Goal: Task Accomplishment & Management: Complete application form

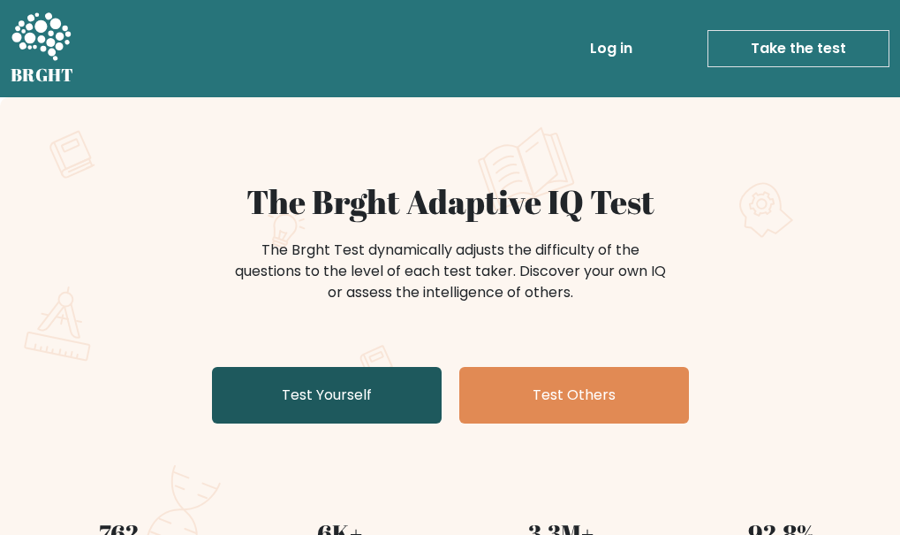
click at [303, 390] on link "Test Yourself" at bounding box center [327, 395] width 230 height 57
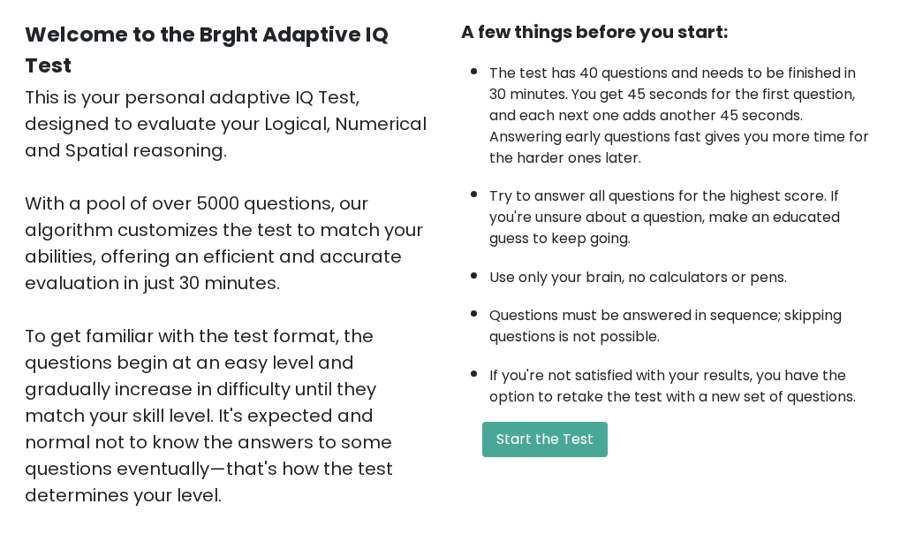
scroll to position [353, 0]
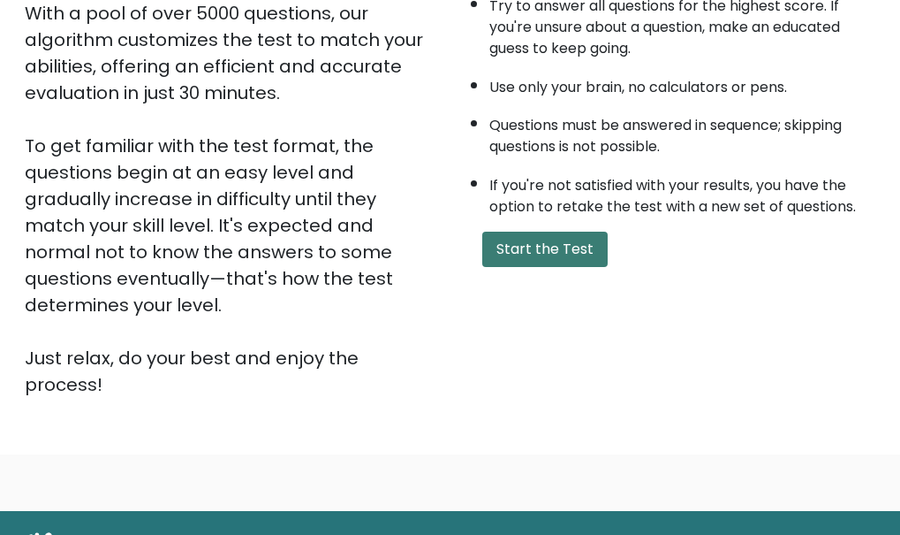
click at [534, 250] on button "Start the Test" at bounding box center [544, 249] width 125 height 35
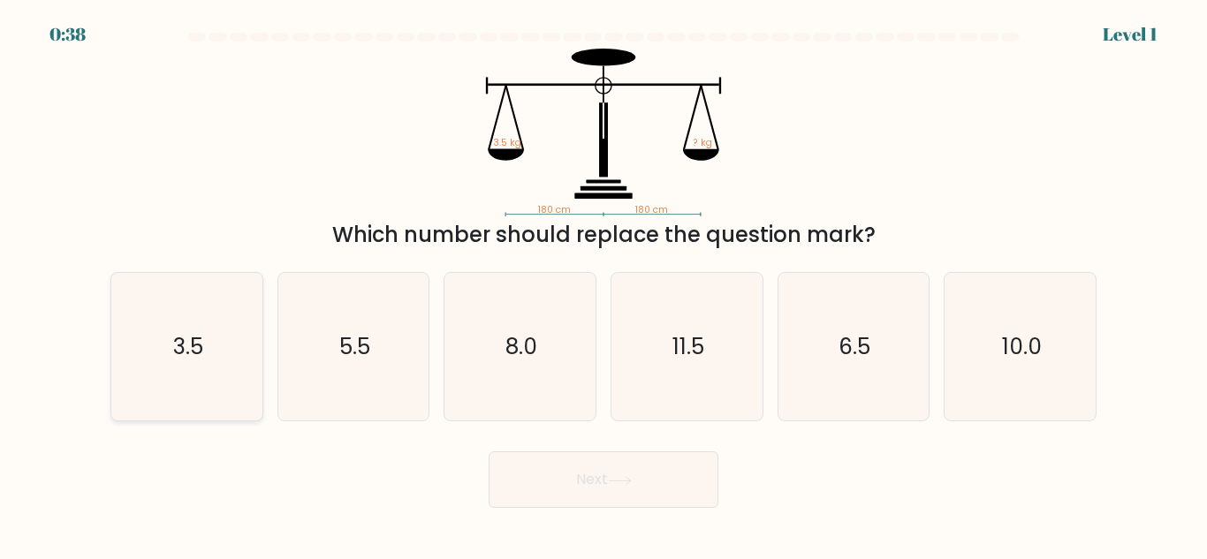
drag, startPoint x: 199, startPoint y: 340, endPoint x: 229, endPoint y: 383, distance: 52.7
click at [199, 341] on text "3.5" at bounding box center [188, 346] width 30 height 31
click at [604, 285] on input "a. 3.5" at bounding box center [604, 282] width 1 height 4
radio input "true"
click at [592, 484] on button "Next" at bounding box center [604, 480] width 230 height 57
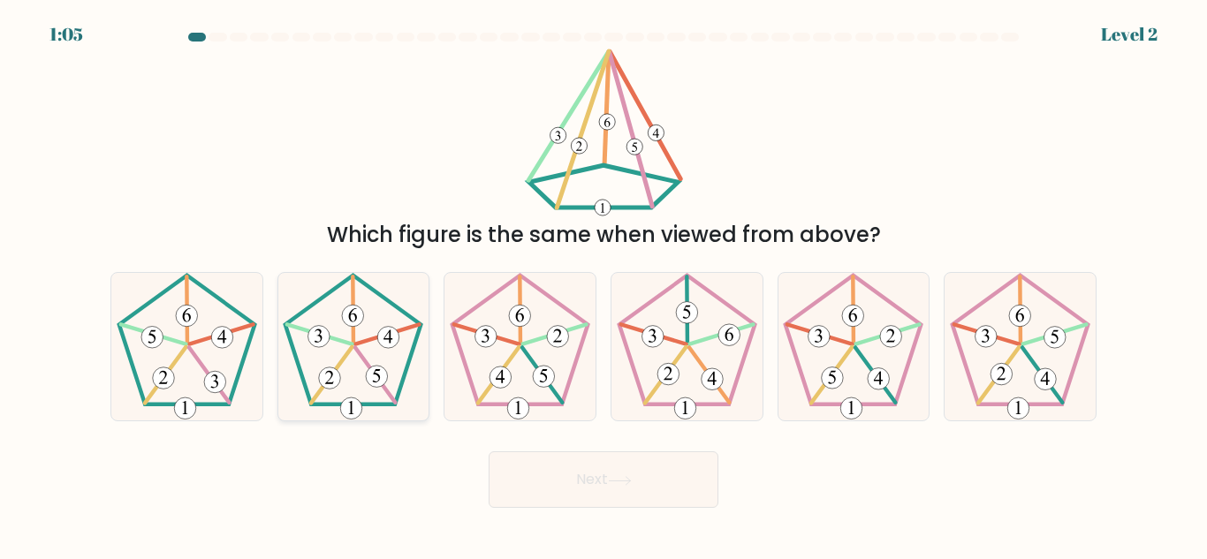
click at [393, 362] on icon at bounding box center [353, 347] width 148 height 148
click at [604, 285] on input "b." at bounding box center [604, 282] width 1 height 4
radio input "true"
click at [593, 491] on button "Next" at bounding box center [604, 480] width 230 height 57
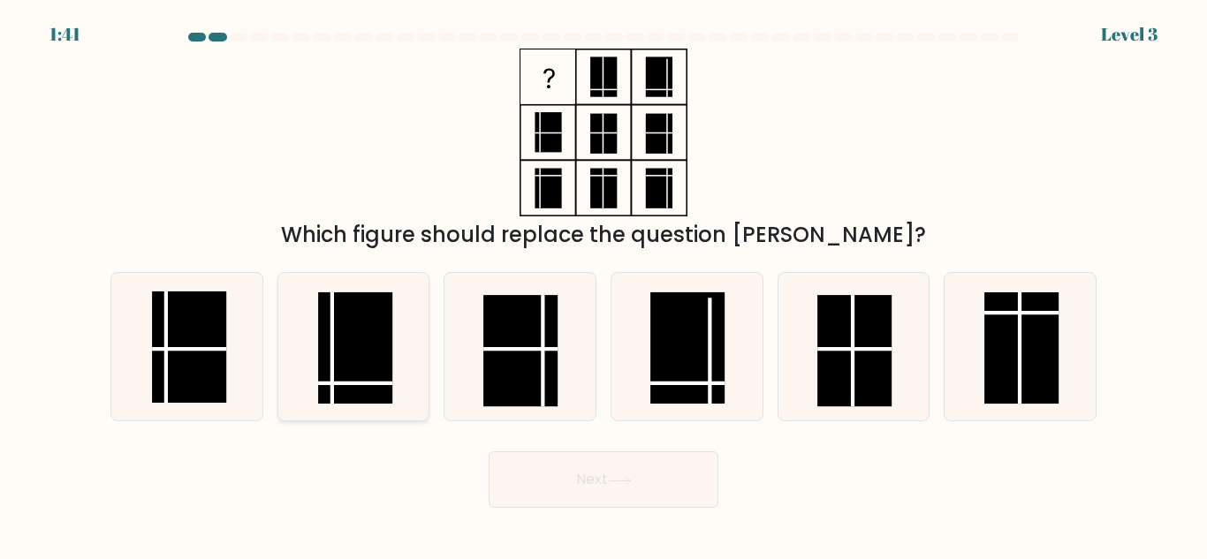
click at [395, 345] on icon at bounding box center [353, 347] width 148 height 148
click at [604, 285] on input "b." at bounding box center [604, 282] width 1 height 4
radio input "true"
click at [656, 479] on button "Next" at bounding box center [604, 480] width 230 height 57
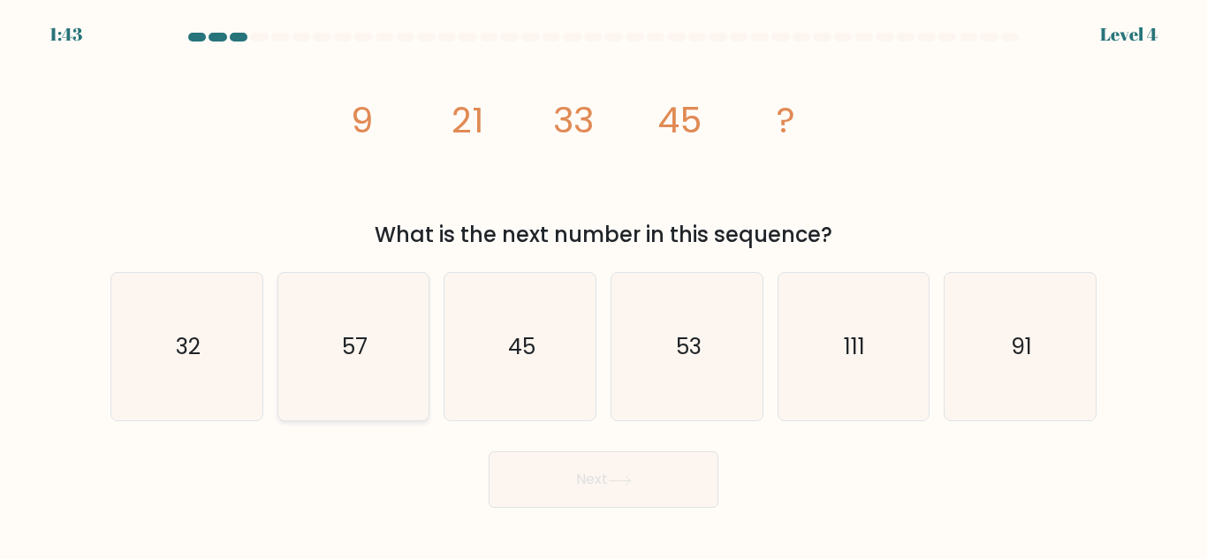
click at [380, 368] on icon "57" at bounding box center [353, 347] width 148 height 148
click at [604, 285] on input "b. 57" at bounding box center [604, 282] width 1 height 4
radio input "true"
click at [614, 487] on button "Next" at bounding box center [604, 480] width 230 height 57
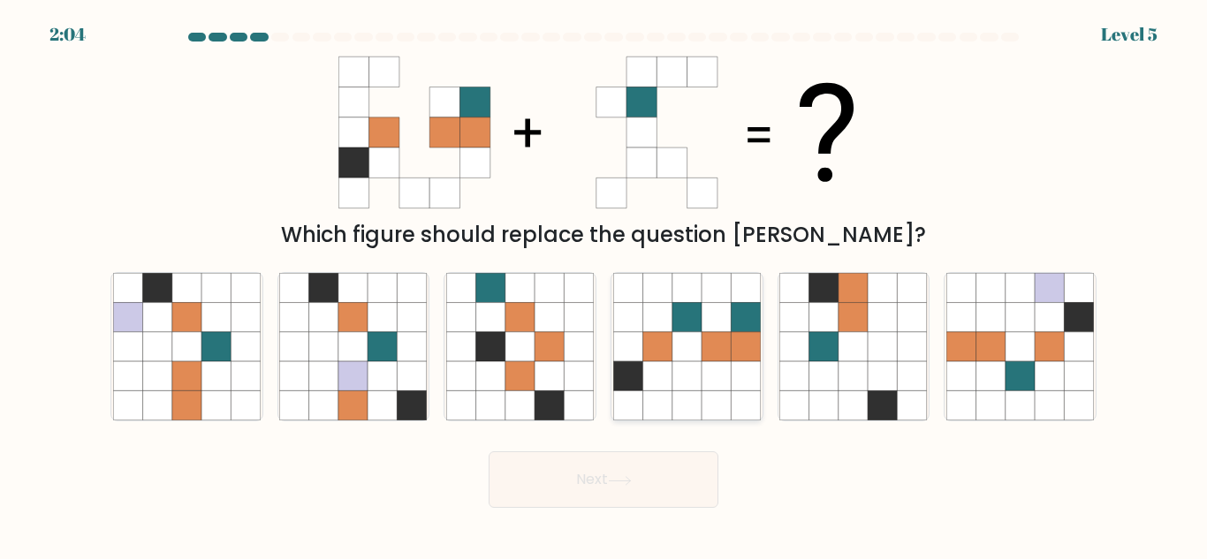
click at [699, 341] on icon at bounding box center [686, 346] width 29 height 29
click at [604, 285] on input "d." at bounding box center [604, 282] width 1 height 4
radio input "true"
click at [651, 475] on button "Next" at bounding box center [604, 480] width 230 height 57
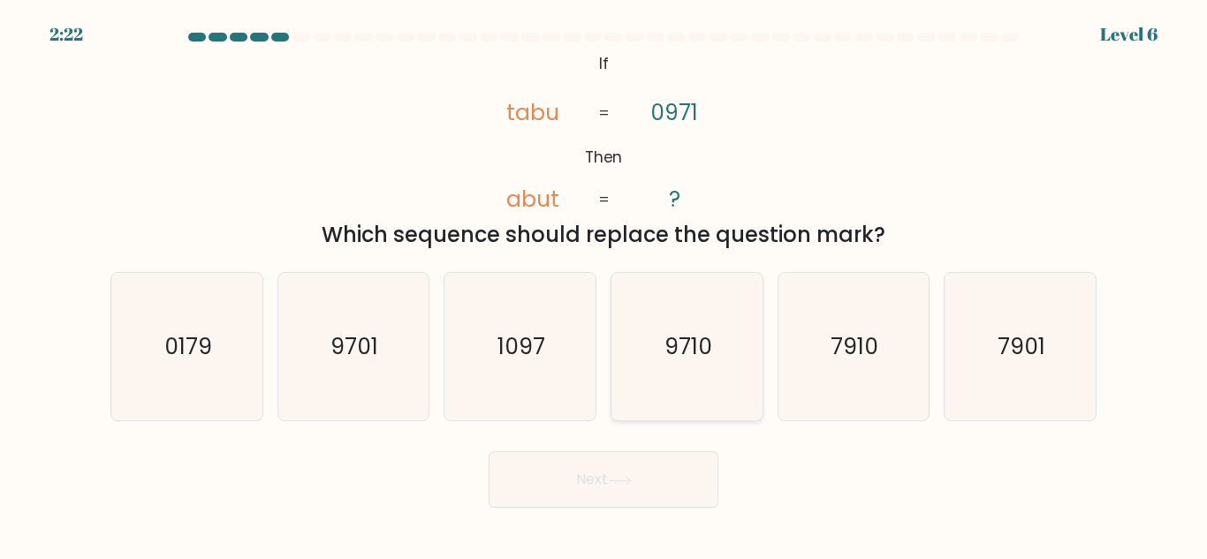
click at [698, 336] on text "9710" at bounding box center [688, 346] width 48 height 31
click at [604, 285] on input "d. 9710" at bounding box center [604, 282] width 1 height 4
radio input "true"
click at [550, 474] on button "Next" at bounding box center [604, 480] width 230 height 57
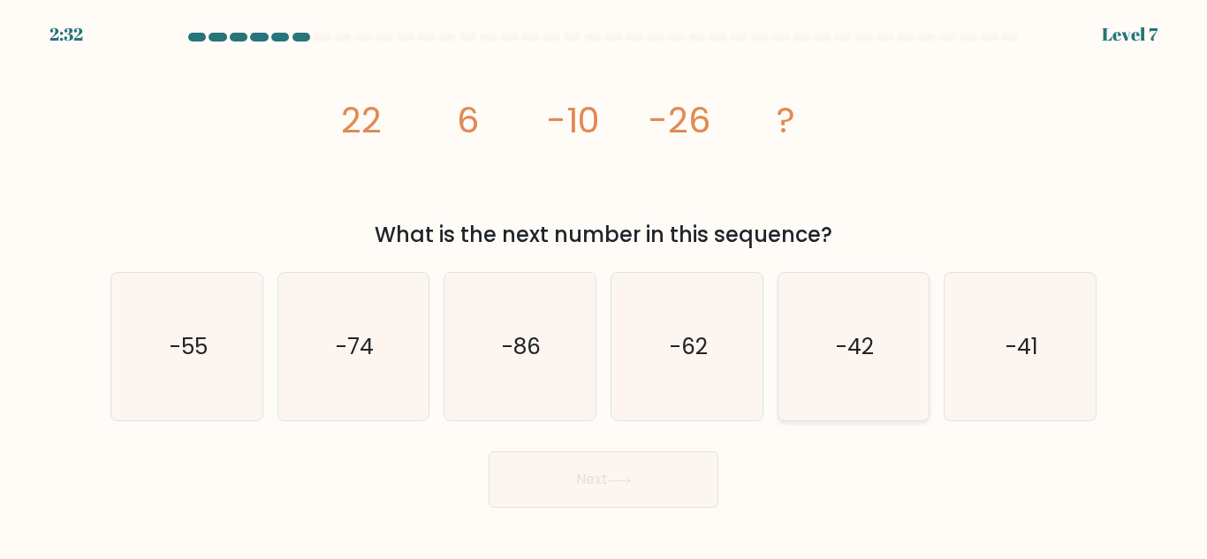
click at [862, 375] on icon "-42" at bounding box center [853, 347] width 148 height 148
click at [604, 285] on input "e. -42" at bounding box center [604, 282] width 1 height 4
radio input "true"
click at [603, 493] on button "Next" at bounding box center [604, 480] width 230 height 57
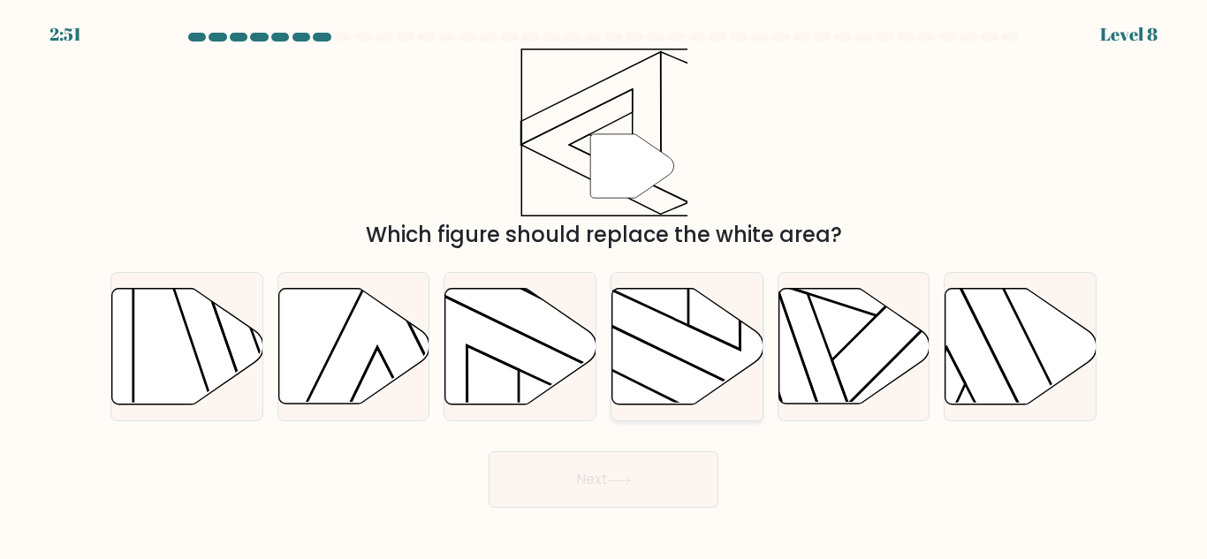
click at [715, 361] on icon at bounding box center [687, 347] width 151 height 116
click at [604, 285] on input "d." at bounding box center [604, 282] width 1 height 4
radio input "true"
click at [681, 477] on button "Next" at bounding box center [604, 480] width 230 height 57
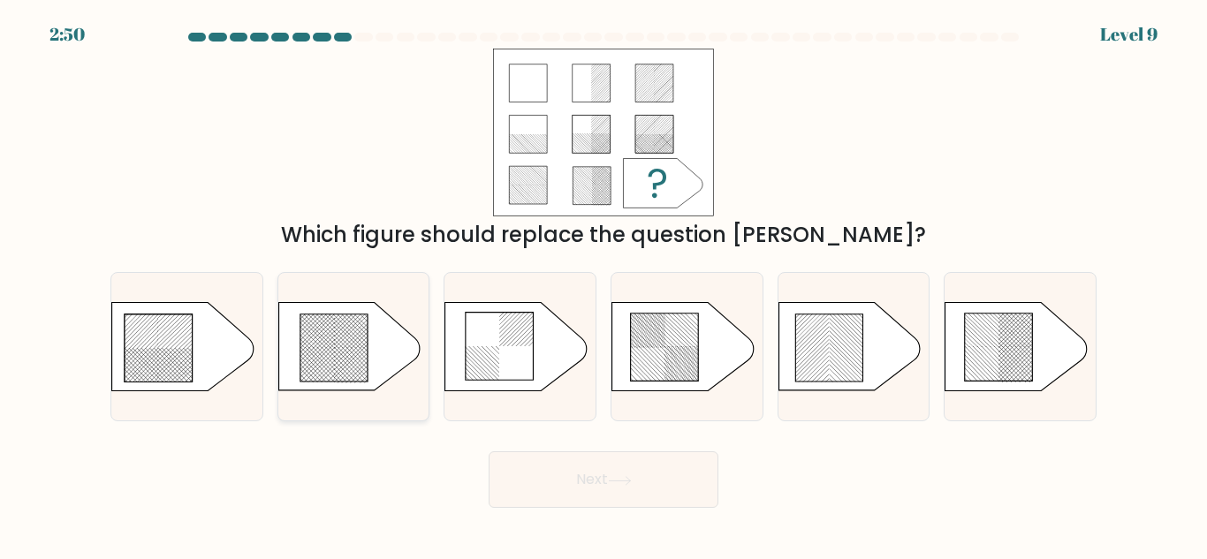
click at [354, 360] on rect at bounding box center [322, 393] width 596 height 596
click at [604, 285] on input "b." at bounding box center [604, 282] width 1 height 4
radio input "true"
click at [550, 462] on button "Next" at bounding box center [604, 480] width 230 height 57
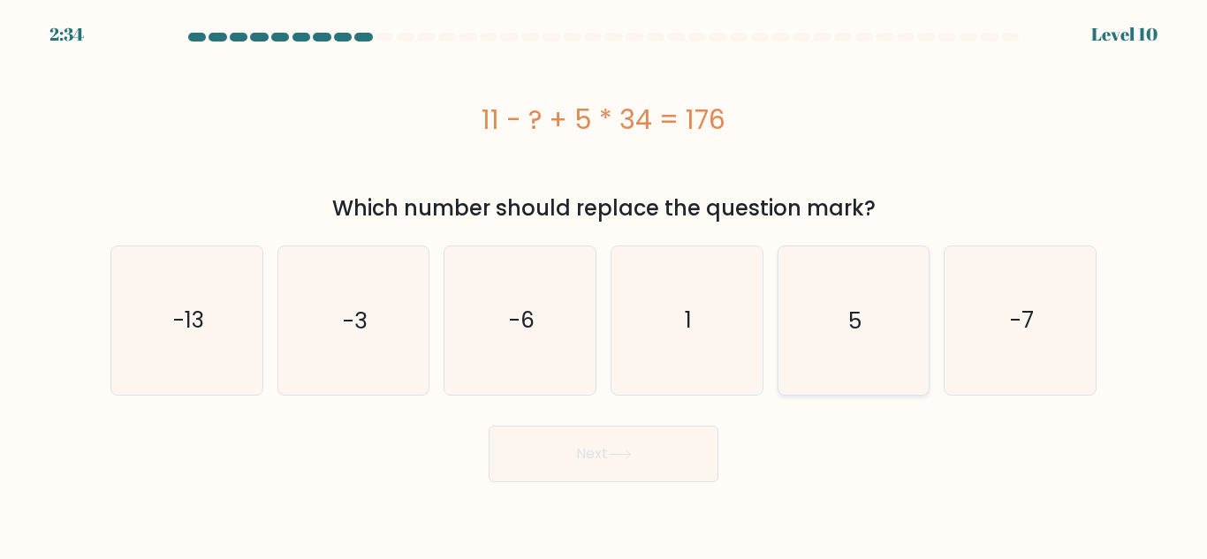
click at [877, 326] on icon "5" at bounding box center [853, 321] width 148 height 148
click at [604, 285] on input "e. 5" at bounding box center [604, 282] width 1 height 4
radio input "true"
click at [628, 462] on button "Next" at bounding box center [604, 454] width 230 height 57
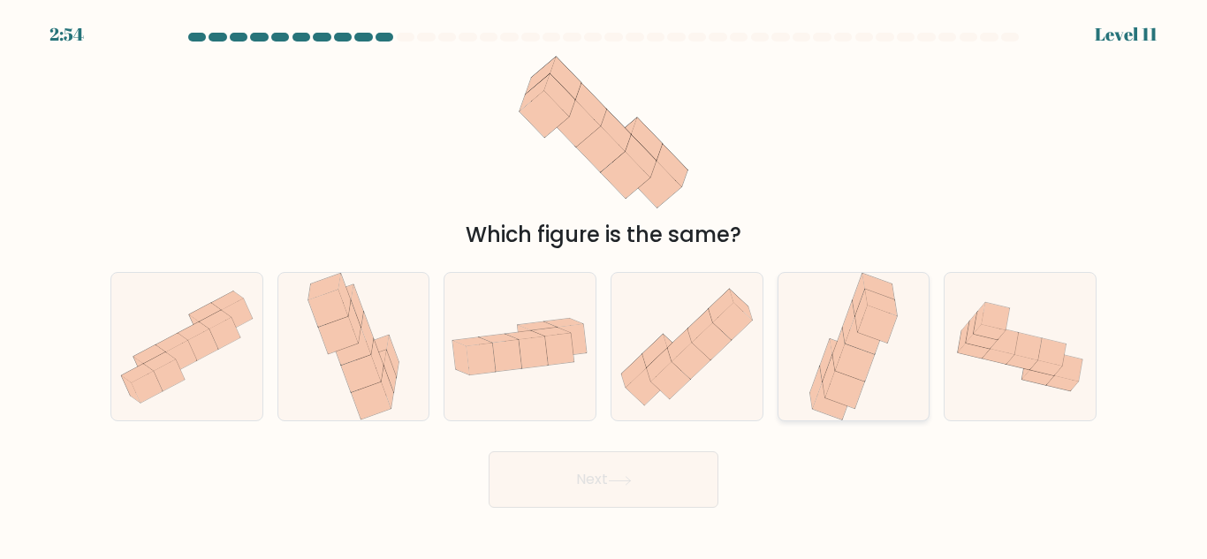
click at [851, 338] on icon at bounding box center [864, 336] width 39 height 38
click at [604, 285] on input "e." at bounding box center [604, 282] width 1 height 4
radio input "true"
click at [604, 490] on button "Next" at bounding box center [604, 480] width 230 height 57
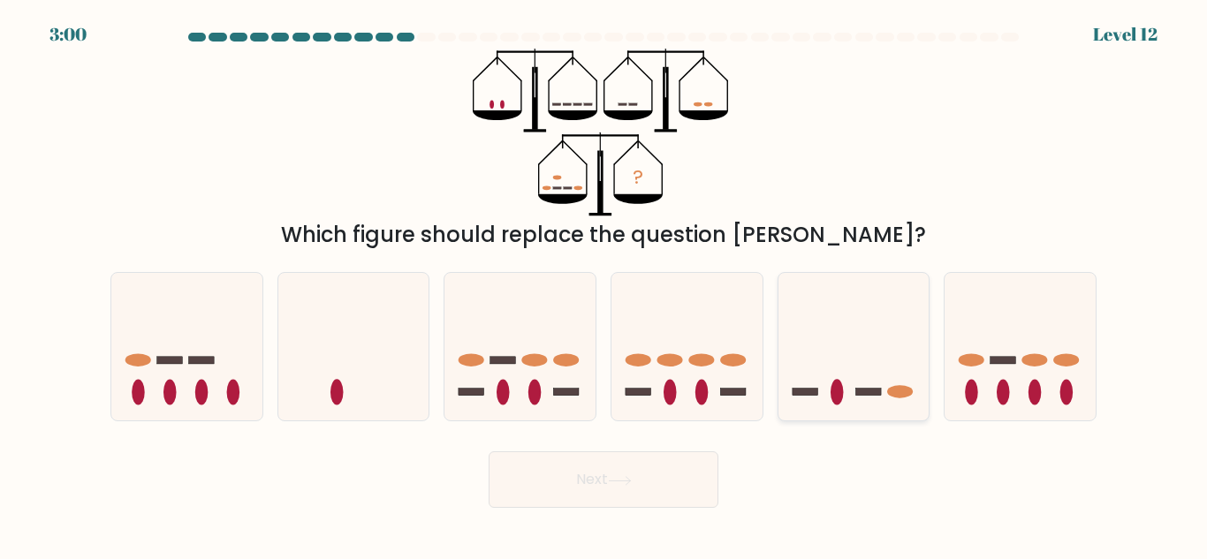
drag, startPoint x: 849, startPoint y: 340, endPoint x: 805, endPoint y: 383, distance: 61.9
click at [850, 340] on icon at bounding box center [853, 347] width 151 height 125
click at [604, 285] on input "e." at bounding box center [604, 282] width 1 height 4
radio input "true"
click at [661, 477] on button "Next" at bounding box center [604, 480] width 230 height 57
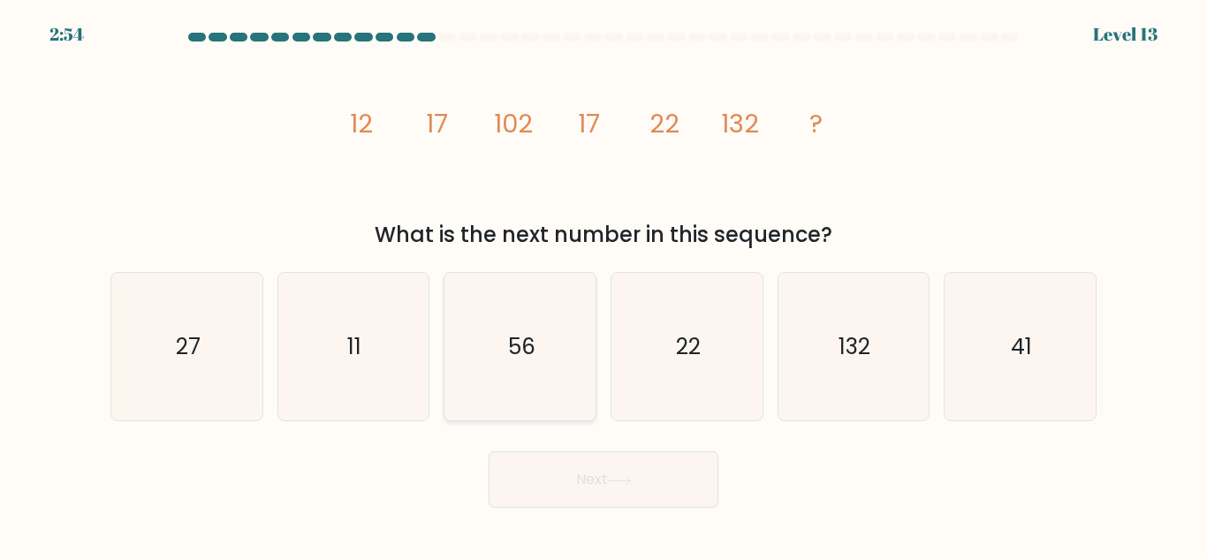
click at [508, 337] on text "56" at bounding box center [521, 346] width 27 height 31
click at [604, 285] on input "c. 56" at bounding box center [604, 282] width 1 height 4
radio input "true"
click at [692, 356] on text "22" at bounding box center [688, 346] width 25 height 31
click at [604, 285] on input "d. 22" at bounding box center [604, 282] width 1 height 4
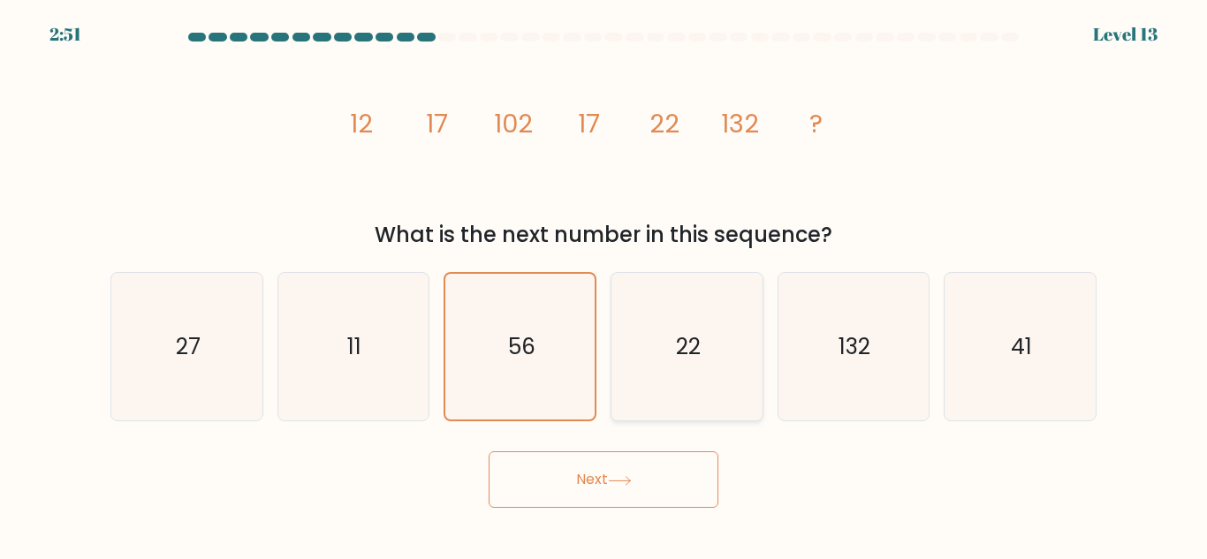
radio input "true"
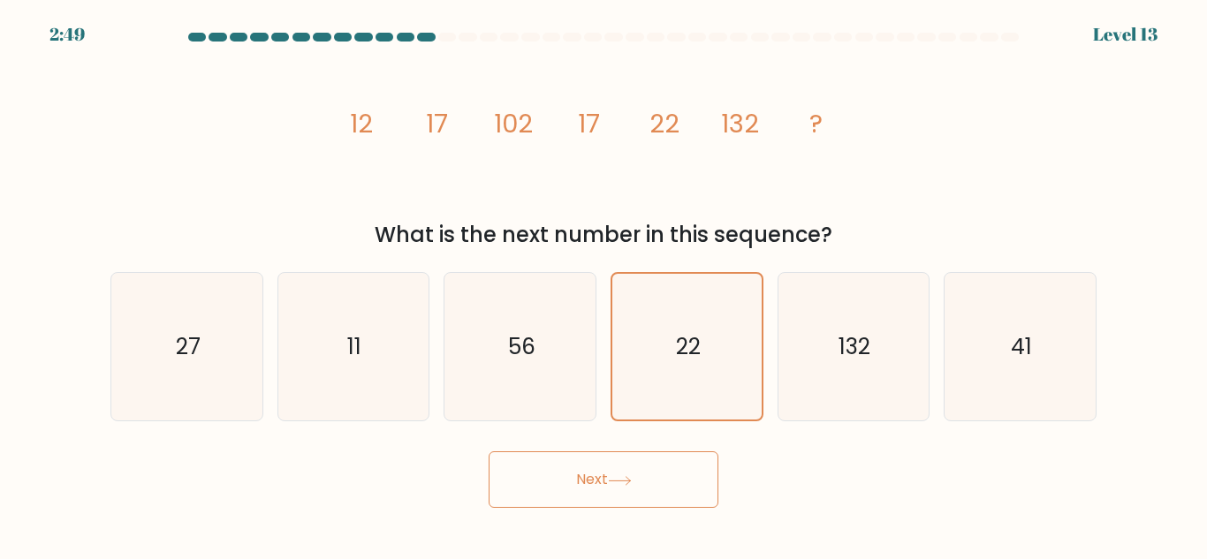
click at [624, 486] on button "Next" at bounding box center [604, 480] width 230 height 57
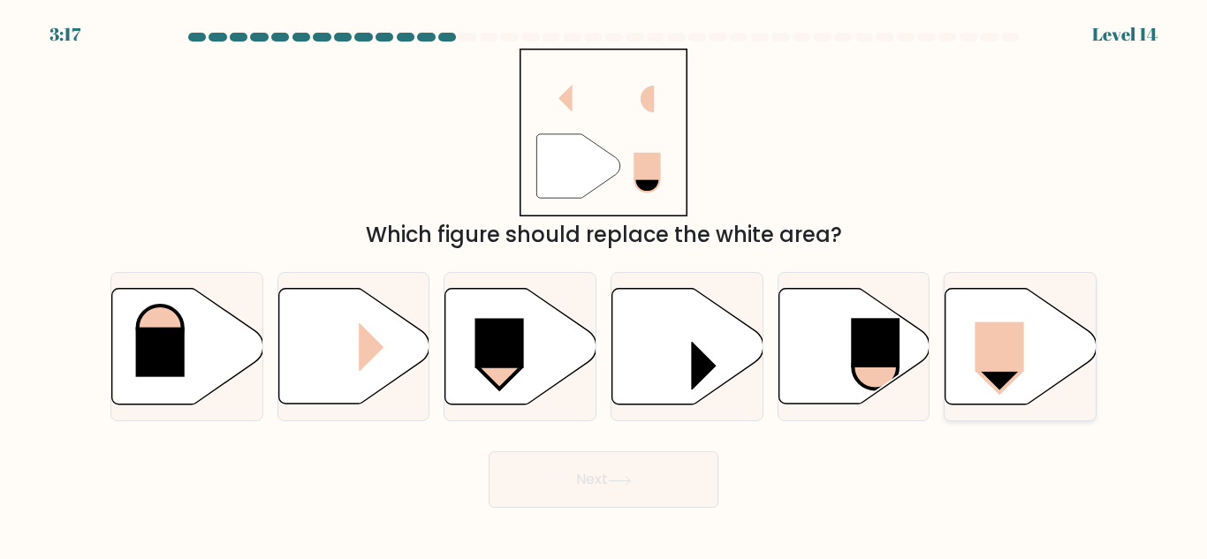
click at [1004, 344] on rect at bounding box center [1000, 347] width 49 height 49
click at [604, 285] on input "f." at bounding box center [604, 282] width 1 height 4
radio input "true"
click at [566, 474] on button "Next" at bounding box center [604, 480] width 230 height 57
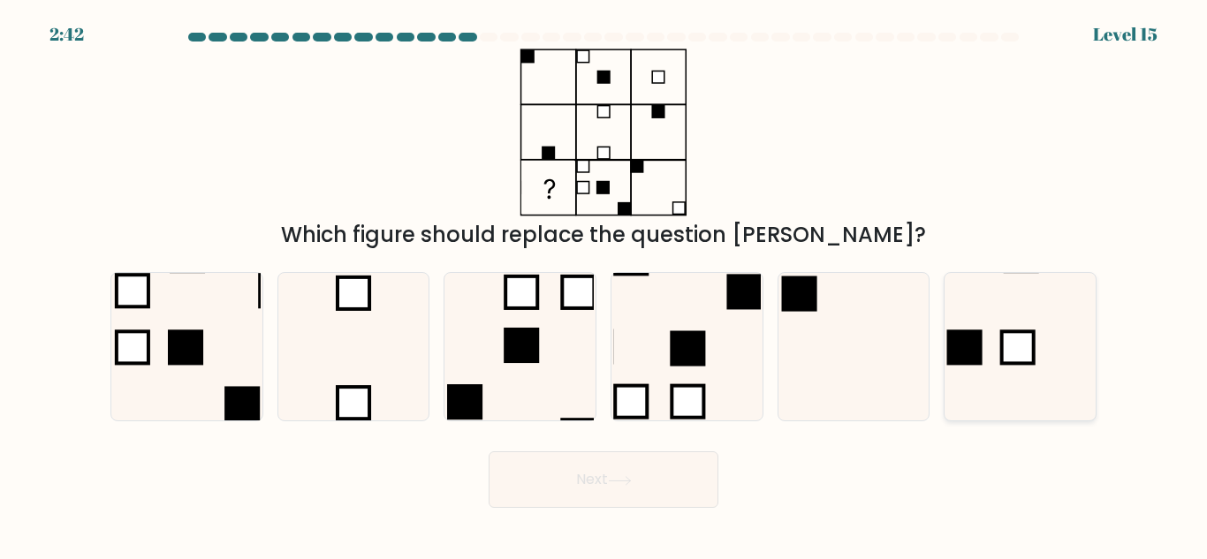
click at [1007, 352] on rect at bounding box center [1018, 348] width 32 height 32
click at [604, 285] on input "f." at bounding box center [604, 282] width 1 height 4
radio input "true"
click at [581, 494] on button "Next" at bounding box center [604, 480] width 230 height 57
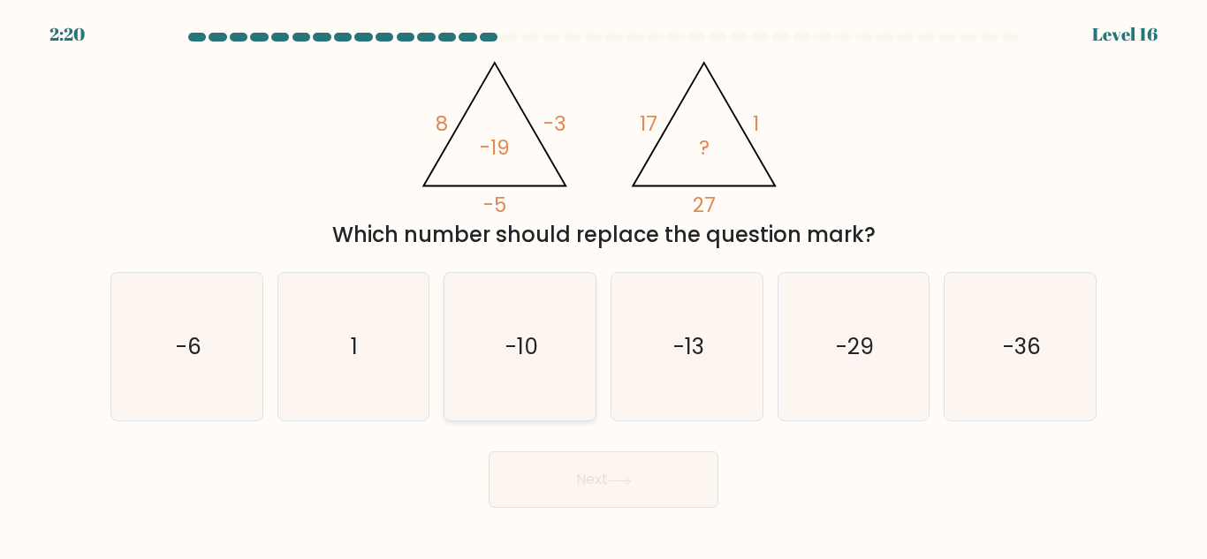
click at [563, 346] on icon "-10" at bounding box center [520, 347] width 148 height 148
click at [604, 285] on input "c. -10" at bounding box center [604, 282] width 1 height 4
radio input "true"
click at [574, 468] on button "Next" at bounding box center [604, 480] width 230 height 57
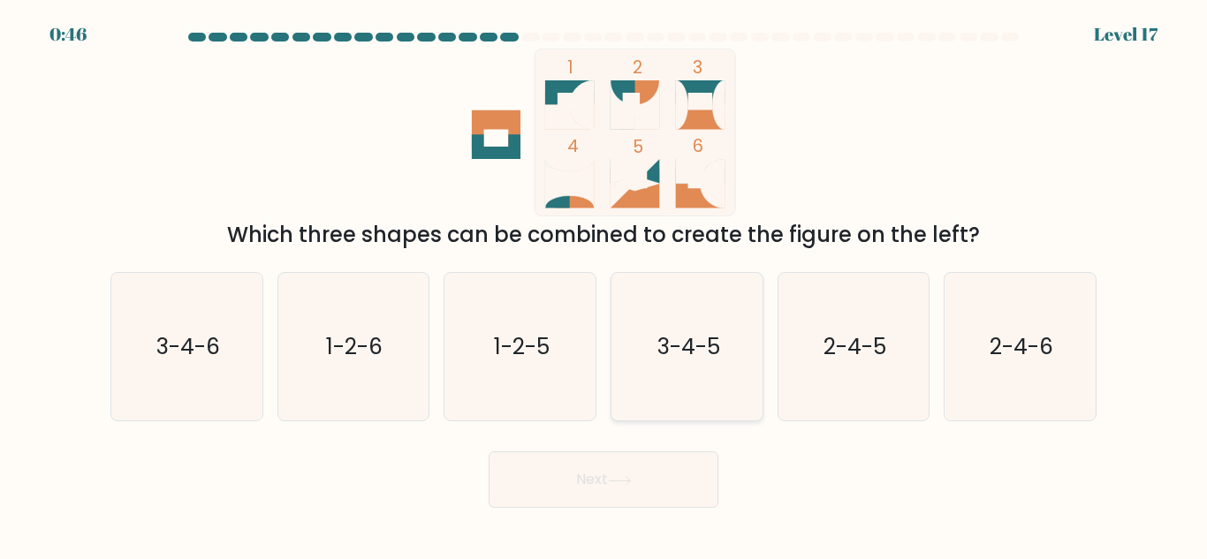
click at [683, 361] on text "3-4-5" at bounding box center [688, 346] width 63 height 31
click at [604, 285] on input "d. 3-4-5" at bounding box center [604, 282] width 1 height 4
radio input "true"
click at [672, 485] on button "Next" at bounding box center [604, 480] width 230 height 57
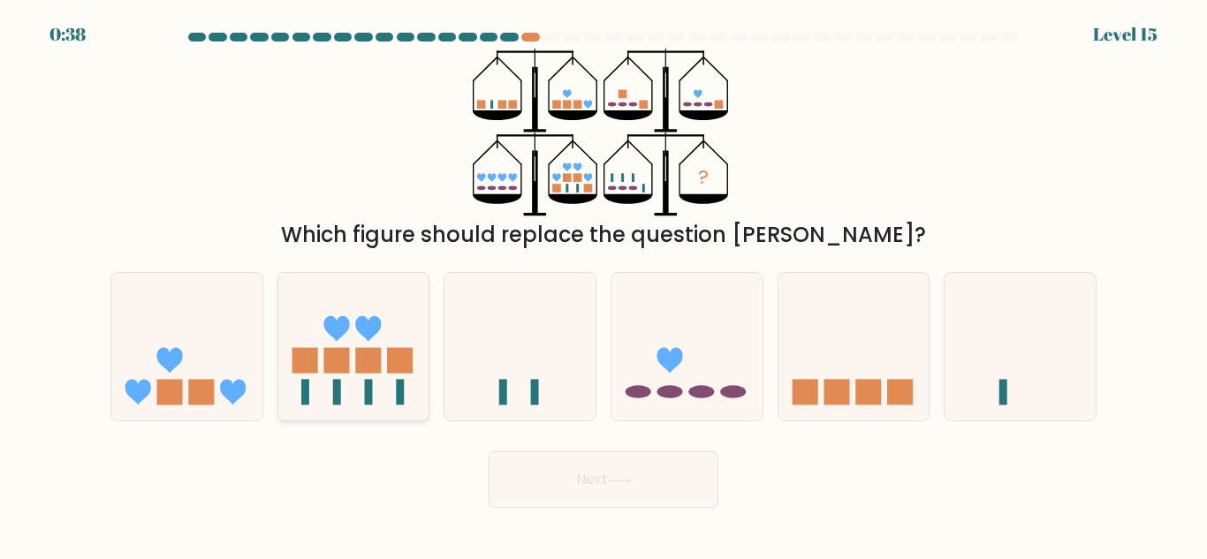
click at [389, 339] on icon at bounding box center [353, 347] width 151 height 125
click at [604, 285] on input "b." at bounding box center [604, 282] width 1 height 4
radio input "true"
click at [653, 490] on button "Next" at bounding box center [604, 480] width 230 height 57
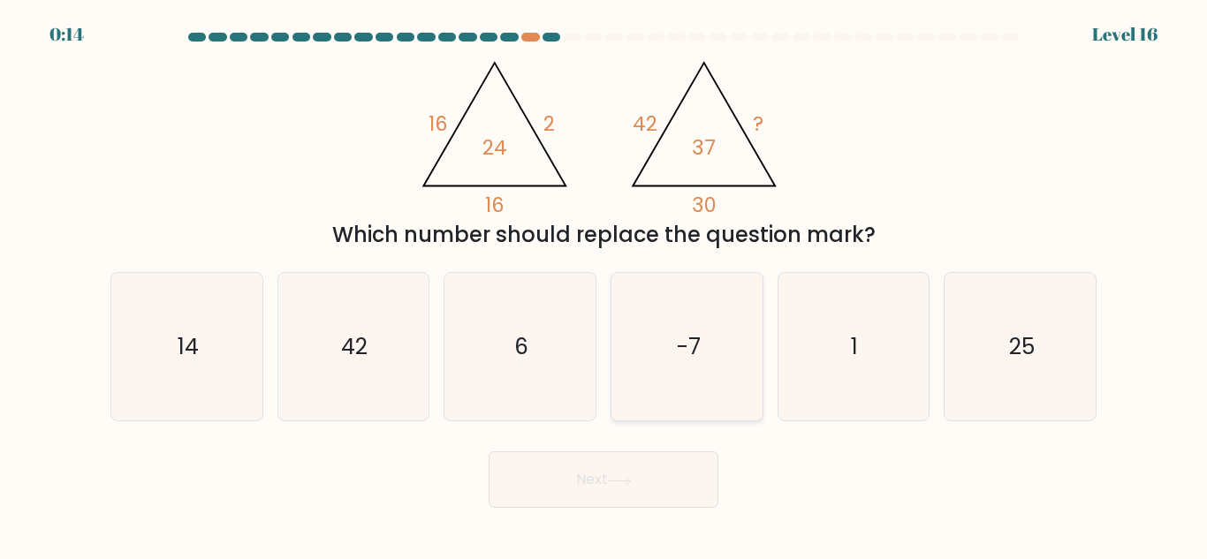
click at [703, 352] on icon "-7" at bounding box center [687, 347] width 148 height 148
click at [604, 285] on input "d. -7" at bounding box center [604, 282] width 1 height 4
radio input "true"
click at [641, 493] on button "Next" at bounding box center [604, 480] width 230 height 57
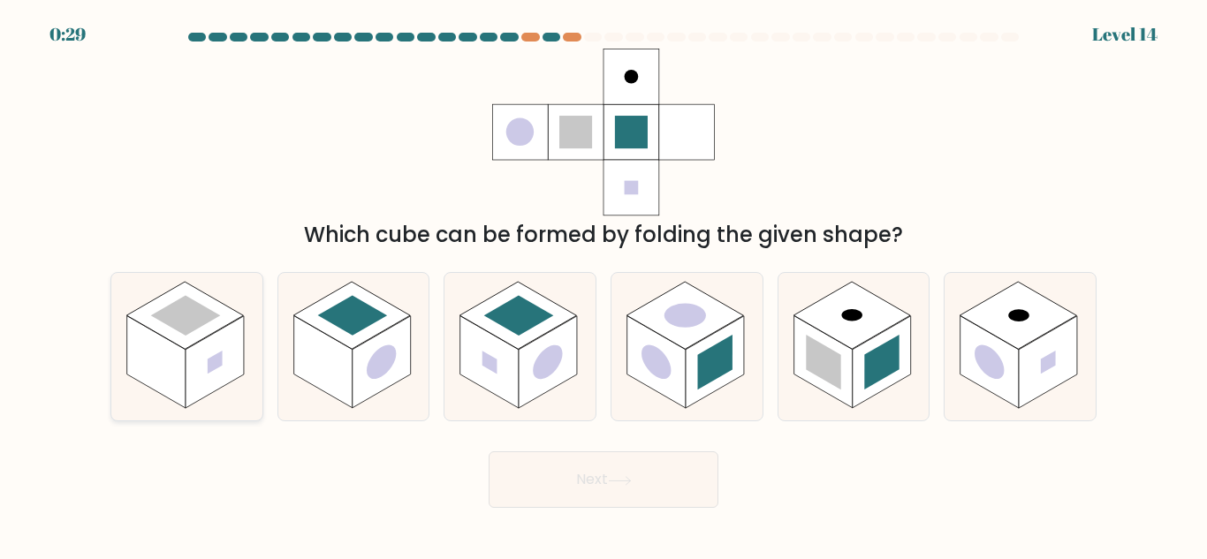
click at [246, 354] on icon at bounding box center [186, 347] width 151 height 148
click at [604, 285] on input "a." at bounding box center [604, 282] width 1 height 4
radio input "true"
click at [862, 304] on rect at bounding box center [851, 315] width 117 height 67
click at [604, 285] on input "e." at bounding box center [604, 282] width 1 height 4
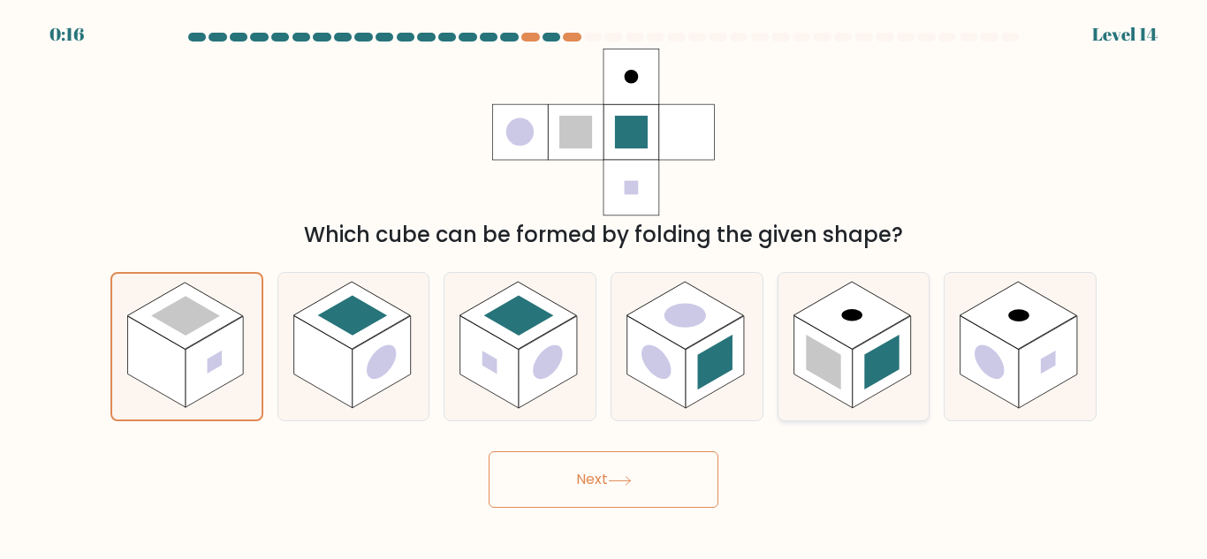
radio input "true"
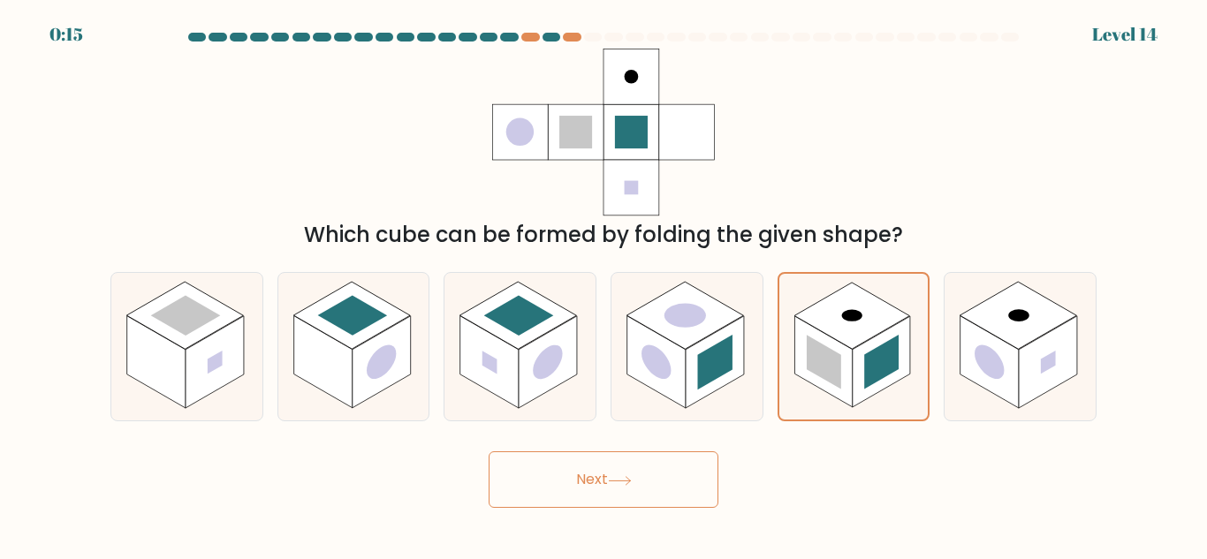
click at [639, 510] on body "0:15 Level 14" at bounding box center [603, 279] width 1207 height 559
click at [666, 495] on button "Next" at bounding box center [604, 480] width 230 height 57
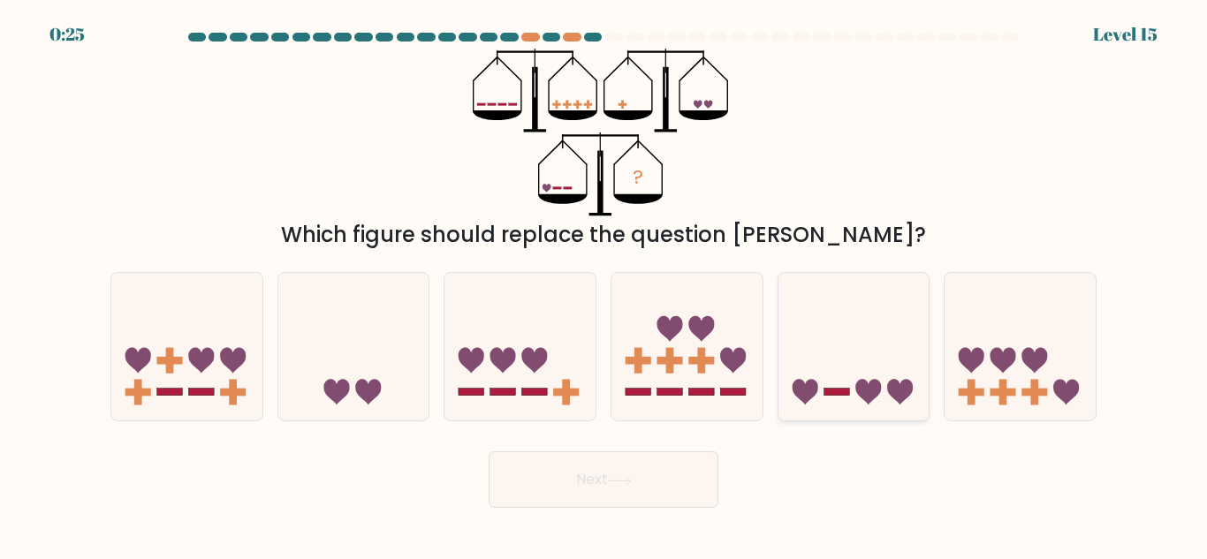
click at [894, 345] on icon at bounding box center [853, 347] width 151 height 125
click at [604, 285] on input "e." at bounding box center [604, 282] width 1 height 4
radio input "true"
click at [661, 496] on button "Next" at bounding box center [604, 480] width 230 height 57
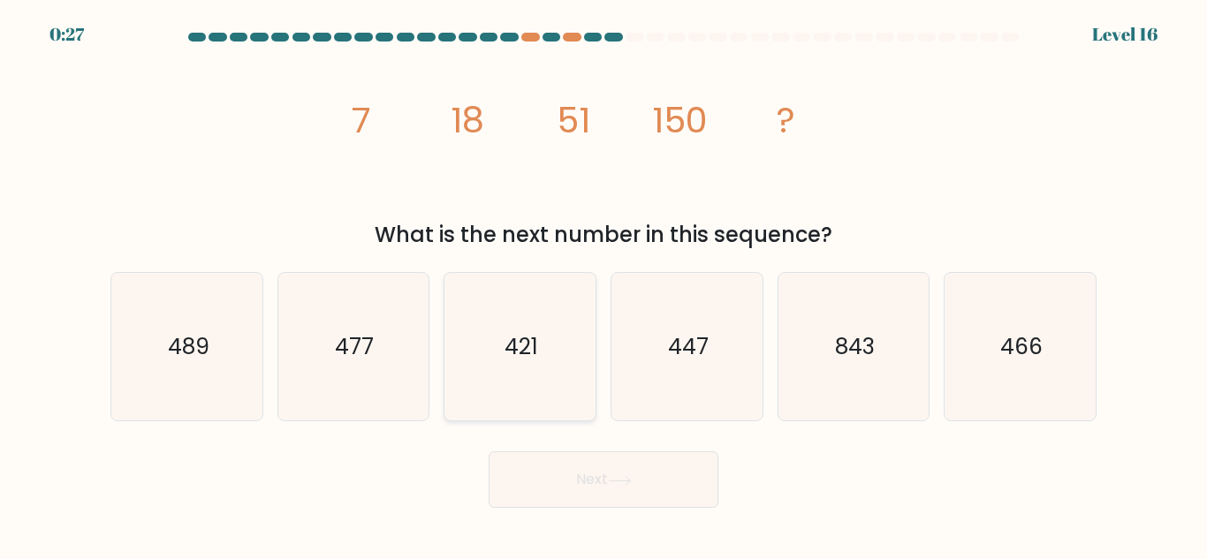
click at [540, 370] on icon "421" at bounding box center [520, 347] width 148 height 148
click at [604, 285] on input "c. 421" at bounding box center [604, 282] width 1 height 4
radio input "true"
click at [612, 487] on button "Next" at bounding box center [604, 480] width 230 height 57
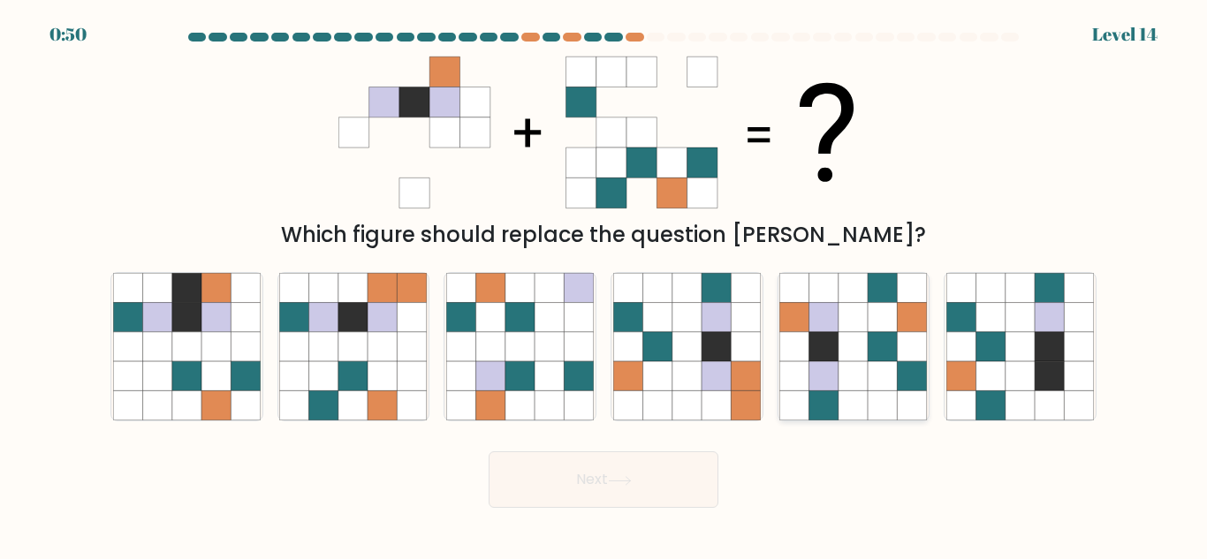
click at [864, 397] on icon at bounding box center [853, 405] width 29 height 29
click at [604, 285] on input "e." at bounding box center [604, 282] width 1 height 4
radio input "true"
click at [650, 489] on button "Next" at bounding box center [604, 480] width 230 height 57
click at [635, 489] on button "Next" at bounding box center [604, 480] width 230 height 57
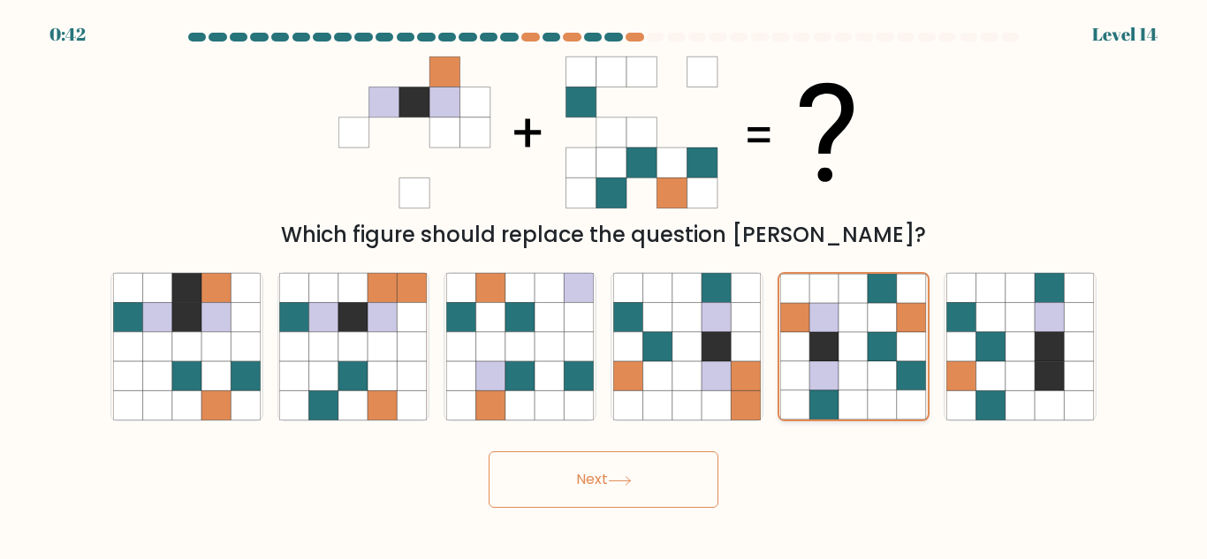
click at [840, 375] on icon at bounding box center [853, 375] width 29 height 29
click at [604, 285] on input "e." at bounding box center [604, 282] width 1 height 4
drag, startPoint x: 697, startPoint y: 478, endPoint x: 718, endPoint y: 477, distance: 21.2
click at [716, 477] on button "Next" at bounding box center [604, 480] width 230 height 57
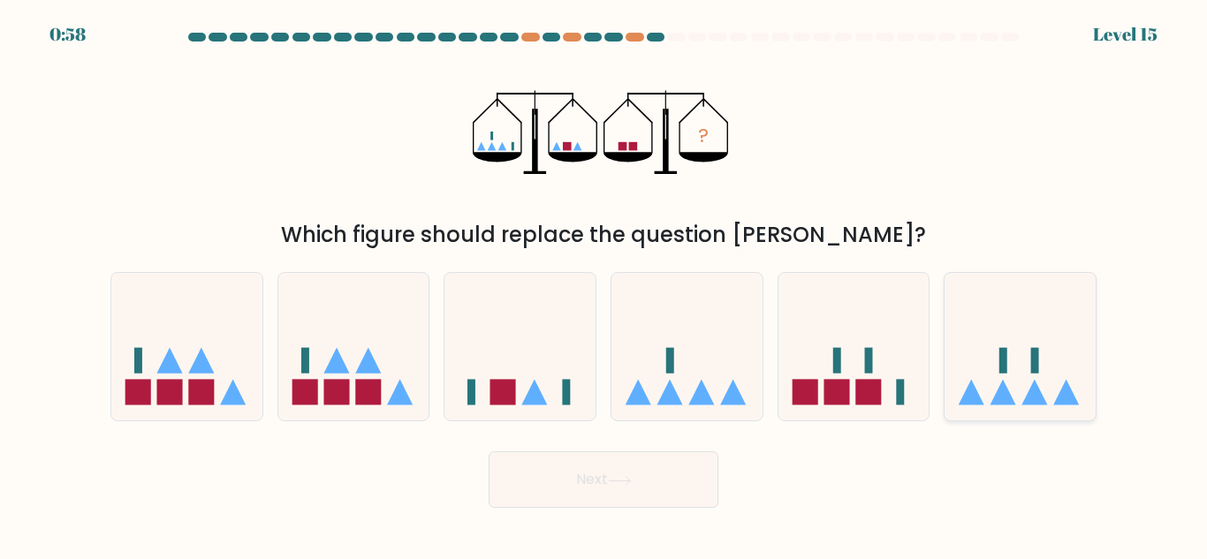
click at [1032, 348] on rect at bounding box center [1035, 361] width 8 height 26
click at [604, 285] on input "f." at bounding box center [604, 282] width 1 height 4
radio input "true"
click at [611, 477] on button "Next" at bounding box center [604, 480] width 230 height 57
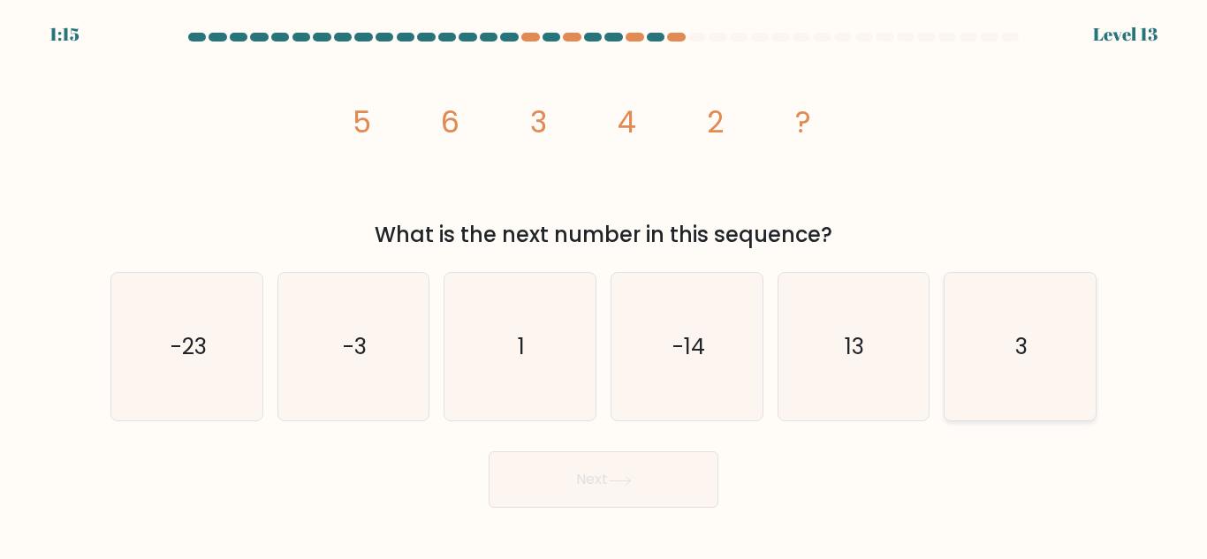
click at [1003, 350] on icon "3" at bounding box center [1020, 347] width 148 height 148
click at [604, 285] on input "f. 3" at bounding box center [604, 282] width 1 height 4
radio input "true"
click at [648, 461] on button "Next" at bounding box center [604, 480] width 230 height 57
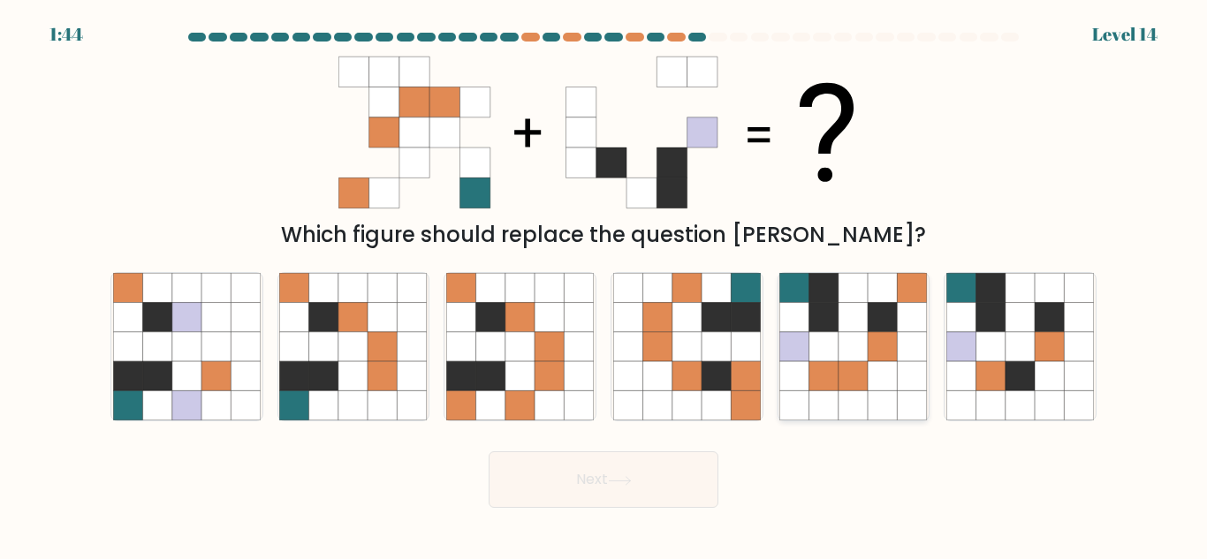
click at [879, 353] on icon at bounding box center [883, 346] width 29 height 29
click at [604, 285] on input "e." at bounding box center [604, 282] width 1 height 4
radio input "true"
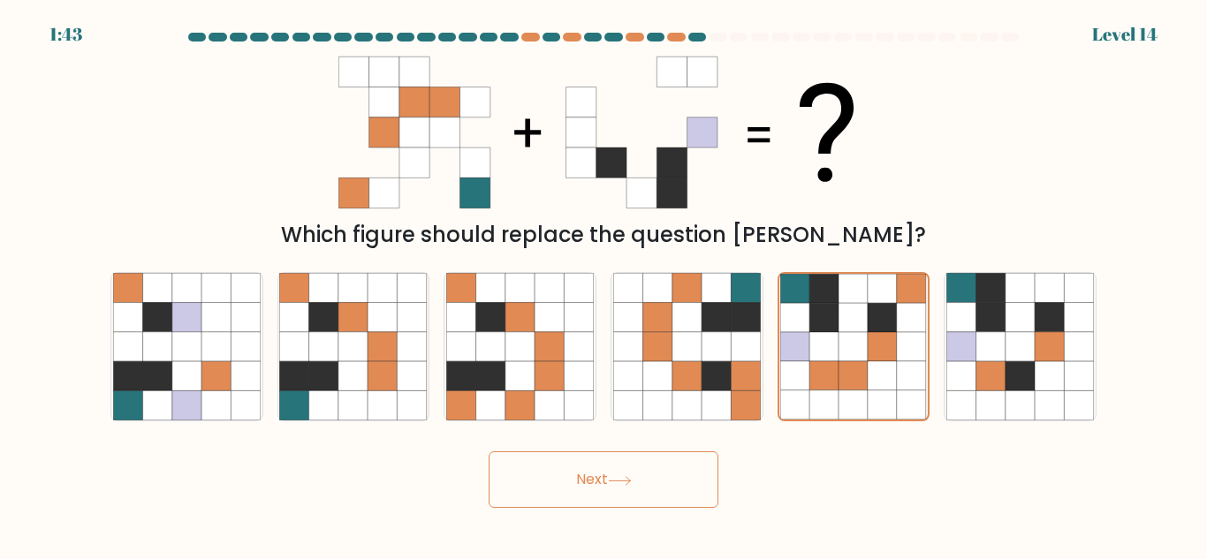
click at [611, 497] on button "Next" at bounding box center [604, 480] width 230 height 57
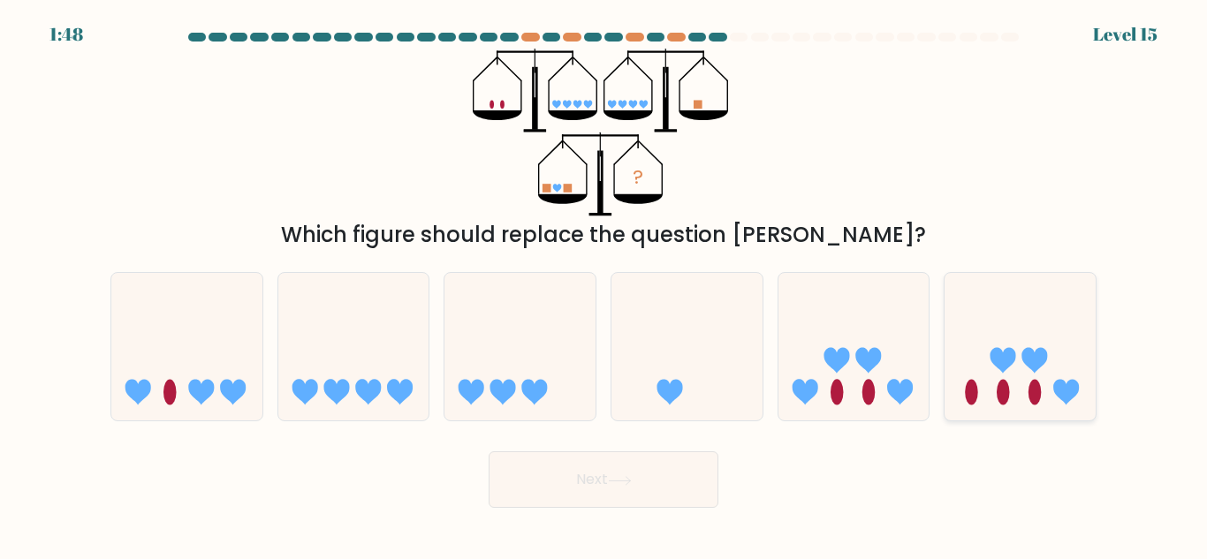
click at [1071, 368] on icon at bounding box center [1020, 347] width 151 height 125
click at [604, 285] on input "f." at bounding box center [604, 282] width 1 height 4
radio input "true"
click at [548, 480] on button "Next" at bounding box center [604, 480] width 230 height 57
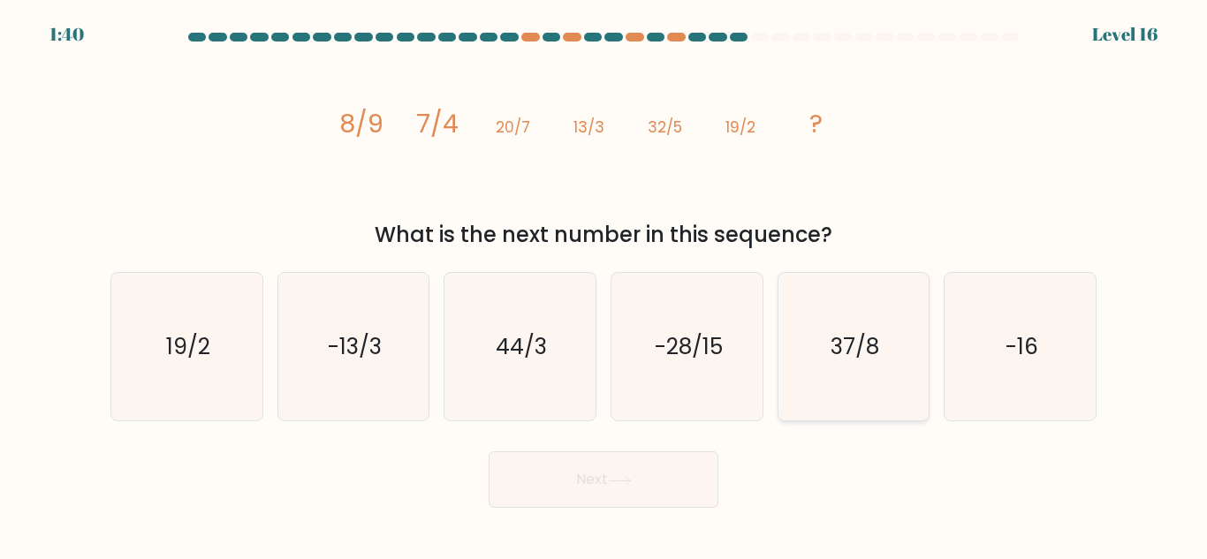
click at [886, 346] on icon "37/8" at bounding box center [853, 347] width 148 height 148
click at [604, 285] on input "e. 37/8" at bounding box center [604, 282] width 1 height 4
radio input "true"
click at [607, 492] on button "Next" at bounding box center [604, 480] width 230 height 57
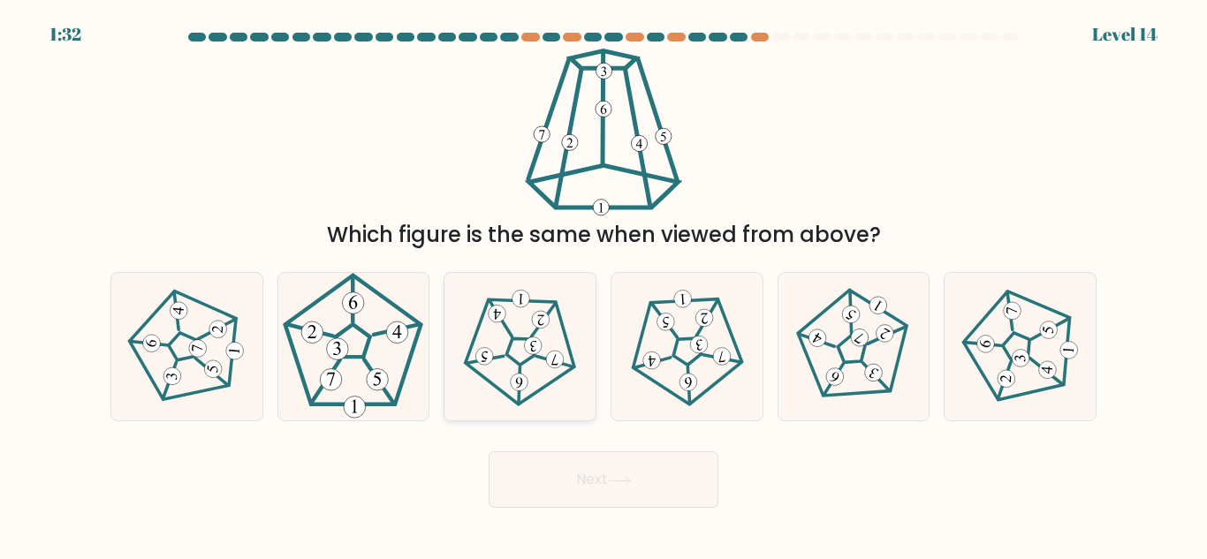
click at [514, 340] on icon at bounding box center [520, 347] width 118 height 118
click at [604, 285] on input "c." at bounding box center [604, 282] width 1 height 4
radio input "true"
click at [554, 495] on button "Next" at bounding box center [604, 480] width 230 height 57
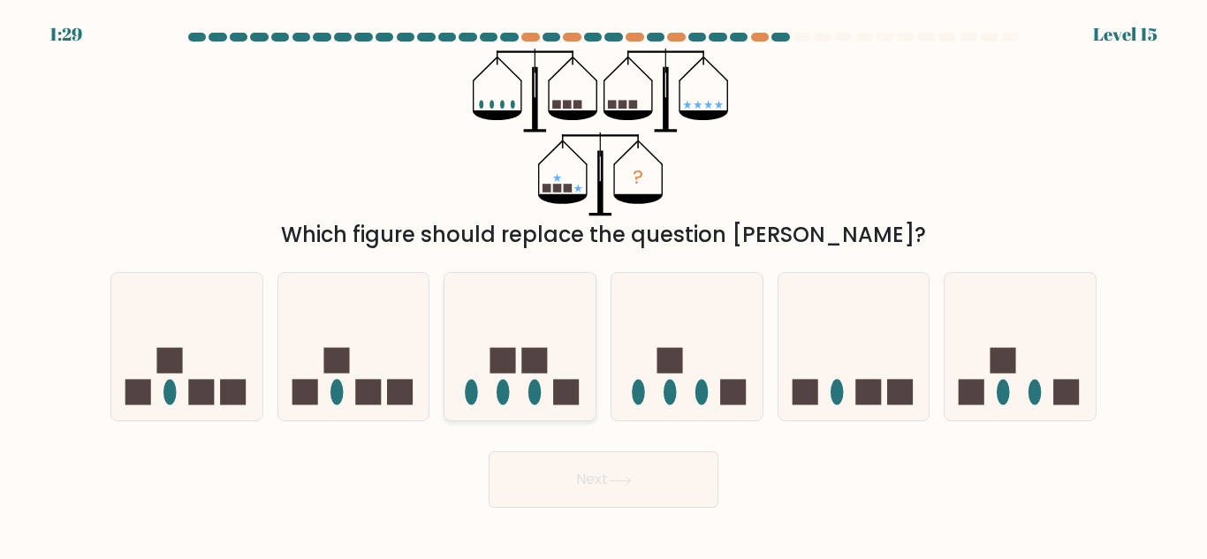
click at [512, 375] on icon at bounding box center [519, 347] width 151 height 125
click at [604, 285] on input "c." at bounding box center [604, 282] width 1 height 4
radio input "true"
click at [611, 484] on button "Next" at bounding box center [604, 480] width 230 height 57
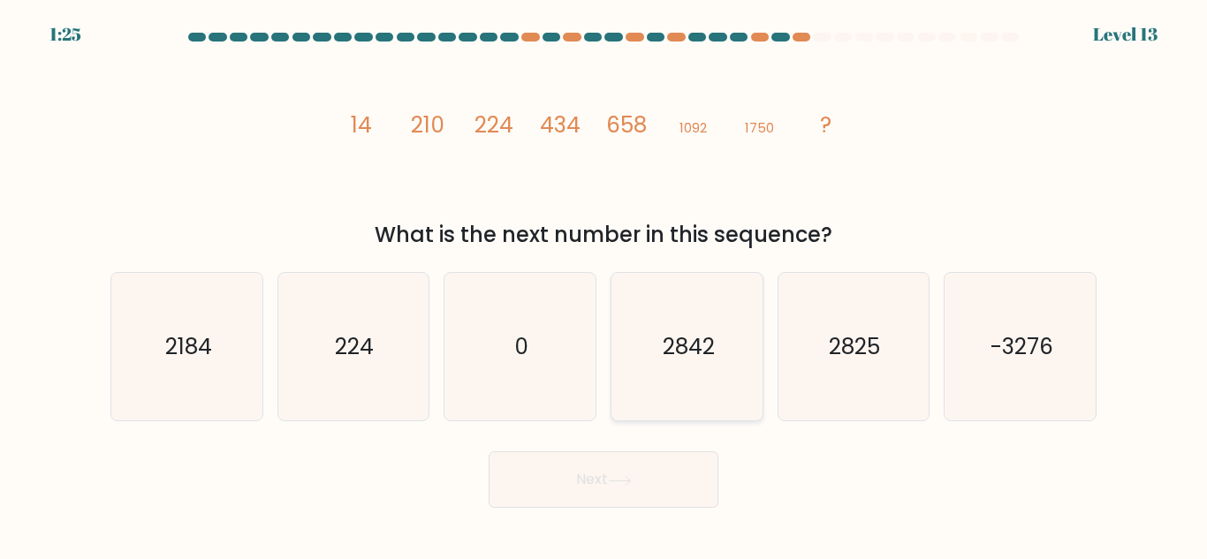
click at [727, 359] on icon "2842" at bounding box center [687, 347] width 148 height 148
click at [604, 285] on input "d. 2842" at bounding box center [604, 282] width 1 height 4
radio input "true"
click at [634, 500] on button "Next" at bounding box center [604, 480] width 230 height 57
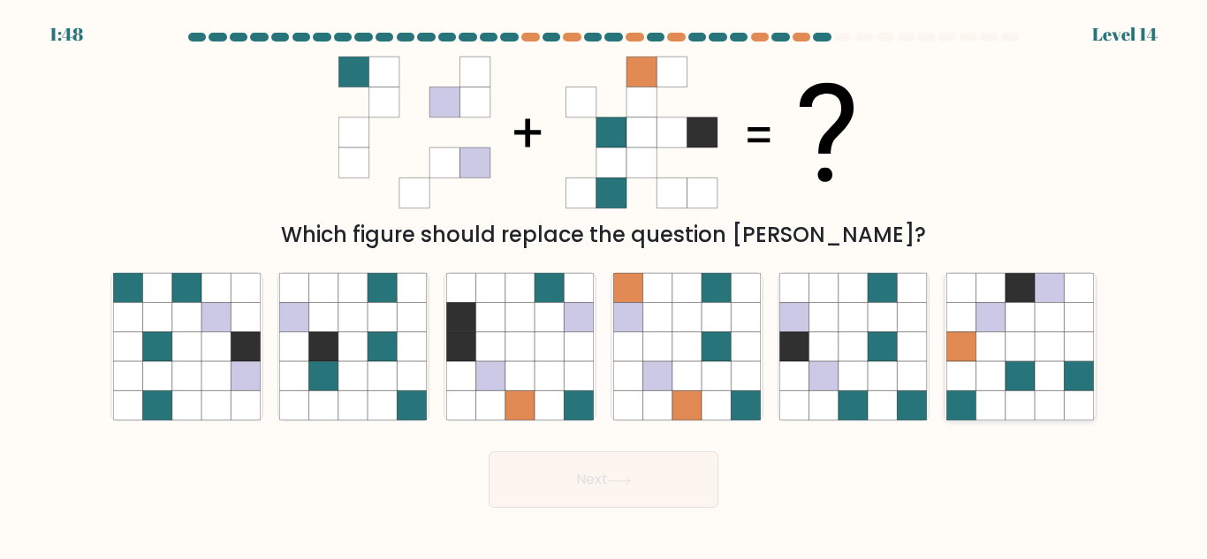
click at [1007, 389] on icon at bounding box center [1020, 375] width 29 height 29
click at [604, 285] on input "f." at bounding box center [604, 282] width 1 height 4
radio input "true"
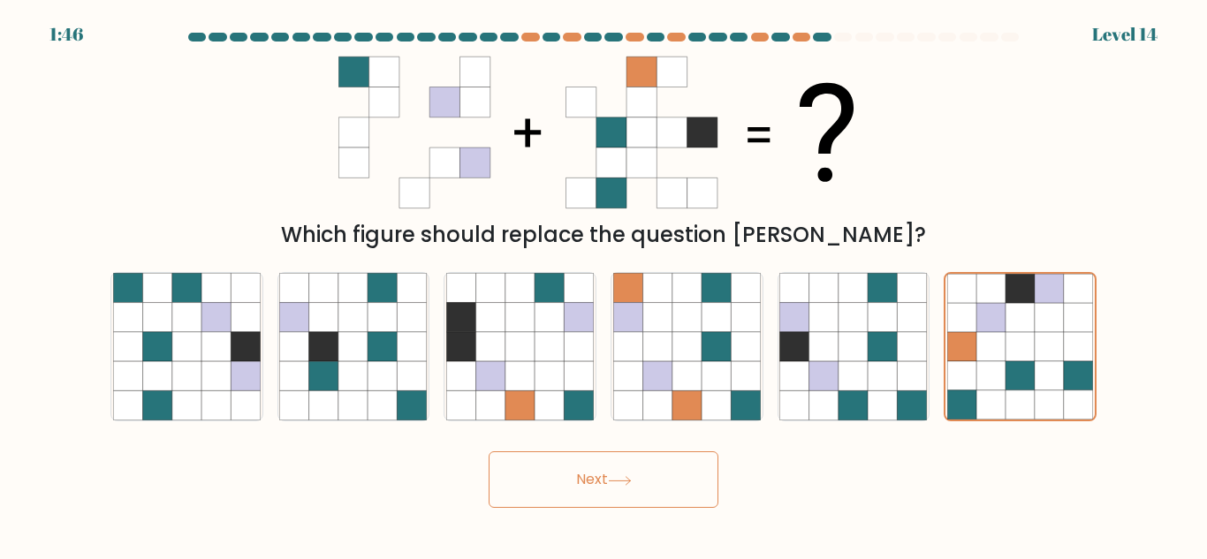
click at [604, 494] on button "Next" at bounding box center [604, 480] width 230 height 57
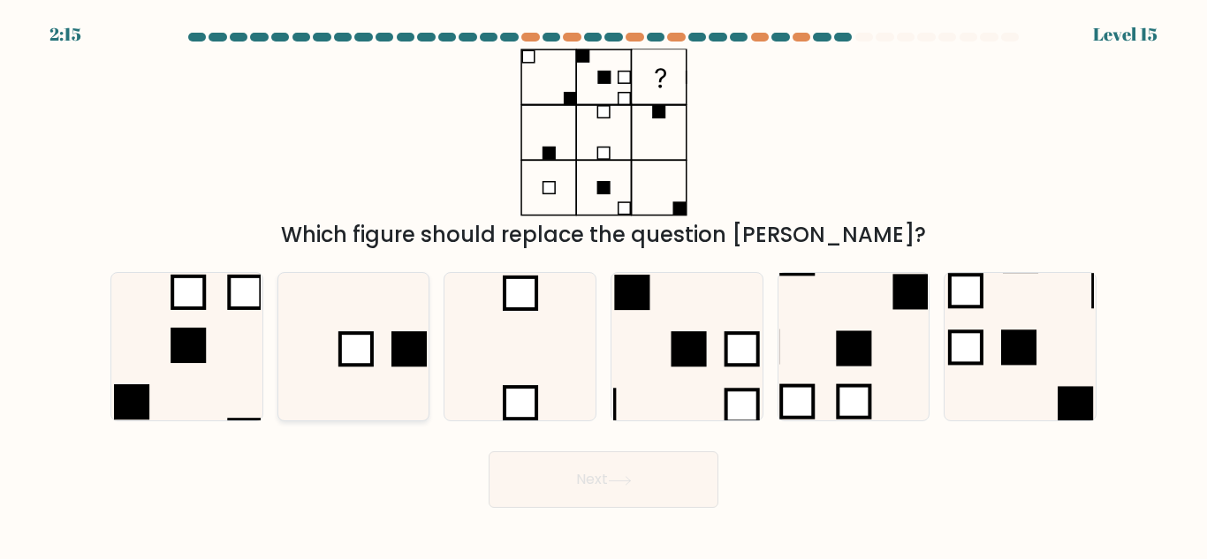
click at [322, 352] on icon at bounding box center [353, 347] width 148 height 148
click at [604, 285] on input "b." at bounding box center [604, 282] width 1 height 4
radio input "true"
click at [613, 477] on icon at bounding box center [620, 481] width 24 height 10
click at [573, 490] on button "Next" at bounding box center [604, 480] width 230 height 57
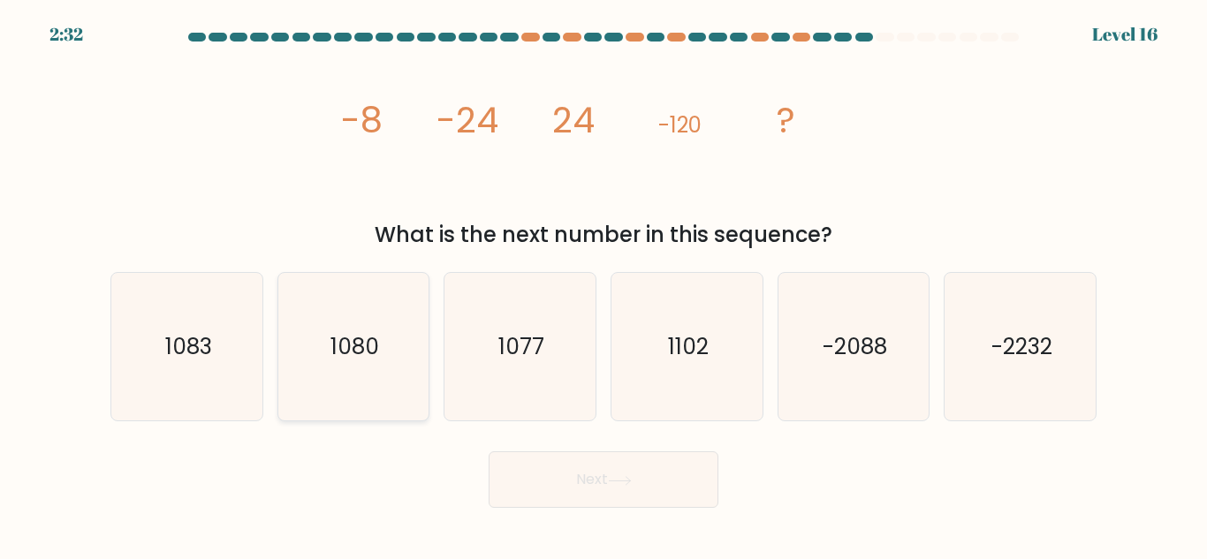
click at [395, 383] on icon "1080" at bounding box center [353, 347] width 148 height 148
click at [604, 285] on input "b. 1080" at bounding box center [604, 282] width 1 height 4
radio input "true"
click at [579, 467] on button "Next" at bounding box center [604, 480] width 230 height 57
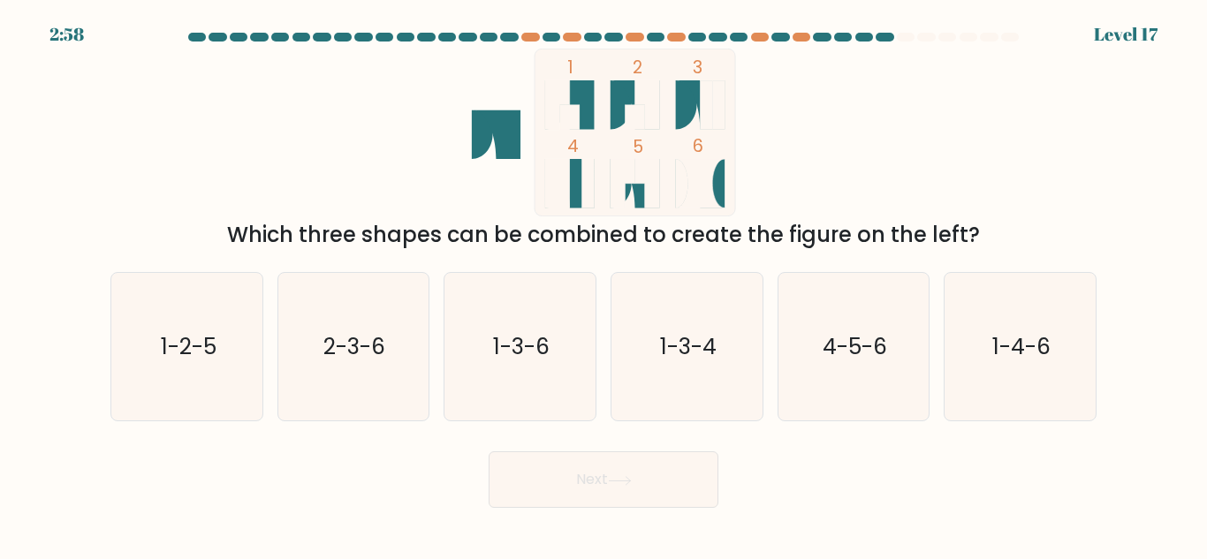
click at [588, 94] on icon at bounding box center [569, 104] width 49 height 49
click at [191, 361] on text "1-2-5" at bounding box center [188, 346] width 56 height 31
click at [604, 285] on input "a. 1-2-5" at bounding box center [604, 282] width 1 height 4
radio input "true"
click at [625, 471] on button "Next" at bounding box center [604, 480] width 230 height 57
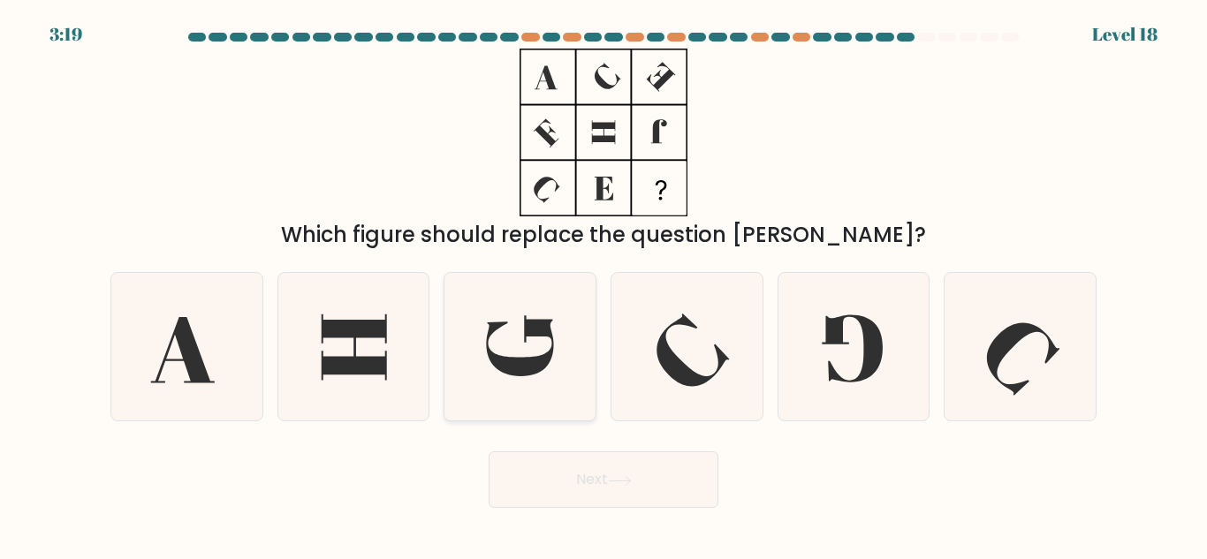
click at [547, 332] on icon at bounding box center [519, 346] width 67 height 61
click at [604, 285] on input "c." at bounding box center [604, 282] width 1 height 4
radio input "true"
click at [632, 480] on icon at bounding box center [620, 481] width 24 height 10
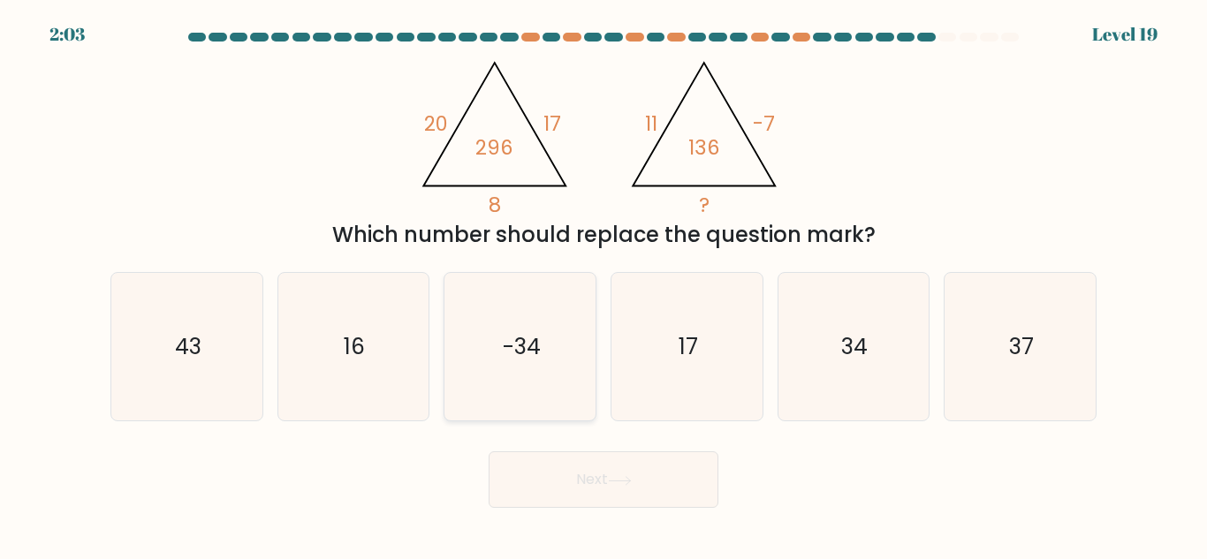
click at [505, 348] on text "-34" at bounding box center [522, 346] width 38 height 31
click at [604, 285] on input "c. -34" at bounding box center [604, 282] width 1 height 4
radio input "true"
click at [566, 485] on button "Next" at bounding box center [604, 480] width 230 height 57
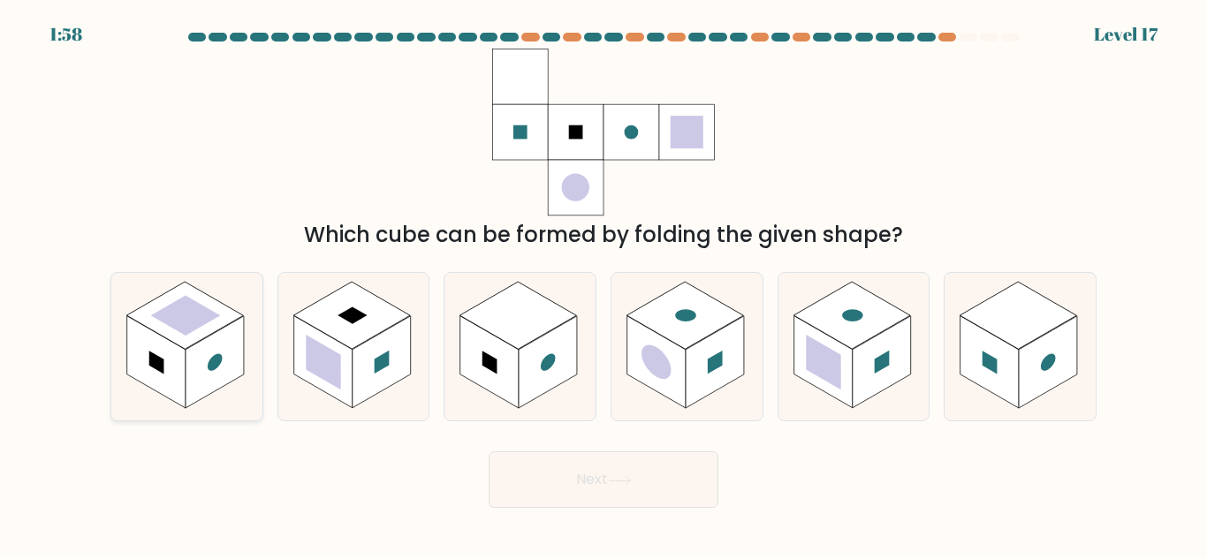
click at [239, 351] on rect at bounding box center [215, 362] width 58 height 93
click at [604, 285] on input "a." at bounding box center [604, 282] width 1 height 4
radio input "true"
click at [604, 474] on button "Next" at bounding box center [604, 480] width 230 height 57
click at [662, 465] on button "Next" at bounding box center [604, 480] width 230 height 57
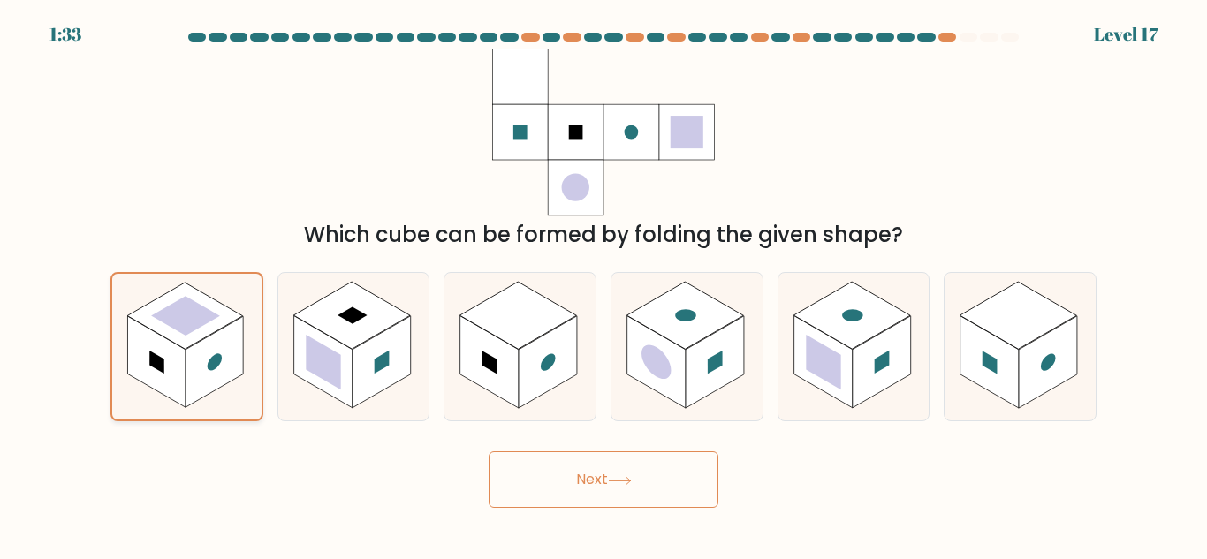
click at [167, 352] on rect at bounding box center [156, 361] width 57 height 91
click at [604, 285] on input "a." at bounding box center [604, 282] width 1 height 4
click at [535, 499] on button "Next" at bounding box center [604, 480] width 230 height 57
click at [610, 494] on button "Next" at bounding box center [604, 480] width 230 height 57
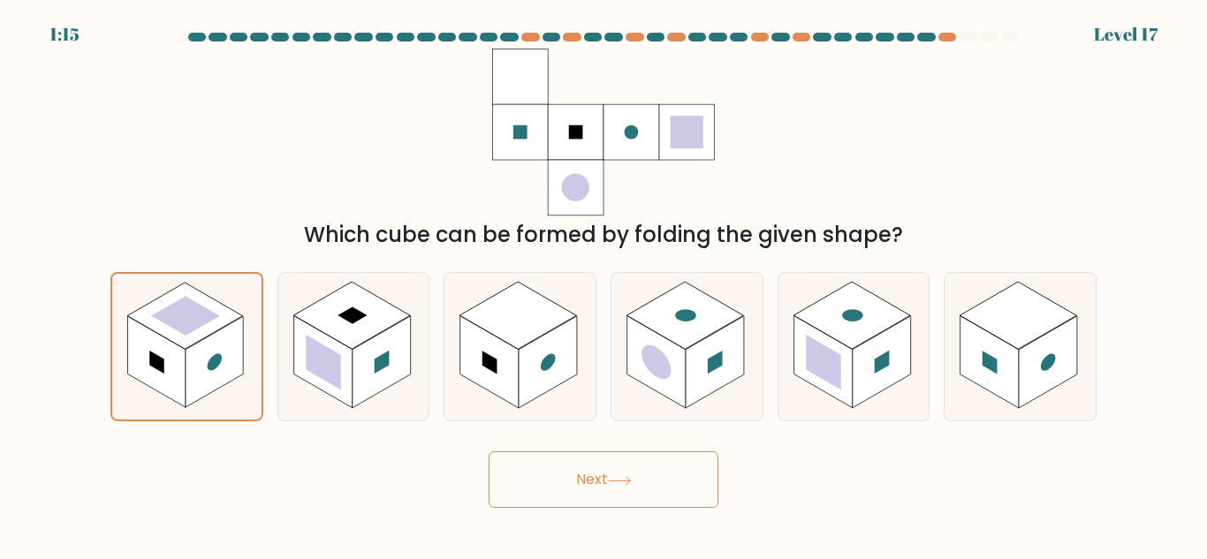
click at [611, 494] on button "Next" at bounding box center [604, 480] width 230 height 57
click at [187, 339] on rect at bounding box center [185, 316] width 116 height 66
click at [604, 285] on input "a." at bounding box center [604, 282] width 1 height 4
click at [187, 339] on rect at bounding box center [185, 316] width 116 height 66
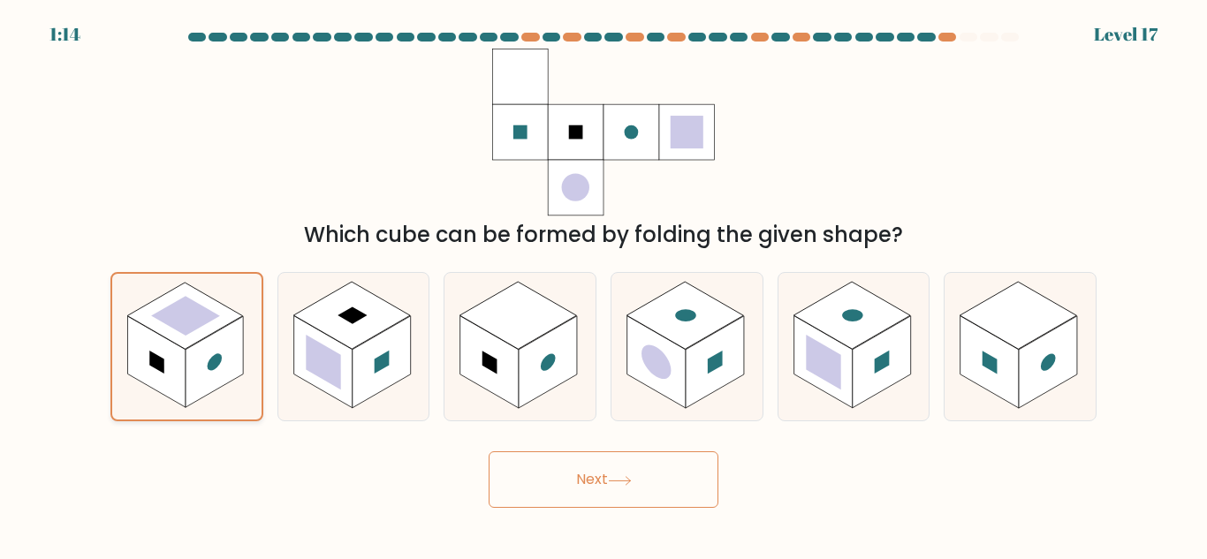
click at [604, 285] on input "a." at bounding box center [604, 282] width 1 height 4
click at [187, 339] on rect at bounding box center [185, 316] width 116 height 66
click at [604, 285] on input "a." at bounding box center [604, 282] width 1 height 4
click at [568, 486] on button "Next" at bounding box center [604, 480] width 230 height 57
click at [542, 406] on icon at bounding box center [519, 347] width 151 height 148
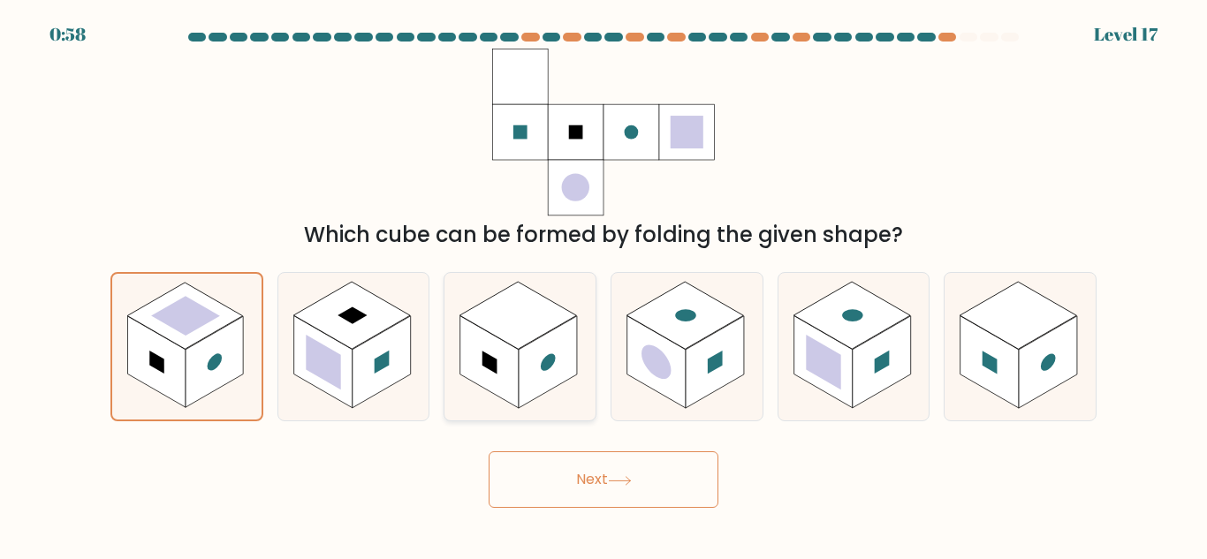
click at [604, 285] on input "c." at bounding box center [604, 282] width 1 height 4
radio input "true"
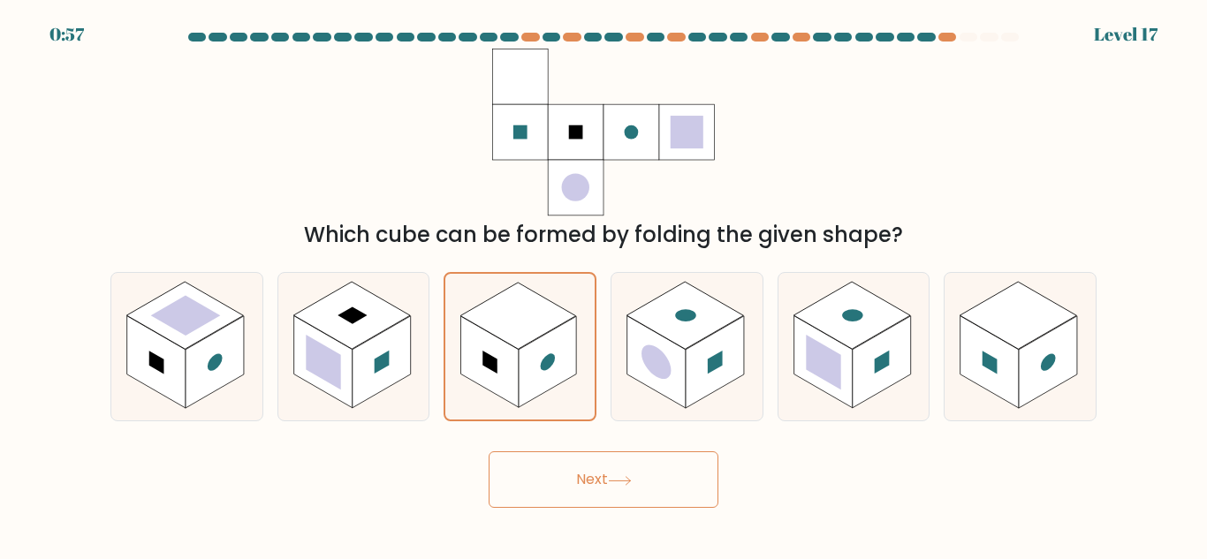
click at [577, 492] on button "Next" at bounding box center [604, 480] width 230 height 57
click at [578, 492] on button "Next" at bounding box center [604, 480] width 230 height 57
click at [578, 490] on button "Next" at bounding box center [604, 480] width 230 height 57
click at [578, 485] on button "Next" at bounding box center [604, 480] width 230 height 57
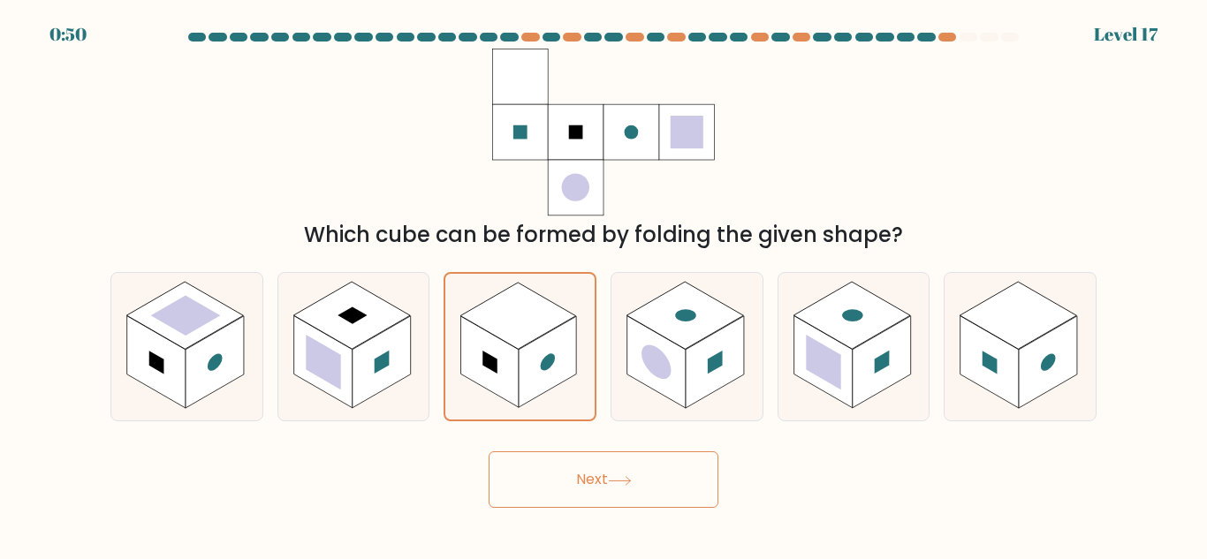
click at [561, 475] on button "Next" at bounding box center [604, 480] width 230 height 57
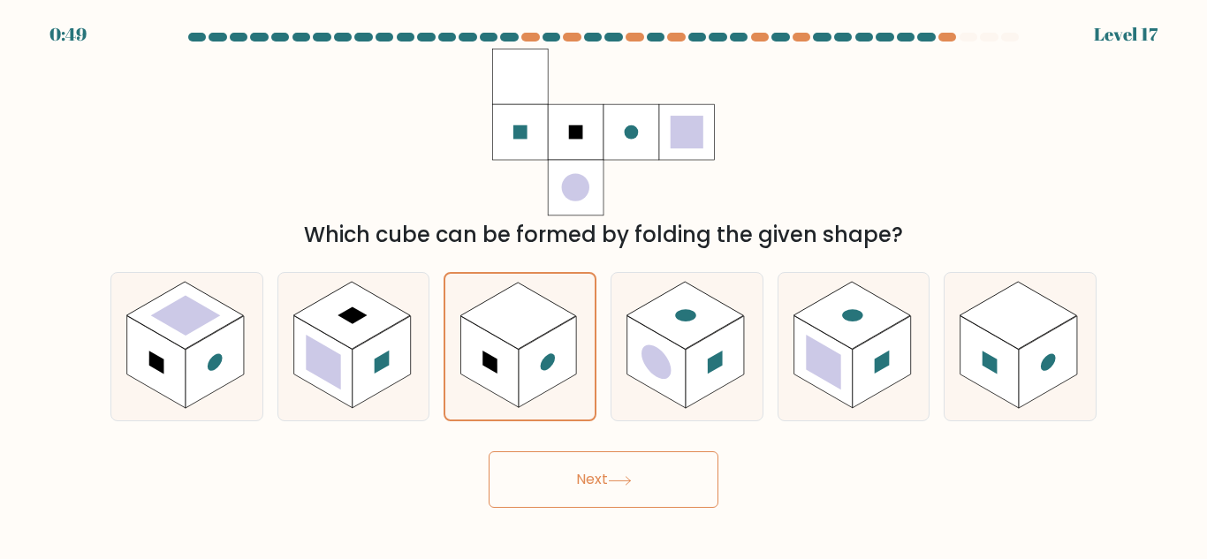
click at [561, 475] on button "Next" at bounding box center [604, 480] width 230 height 57
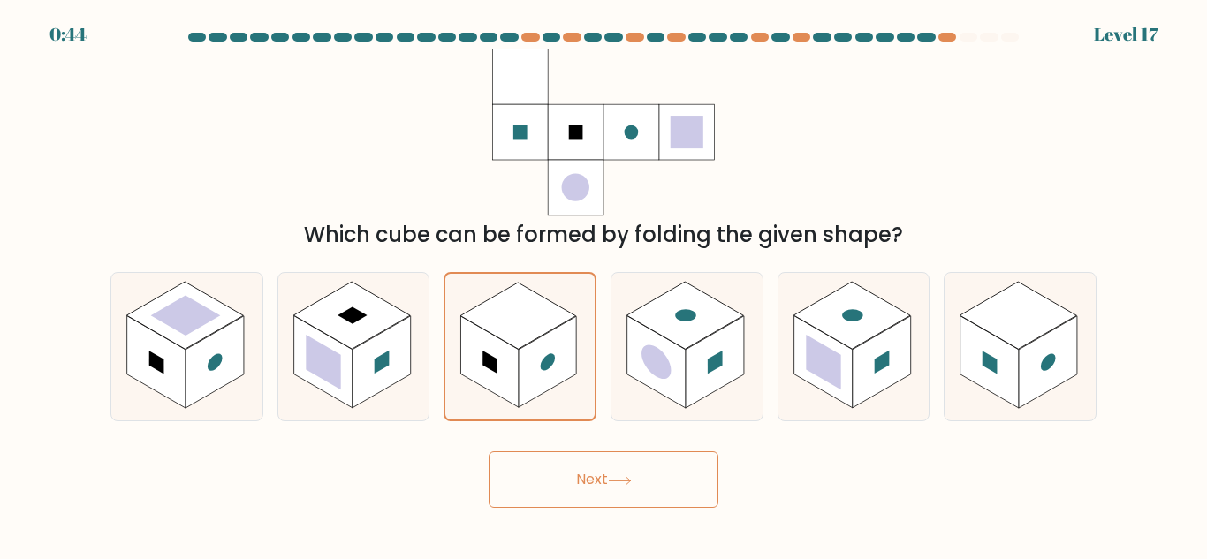
click at [561, 475] on button "Next" at bounding box center [604, 480] width 230 height 57
click at [589, 475] on button "Next" at bounding box center [604, 480] width 230 height 57
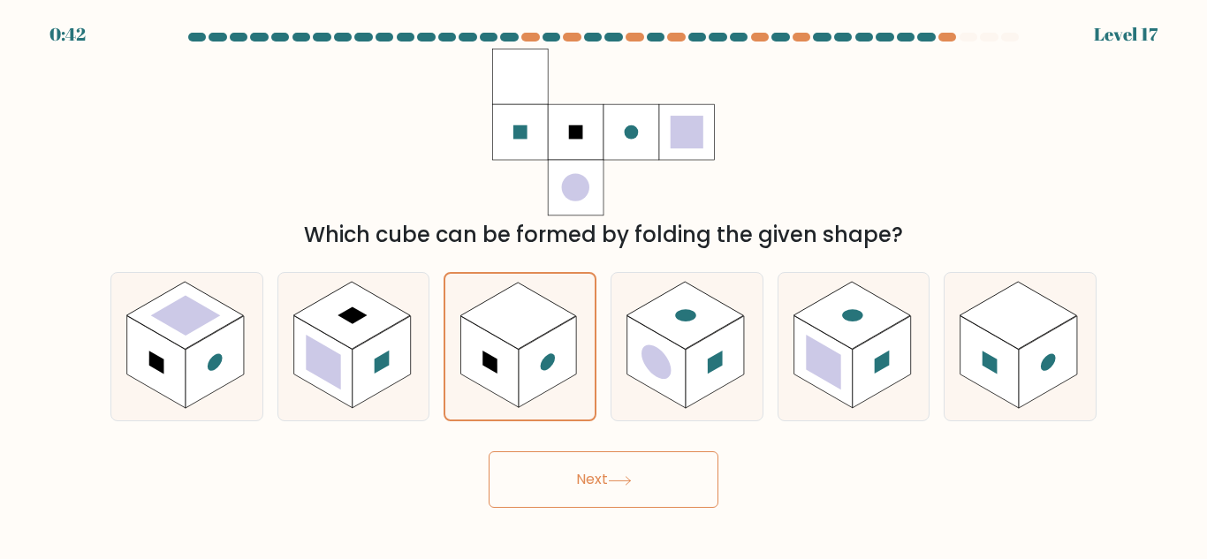
click at [589, 475] on button "Next" at bounding box center [604, 480] width 230 height 57
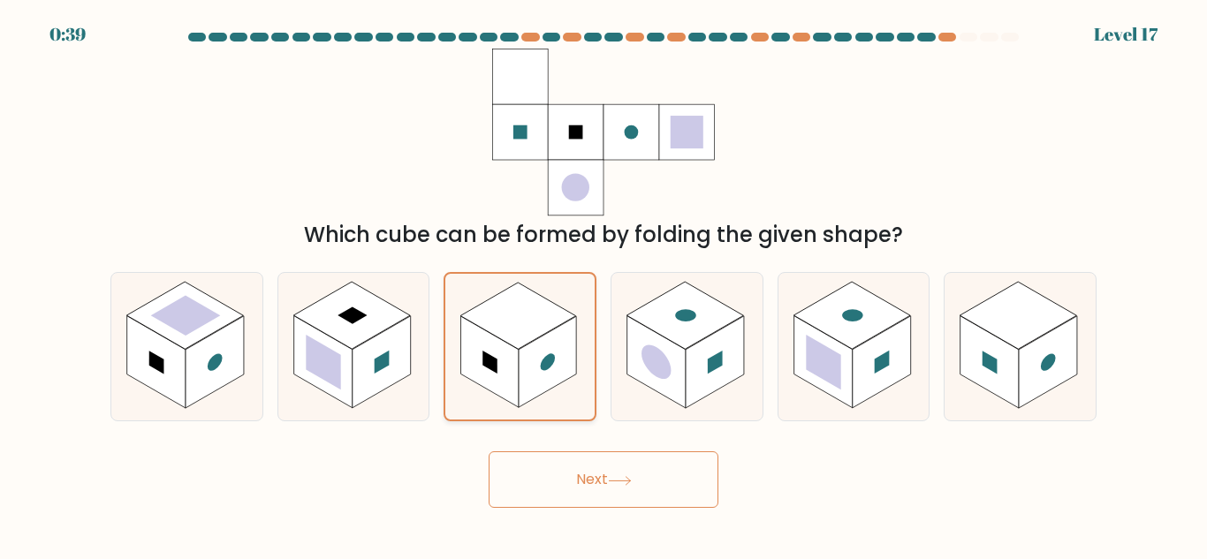
drag, startPoint x: 557, startPoint y: 374, endPoint x: 516, endPoint y: 388, distance: 43.0
click at [516, 388] on rect at bounding box center [489, 361] width 57 height 91
click at [604, 285] on input "c." at bounding box center [604, 282] width 1 height 4
click at [516, 388] on rect at bounding box center [489, 361] width 57 height 91
click at [604, 285] on input "c." at bounding box center [604, 282] width 1 height 4
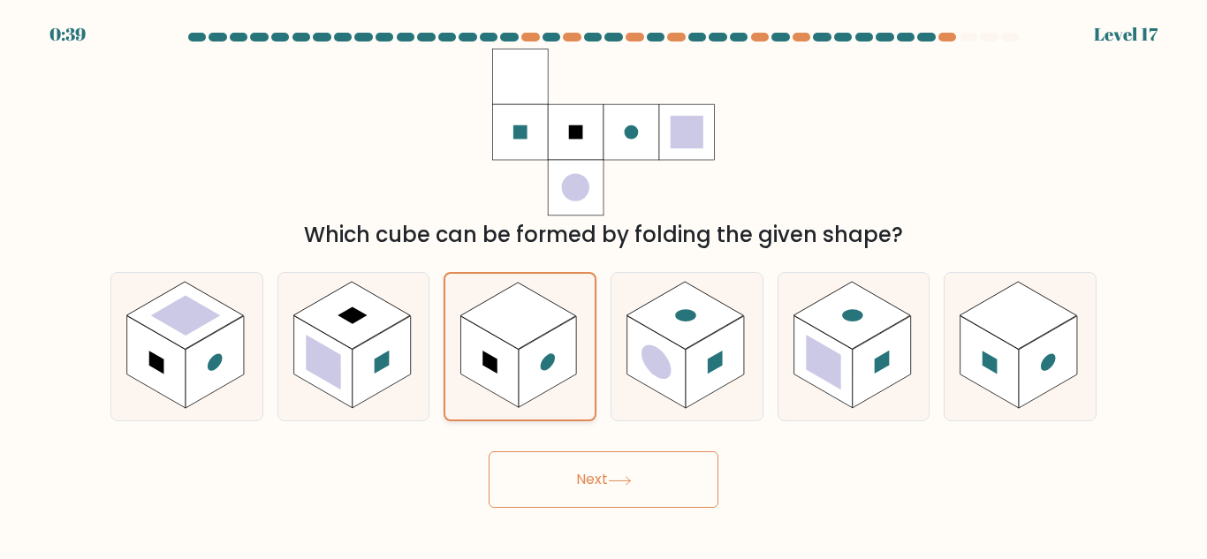
click at [516, 388] on rect at bounding box center [489, 361] width 57 height 91
click at [604, 285] on input "c." at bounding box center [604, 282] width 1 height 4
click at [516, 388] on rect at bounding box center [489, 361] width 57 height 91
click at [604, 285] on input "c." at bounding box center [604, 282] width 1 height 4
click at [516, 388] on rect at bounding box center [489, 361] width 57 height 91
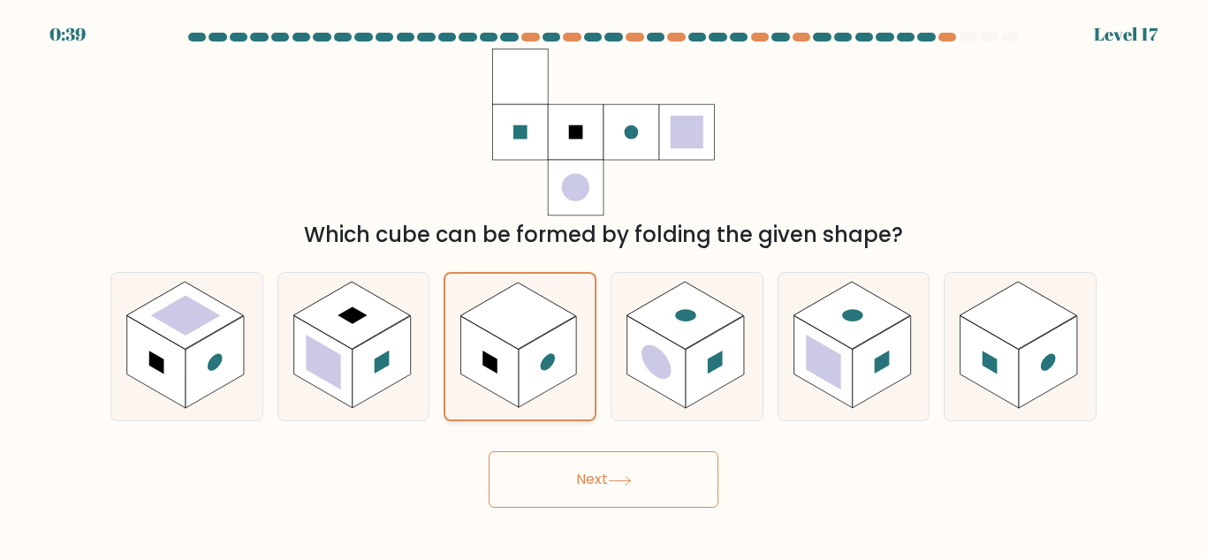
click at [604, 285] on input "c." at bounding box center [604, 282] width 1 height 4
click at [544, 502] on button "Next" at bounding box center [604, 480] width 230 height 57
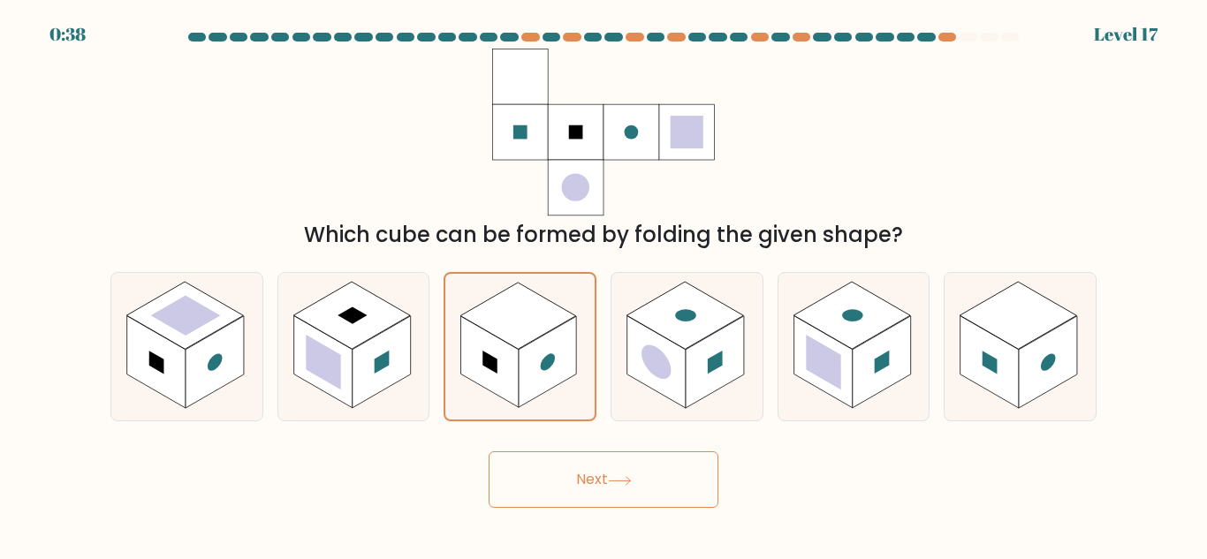
click at [544, 502] on button "Next" at bounding box center [604, 480] width 230 height 57
click at [645, 479] on button "Next" at bounding box center [604, 480] width 230 height 57
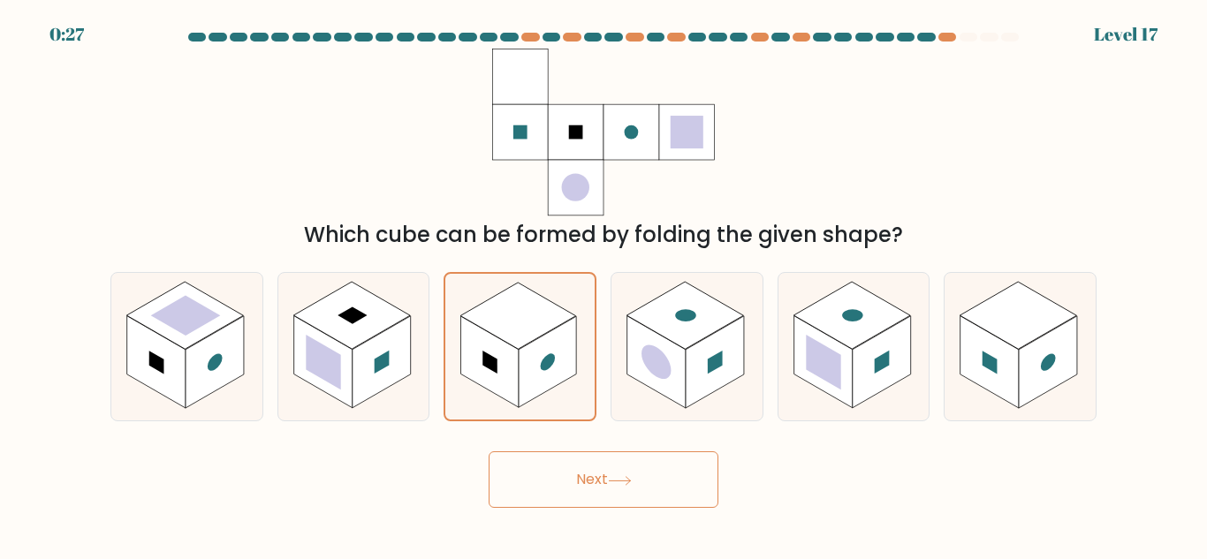
click at [645, 479] on button "Next" at bounding box center [604, 480] width 230 height 57
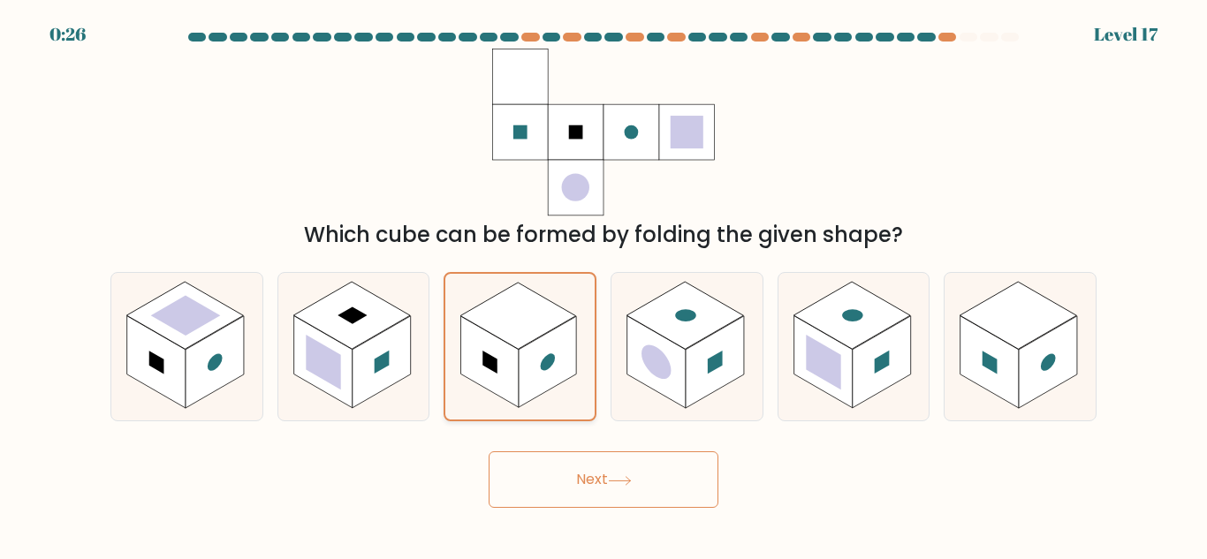
click at [542, 386] on rect at bounding box center [547, 361] width 57 height 91
click at [604, 285] on input "c." at bounding box center [604, 282] width 1 height 4
click at [542, 386] on rect at bounding box center [547, 361] width 57 height 91
click at [604, 285] on input "c." at bounding box center [604, 282] width 1 height 4
click at [542, 386] on rect at bounding box center [547, 361] width 57 height 91
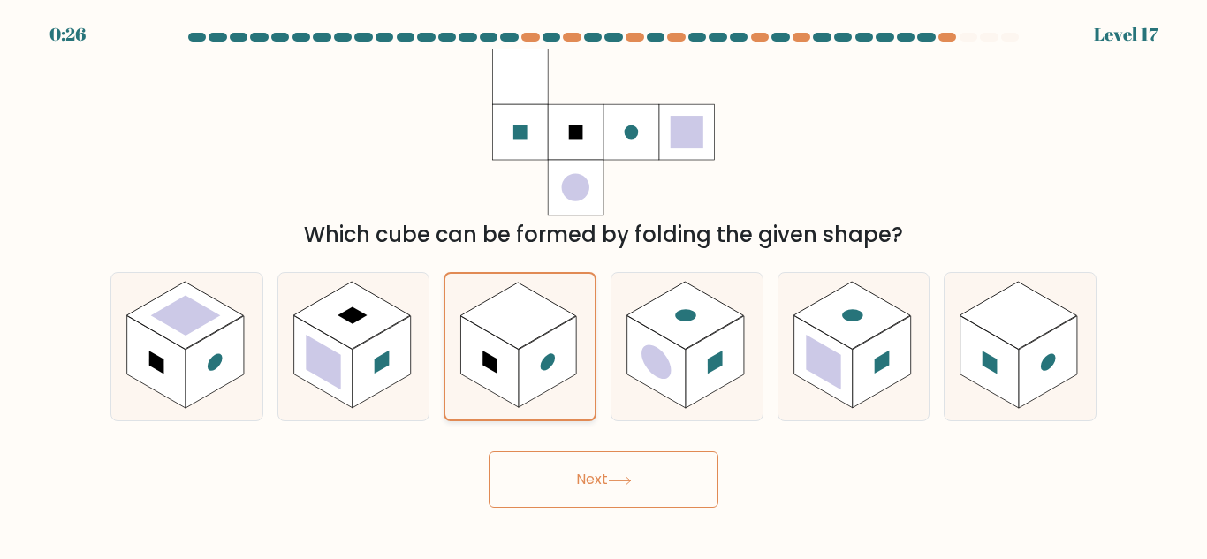
click at [604, 285] on input "c." at bounding box center [604, 282] width 1 height 4
drag, startPoint x: 542, startPoint y: 386, endPoint x: 639, endPoint y: 25, distance: 374.2
click at [548, 372] on rect at bounding box center [547, 361] width 57 height 91
click at [604, 285] on input "c." at bounding box center [604, 282] width 1 height 4
click at [525, 386] on rect at bounding box center [547, 361] width 57 height 91
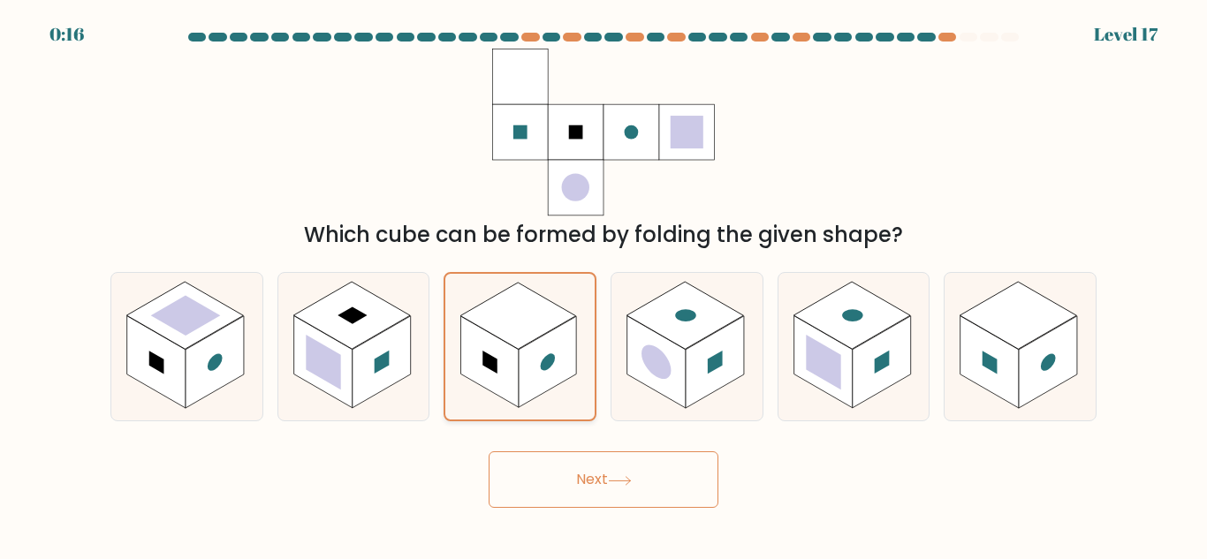
click at [604, 285] on input "c." at bounding box center [604, 282] width 1 height 4
click at [525, 386] on rect at bounding box center [547, 361] width 57 height 91
click at [604, 285] on input "c." at bounding box center [604, 282] width 1 height 4
click at [525, 386] on rect at bounding box center [547, 361] width 57 height 91
click at [604, 285] on input "c." at bounding box center [604, 282] width 1 height 4
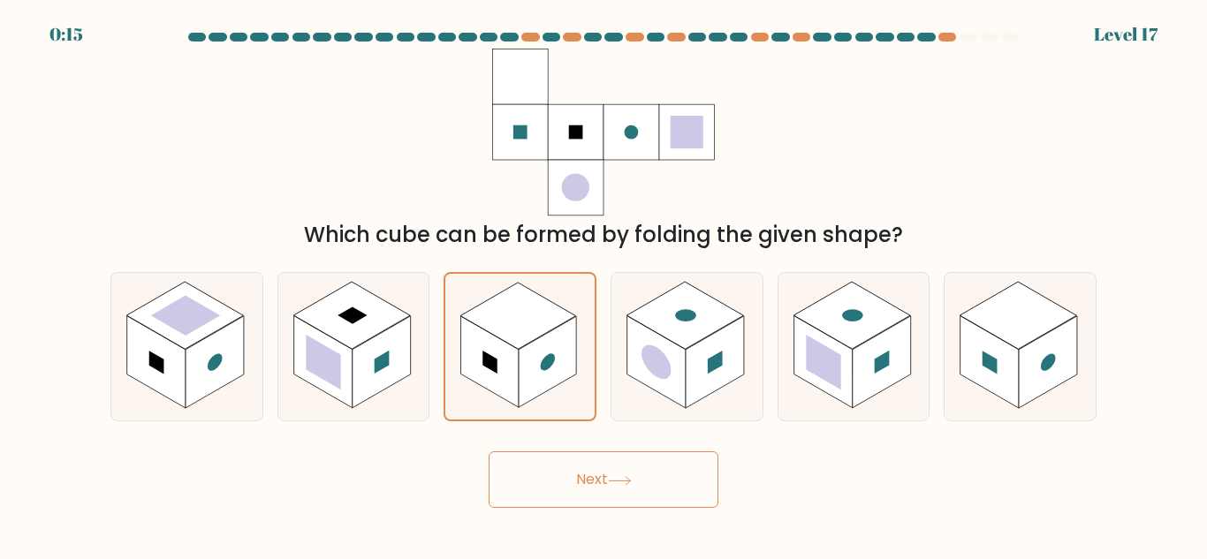
click at [571, 474] on button "Next" at bounding box center [604, 480] width 230 height 57
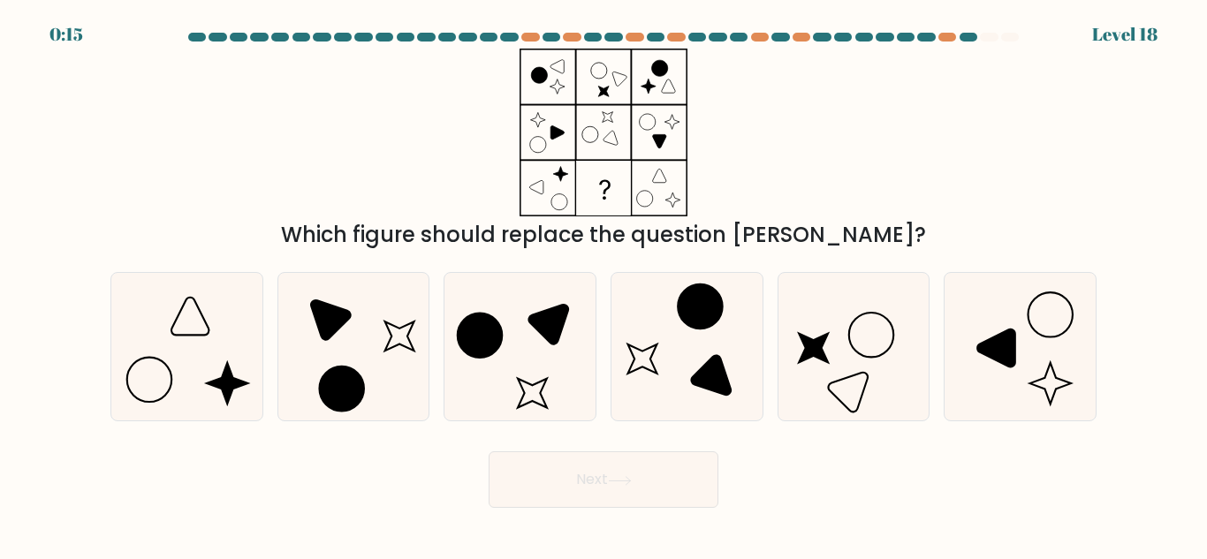
click at [572, 474] on button "Next" at bounding box center [604, 480] width 230 height 57
click at [855, 113] on div "Which figure should replace the question mark?" at bounding box center [603, 150] width 1007 height 202
click at [686, 346] on icon at bounding box center [687, 347] width 148 height 148
click at [604, 285] on input "d." at bounding box center [604, 282] width 1 height 4
radio input "true"
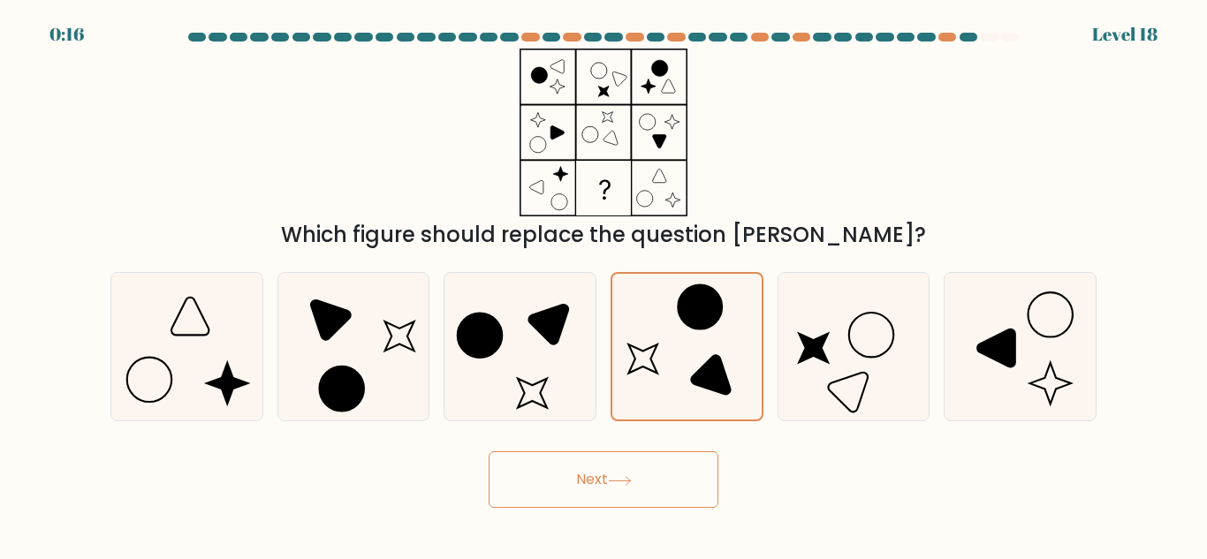
click at [646, 475] on button "Next" at bounding box center [604, 480] width 230 height 57
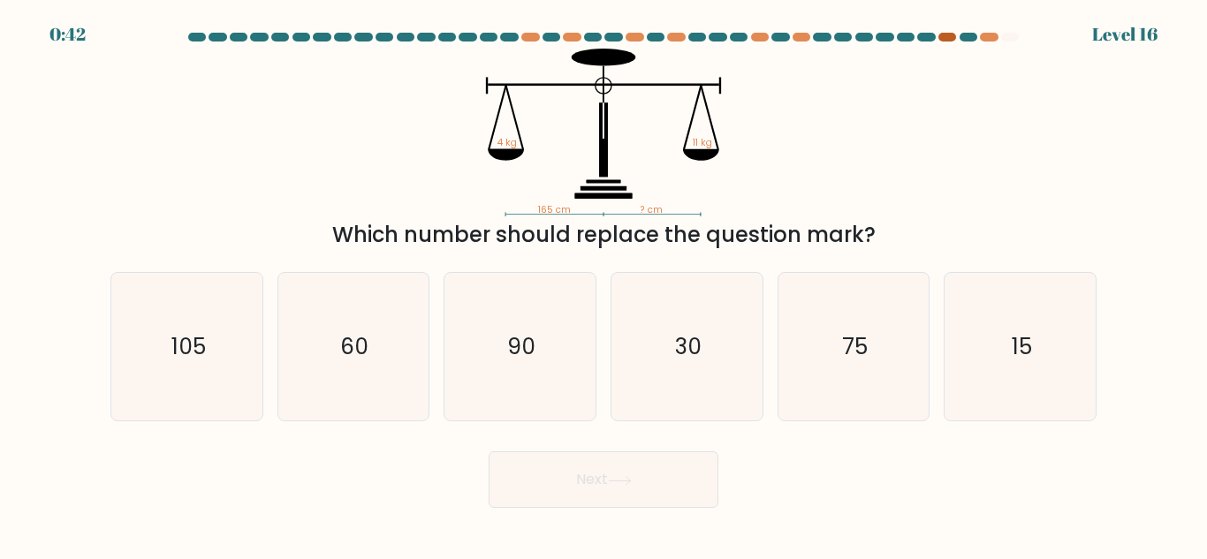
click at [949, 36] on div at bounding box center [947, 37] width 18 height 9
click at [968, 40] on div at bounding box center [969, 37] width 18 height 9
click at [1054, 384] on icon "15" at bounding box center [1020, 347] width 148 height 148
click at [604, 285] on input "f. 15" at bounding box center [604, 282] width 1 height 4
radio input "true"
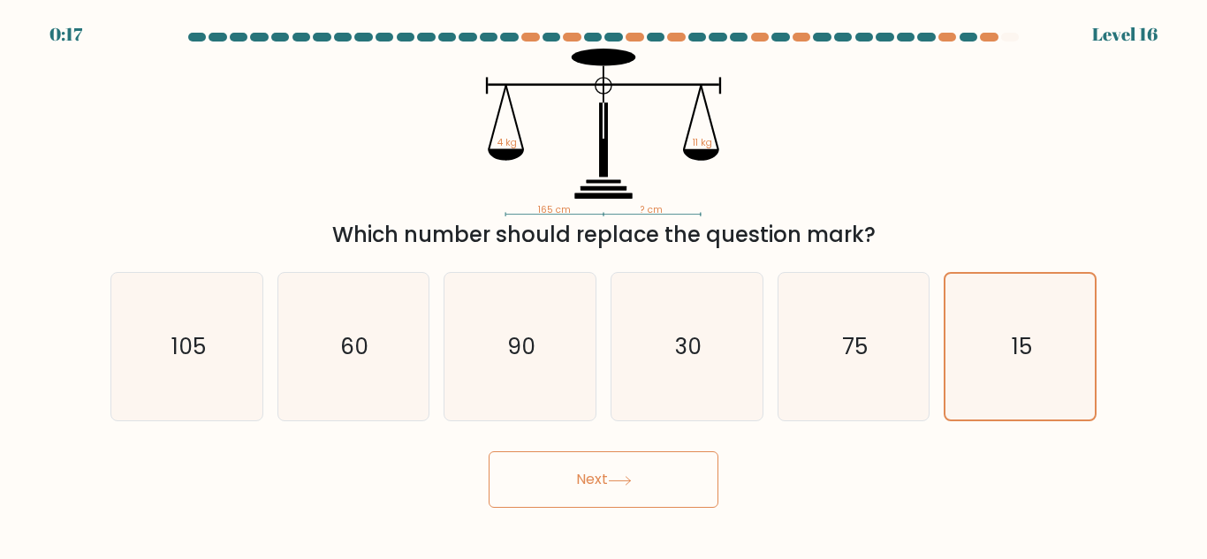
click at [623, 476] on icon at bounding box center [620, 481] width 24 height 10
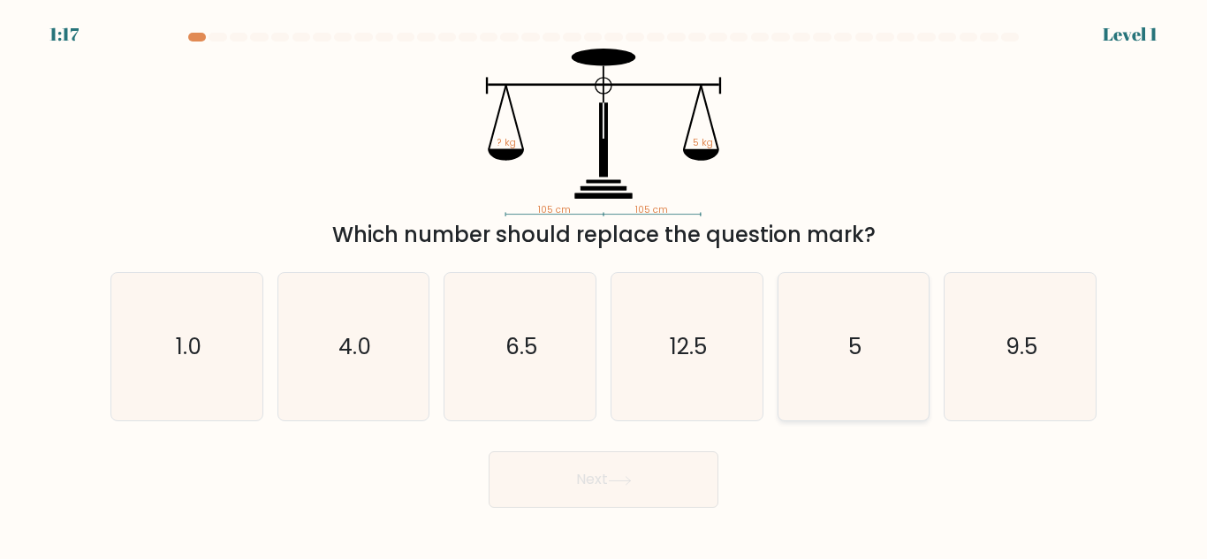
click at [869, 360] on icon "5" at bounding box center [853, 347] width 148 height 148
click at [604, 285] on input "e. 5" at bounding box center [604, 282] width 1 height 4
radio input "true"
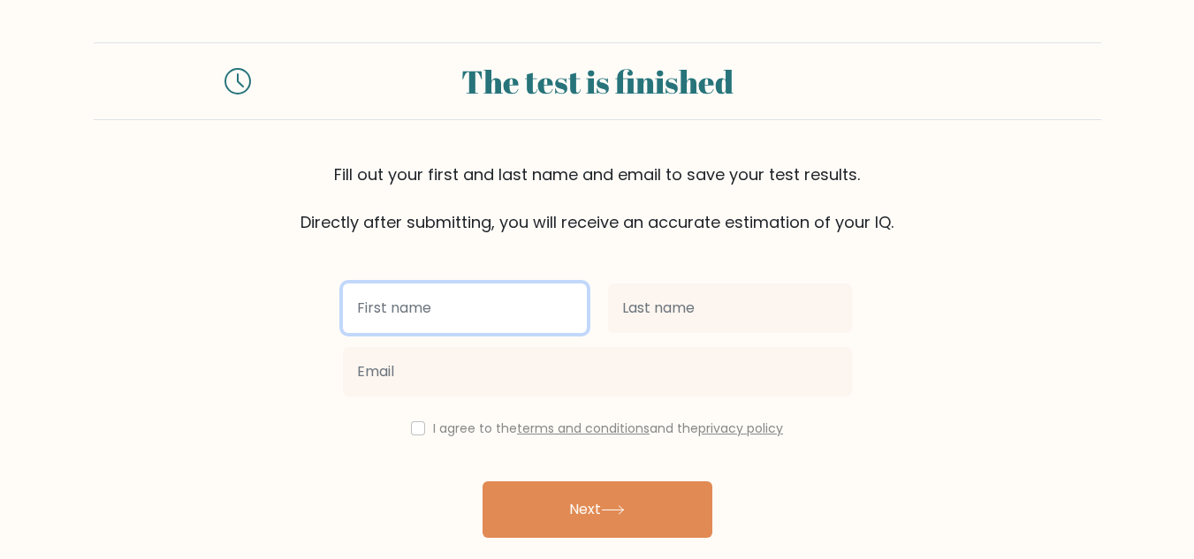
click at [448, 312] on input "text" at bounding box center [465, 308] width 244 height 49
click at [448, 300] on input "Anesa" at bounding box center [465, 308] width 244 height 49
type input "[PERSON_NAME]"
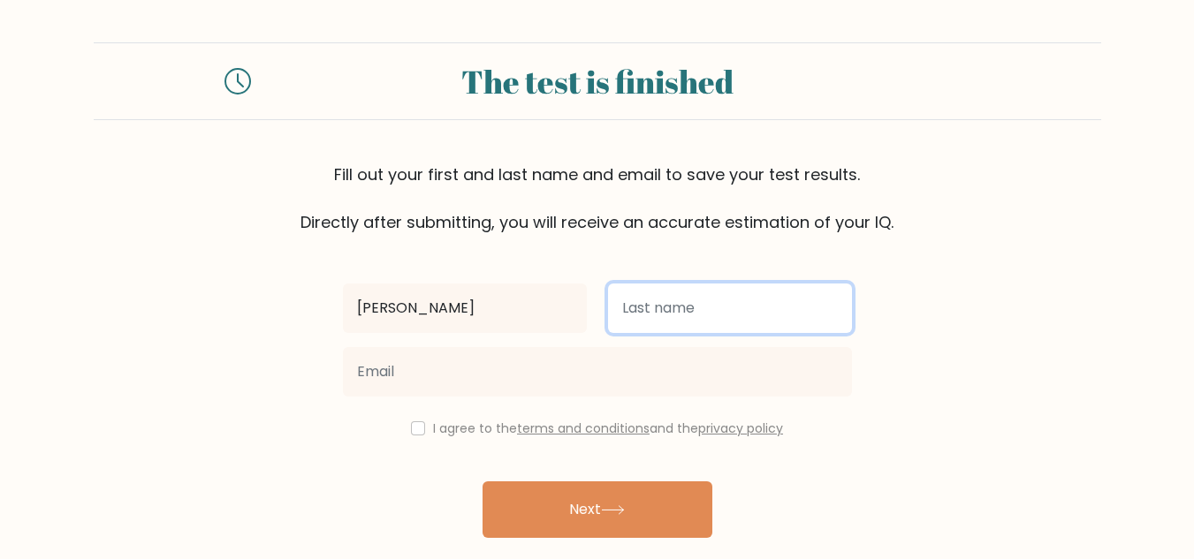
click at [710, 307] on input "text" at bounding box center [730, 308] width 244 height 49
type input "Mangoranda"
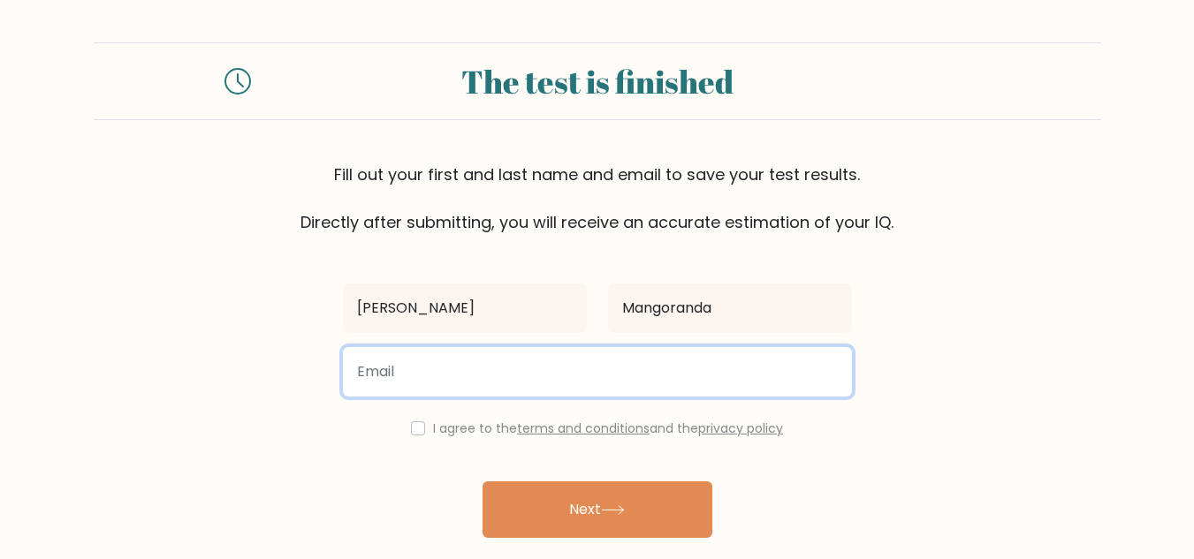
click at [542, 387] on input "email" at bounding box center [597, 371] width 509 height 49
type input "admangoranda@gmail.con"
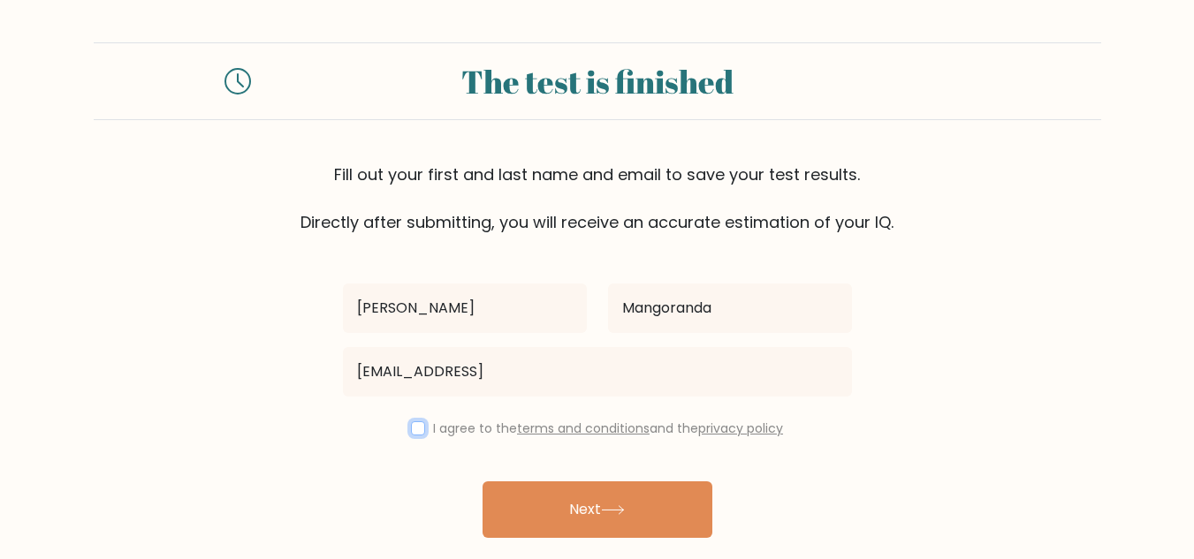
click at [418, 427] on input "checkbox" at bounding box center [418, 428] width 14 height 14
checkbox input "true"
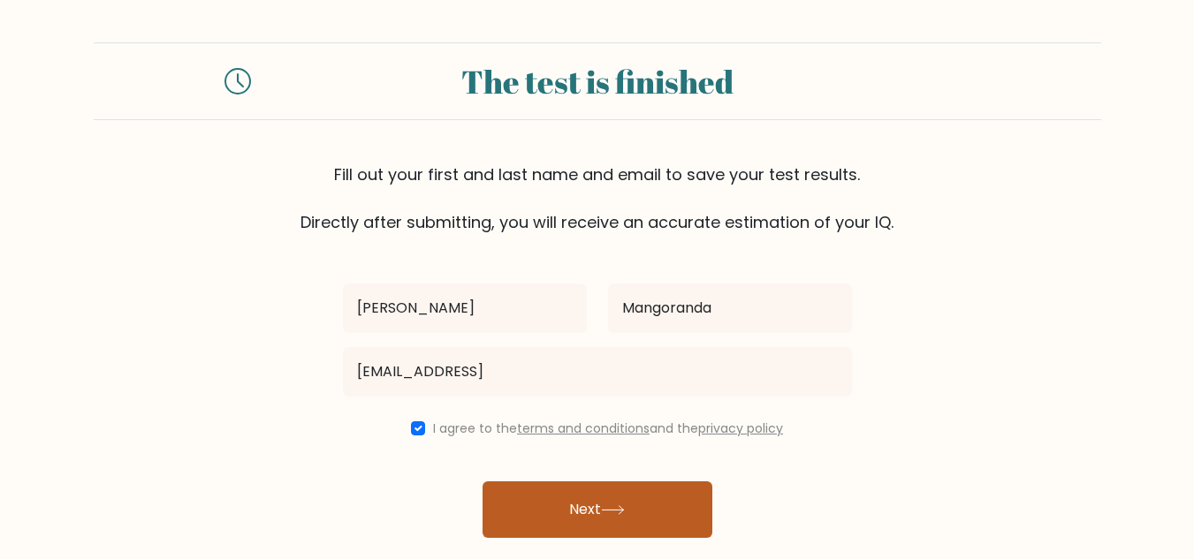
click at [535, 525] on button "Next" at bounding box center [597, 510] width 230 height 57
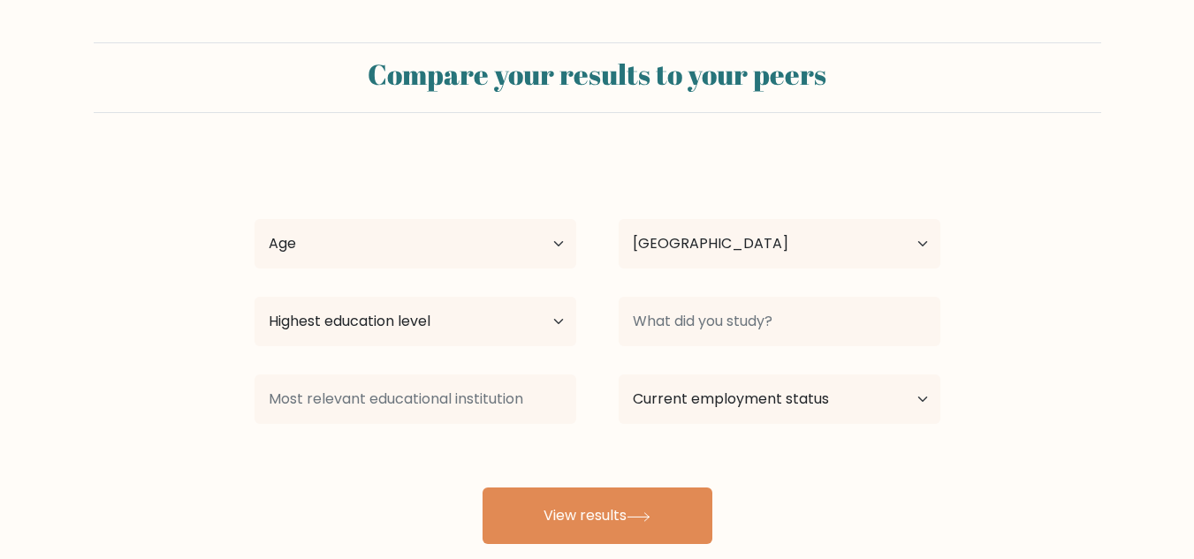
select select "JP"
click at [484, 264] on select "Age Under [DEMOGRAPHIC_DATA] [DEMOGRAPHIC_DATA] [DEMOGRAPHIC_DATA] [DEMOGRAPHIC…" at bounding box center [415, 243] width 322 height 49
select select "25_34"
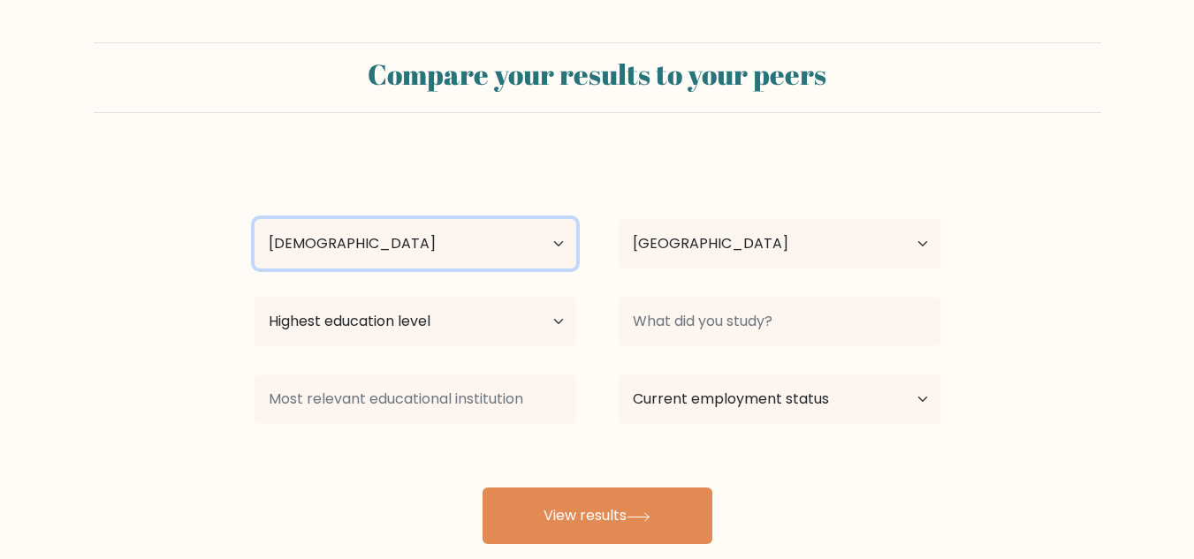
click at [254, 219] on select "Age Under [DEMOGRAPHIC_DATA] [DEMOGRAPHIC_DATA] [DEMOGRAPHIC_DATA] [DEMOGRAPHIC…" at bounding box center [415, 243] width 322 height 49
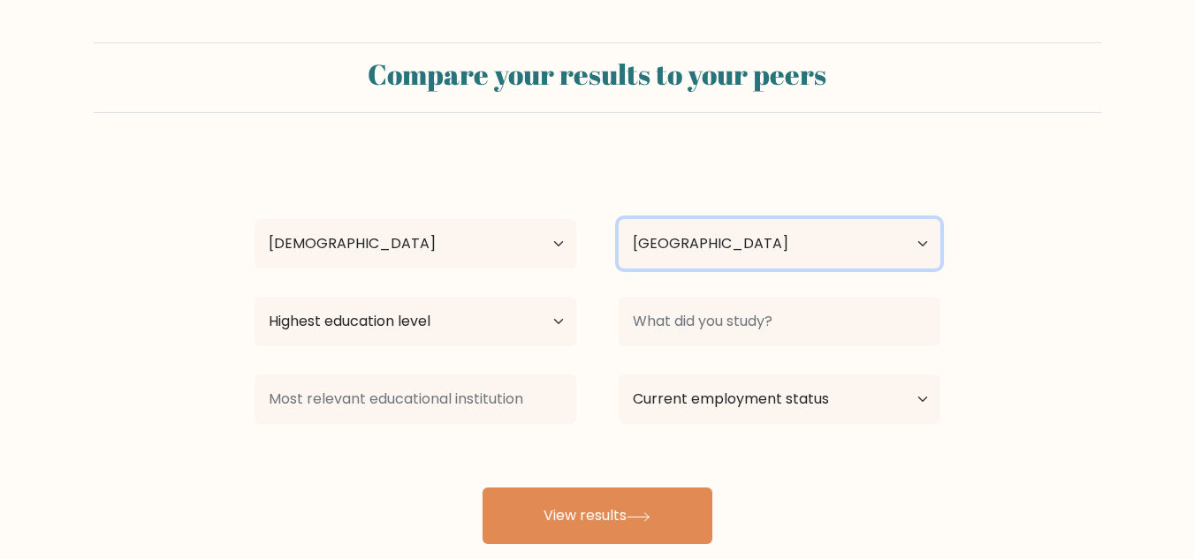
click at [729, 239] on select "Country [GEOGRAPHIC_DATA] [GEOGRAPHIC_DATA] [GEOGRAPHIC_DATA] [US_STATE] [GEOGR…" at bounding box center [780, 243] width 322 height 49
click at [720, 284] on div "[PERSON_NAME] Age Under [DEMOGRAPHIC_DATA] [DEMOGRAPHIC_DATA] [DEMOGRAPHIC_DATA…" at bounding box center [597, 350] width 707 height 389
click at [733, 261] on select "Country [GEOGRAPHIC_DATA] [GEOGRAPHIC_DATA] [GEOGRAPHIC_DATA] [US_STATE] [GEOGR…" at bounding box center [780, 243] width 322 height 49
click at [889, 249] on select "Country [GEOGRAPHIC_DATA] [GEOGRAPHIC_DATA] [GEOGRAPHIC_DATA] [US_STATE] [GEOGR…" at bounding box center [780, 243] width 322 height 49
select select "PH"
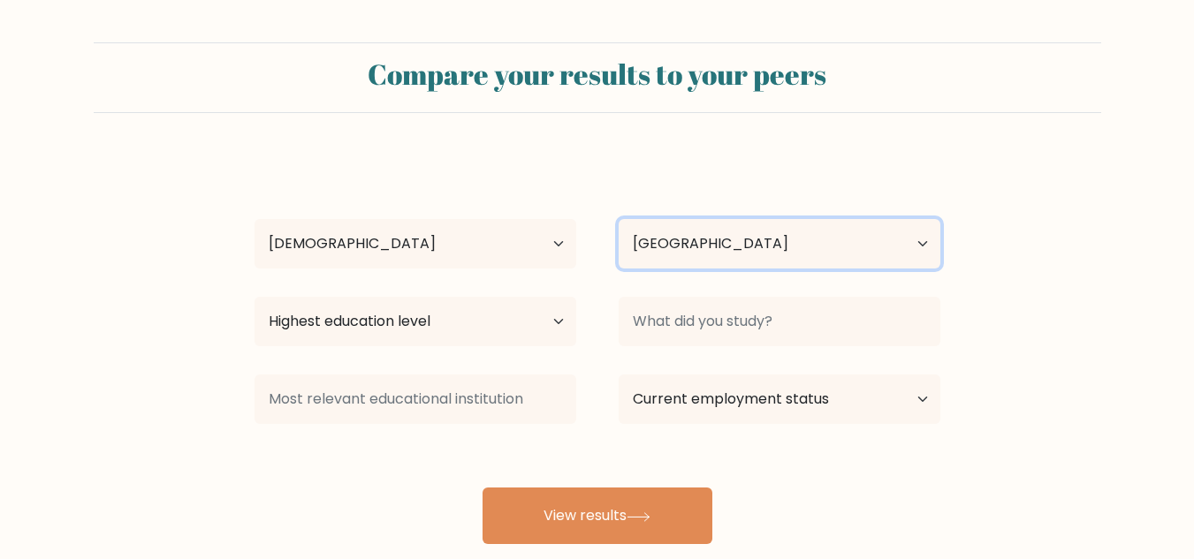
click at [619, 219] on select "Country [GEOGRAPHIC_DATA] [GEOGRAPHIC_DATA] [GEOGRAPHIC_DATA] [US_STATE] [GEOGR…" at bounding box center [780, 243] width 322 height 49
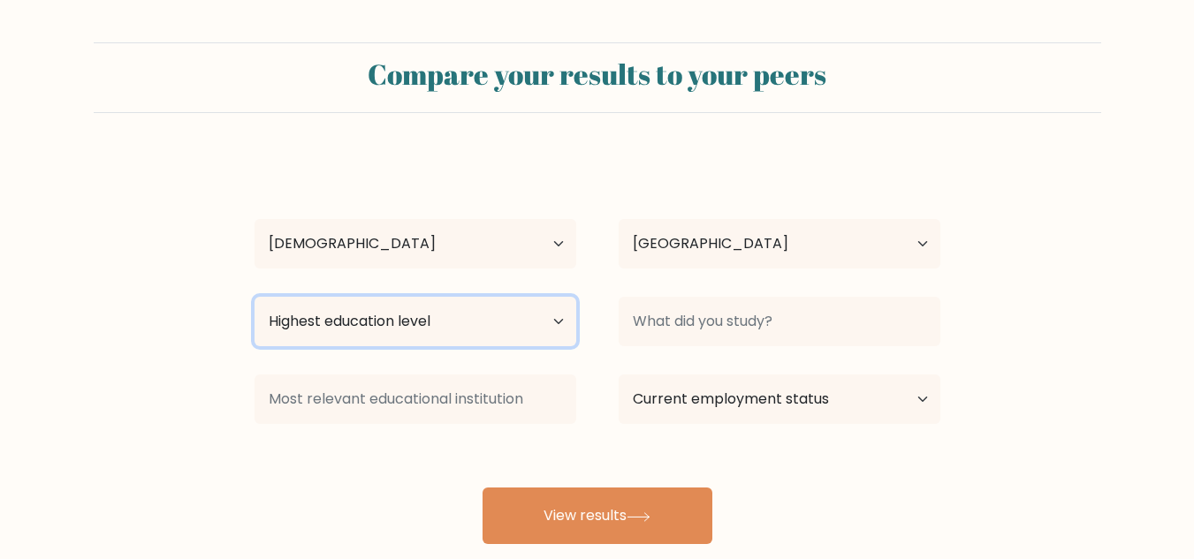
click at [422, 337] on select "Highest education level No schooling Primary Lower Secondary Upper Secondary Oc…" at bounding box center [415, 321] width 322 height 49
select select "bachelors_degree"
click at [254, 297] on select "Highest education level No schooling Primary Lower Secondary Upper Secondary Oc…" at bounding box center [415, 321] width 322 height 49
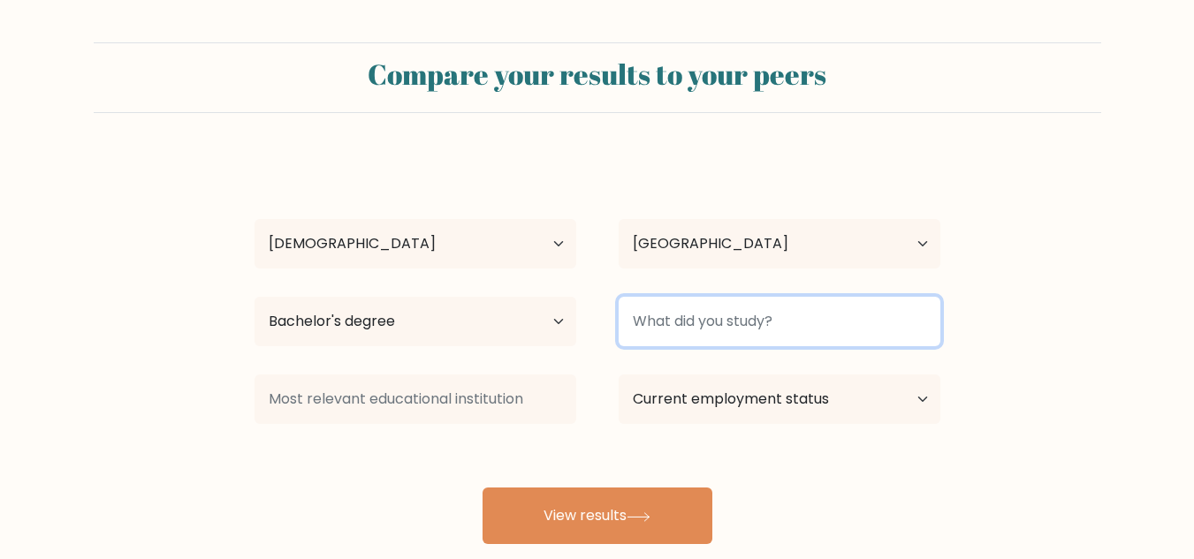
click at [740, 323] on input at bounding box center [780, 321] width 322 height 49
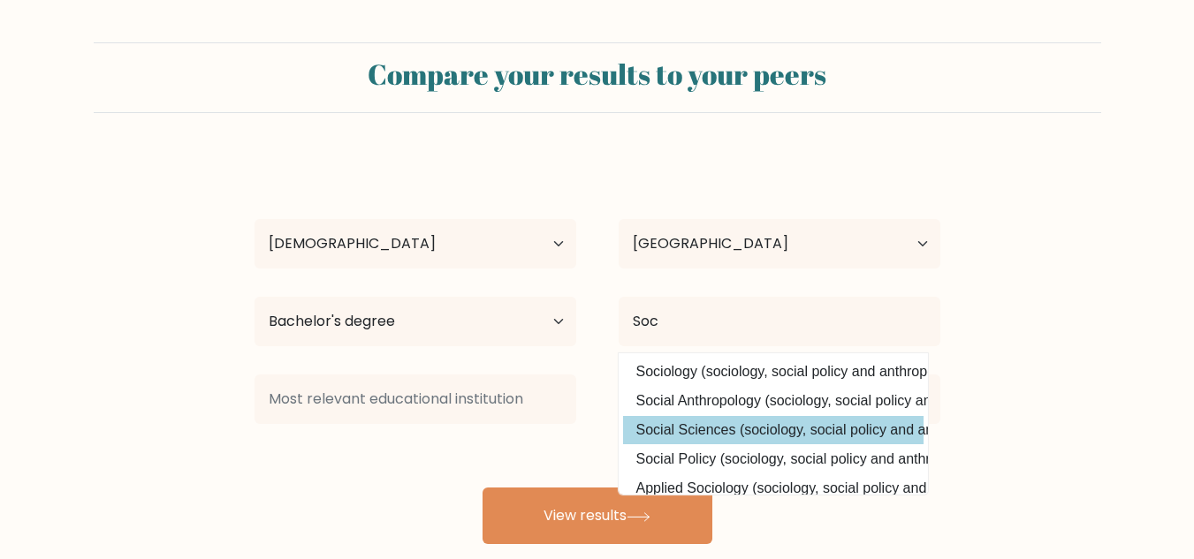
click at [699, 429] on option "Social Sciences (sociology, social policy and anthropology)" at bounding box center [773, 430] width 300 height 28
type input "Social Sciences"
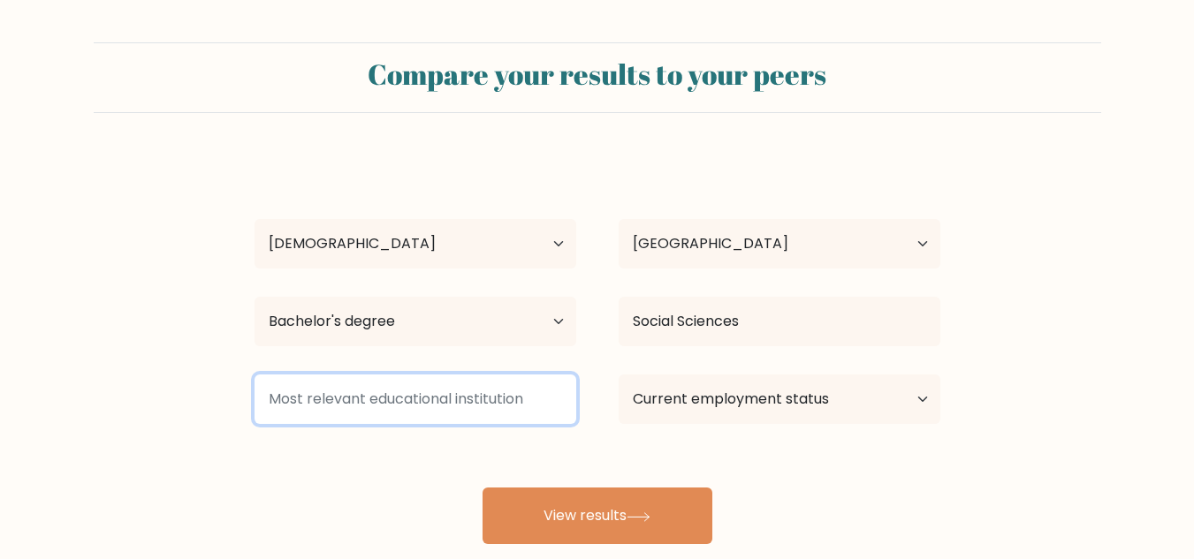
click at [484, 409] on input at bounding box center [415, 399] width 322 height 49
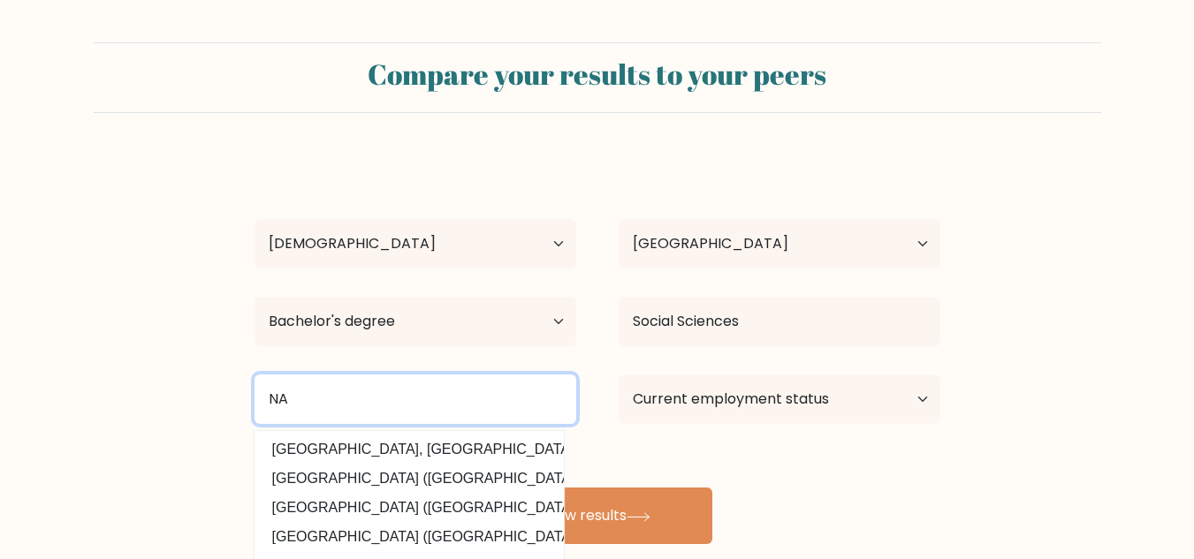
type input "NA"
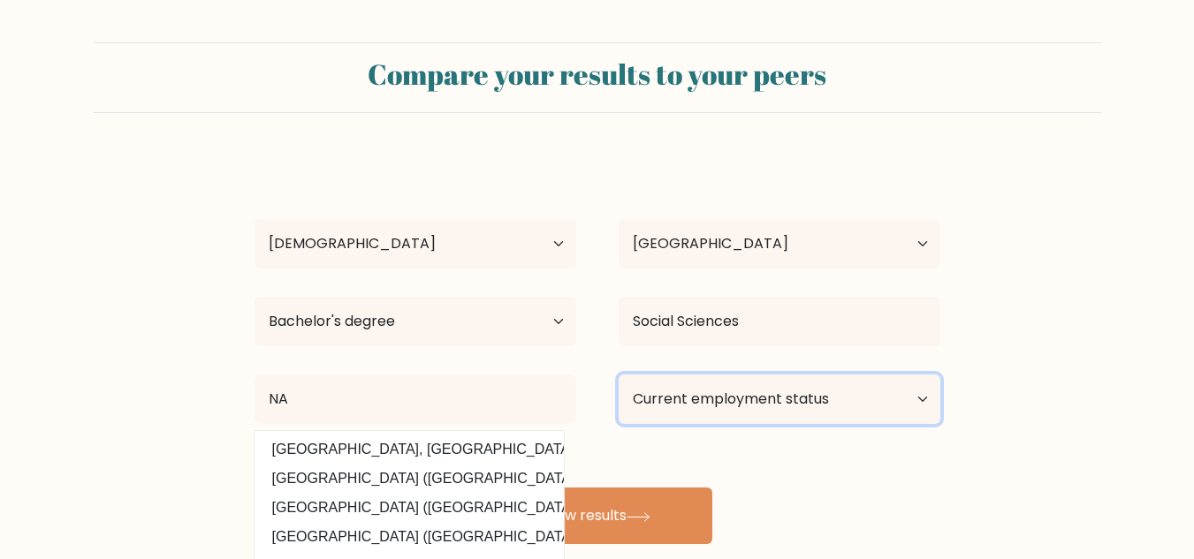
click at [695, 398] on select "Current employment status Employed Student Retired Other / prefer not to answer" at bounding box center [780, 399] width 322 height 49
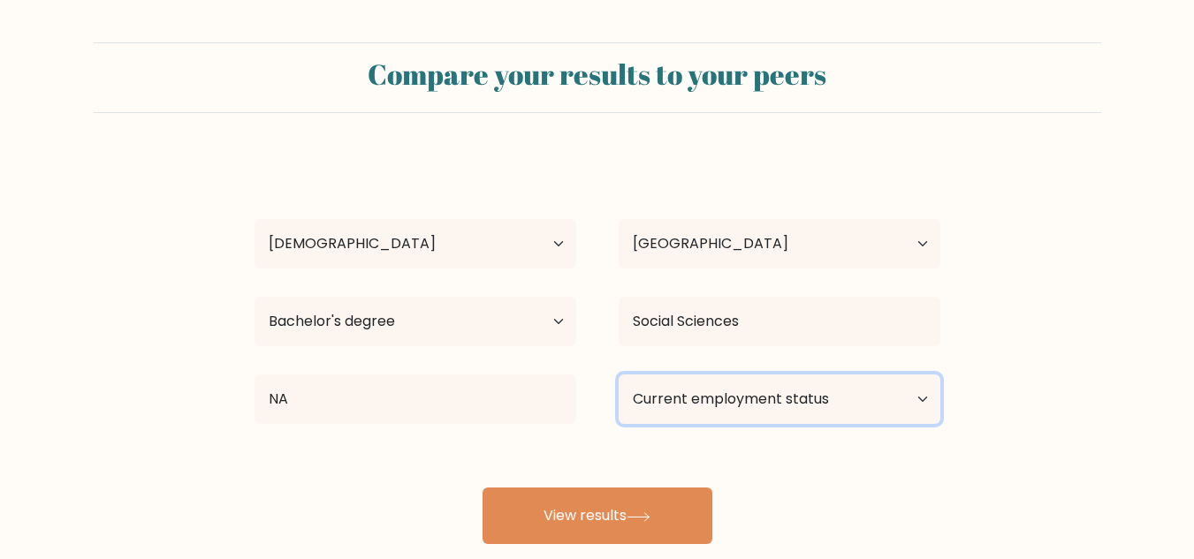
select select "employed"
click at [619, 375] on select "Current employment status Employed Student Retired Other / prefer not to answer" at bounding box center [780, 399] width 322 height 49
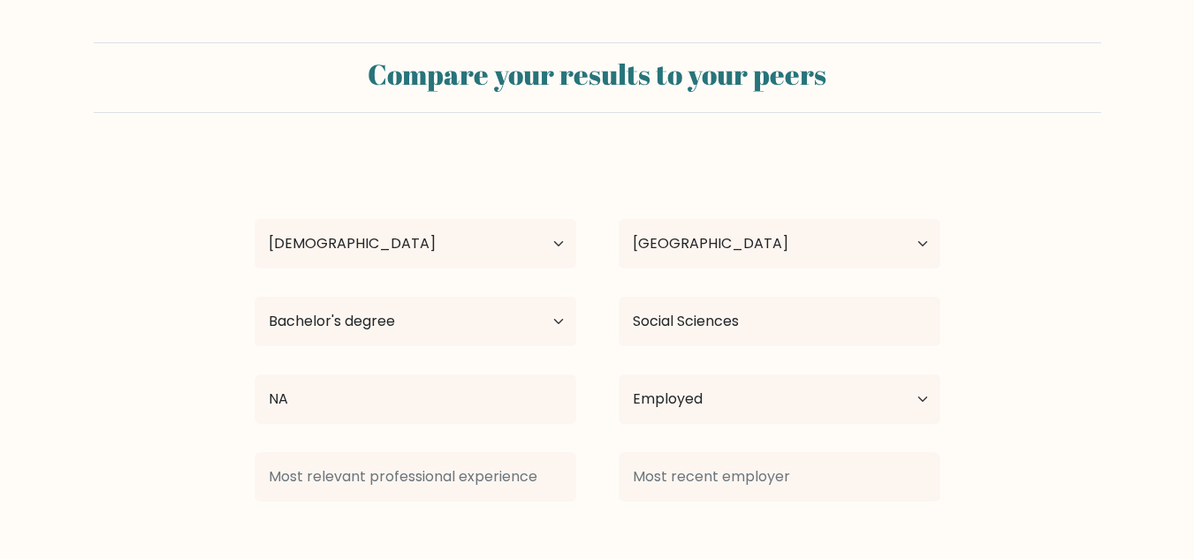
click at [630, 503] on div at bounding box center [779, 477] width 364 height 64
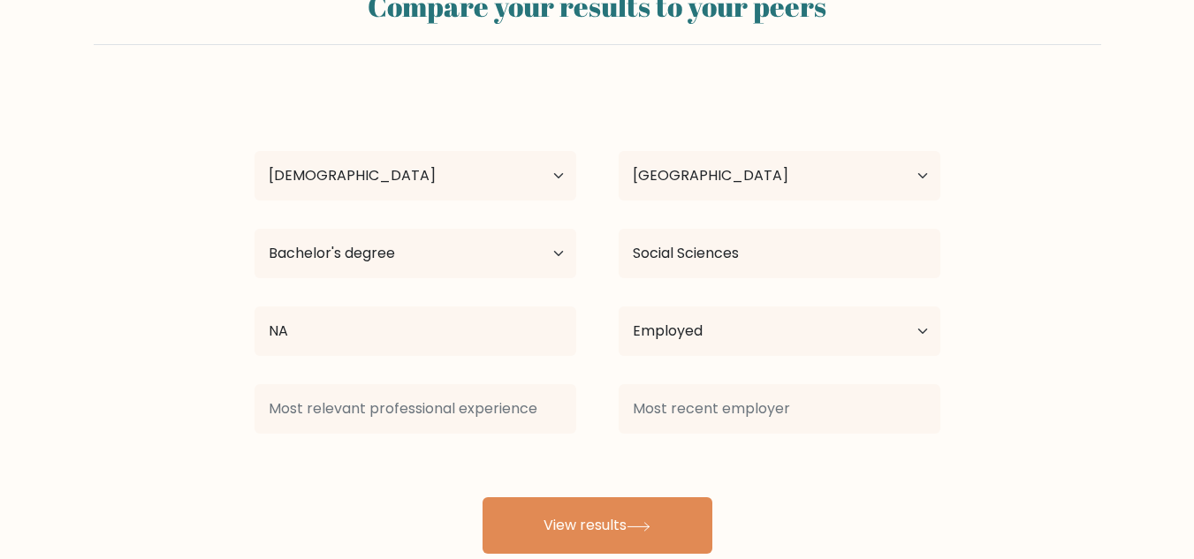
scroll to position [110, 0]
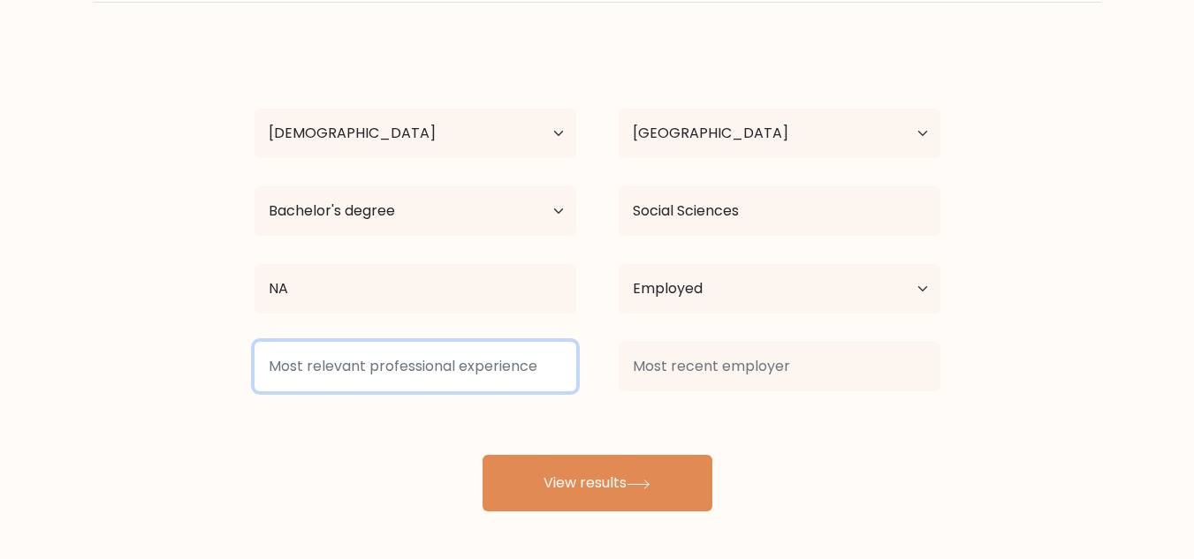
click at [487, 360] on input at bounding box center [415, 366] width 322 height 49
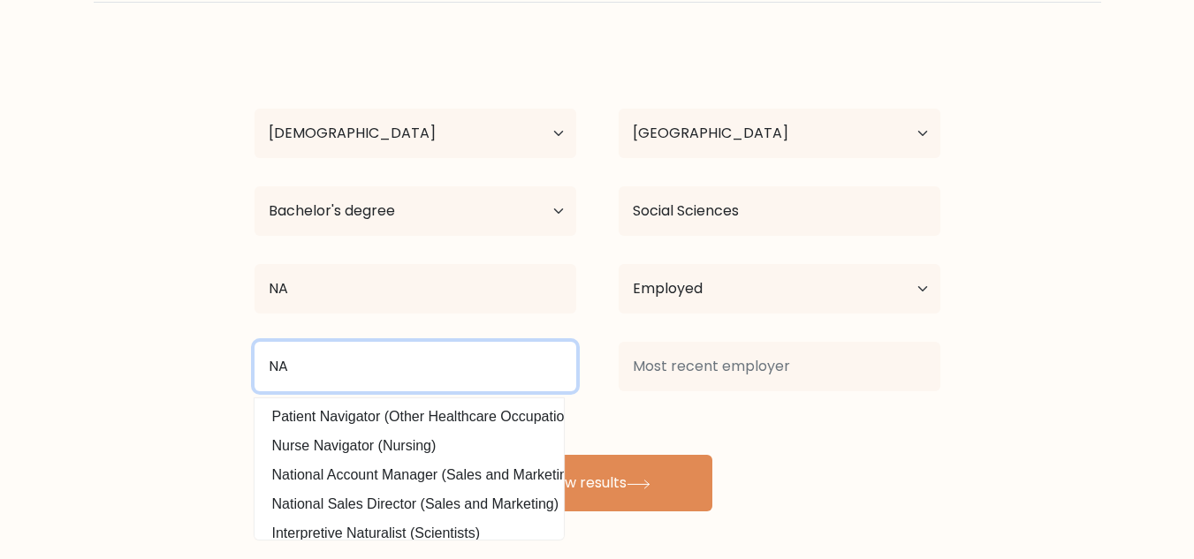
type input "NA"
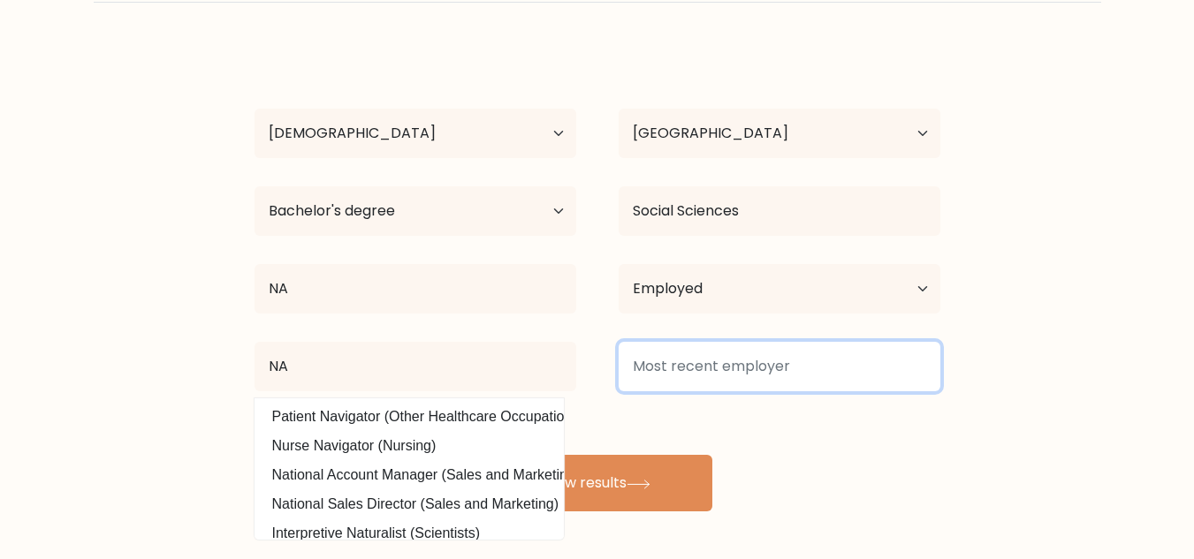
click at [665, 371] on input at bounding box center [780, 366] width 322 height 49
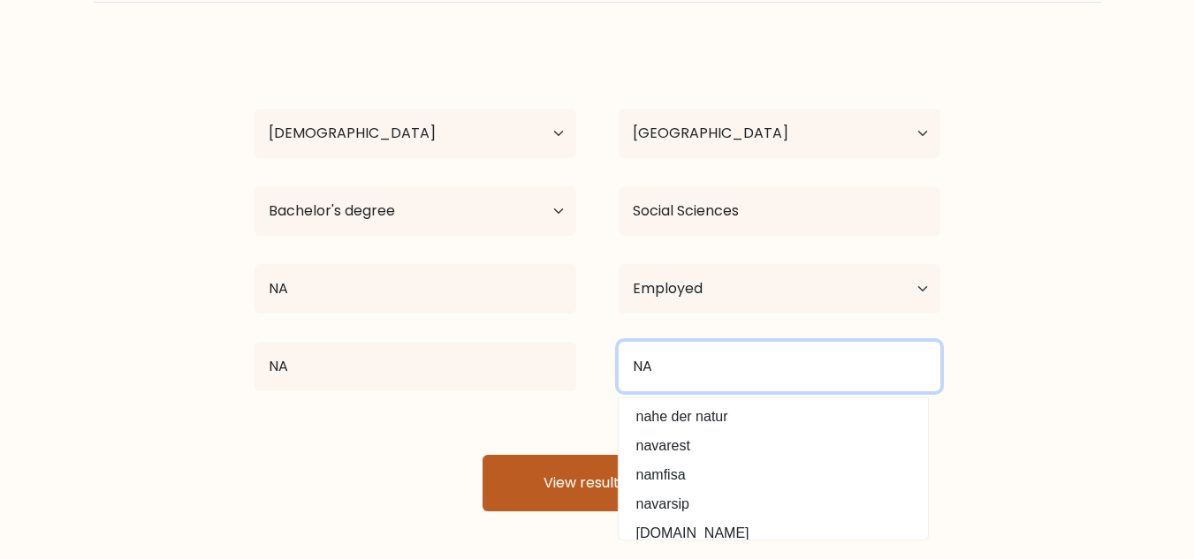
type input "NA"
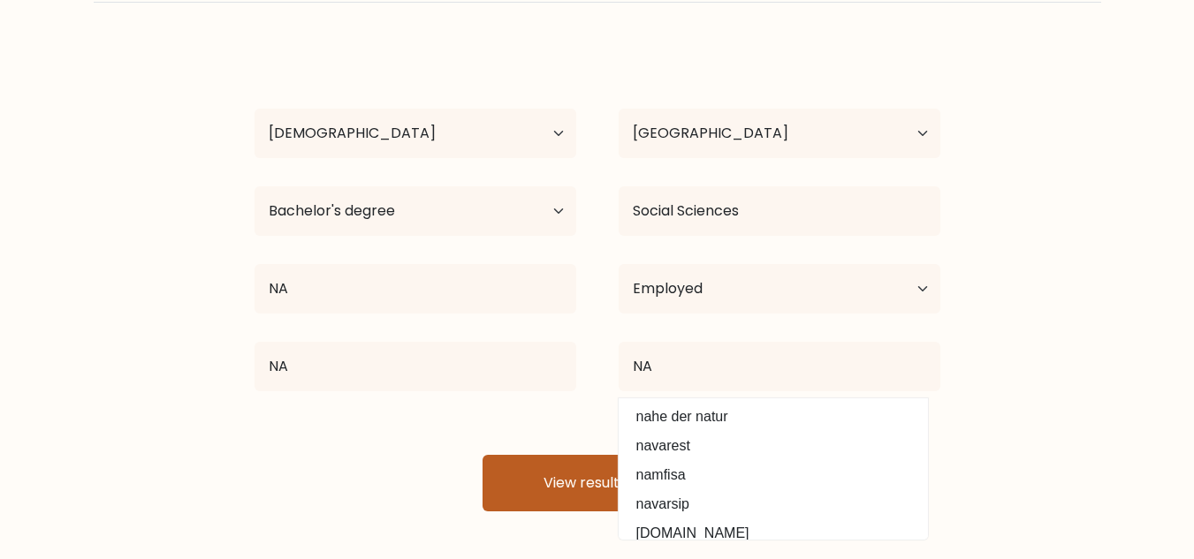
click at [504, 485] on button "View results" at bounding box center [597, 483] width 230 height 57
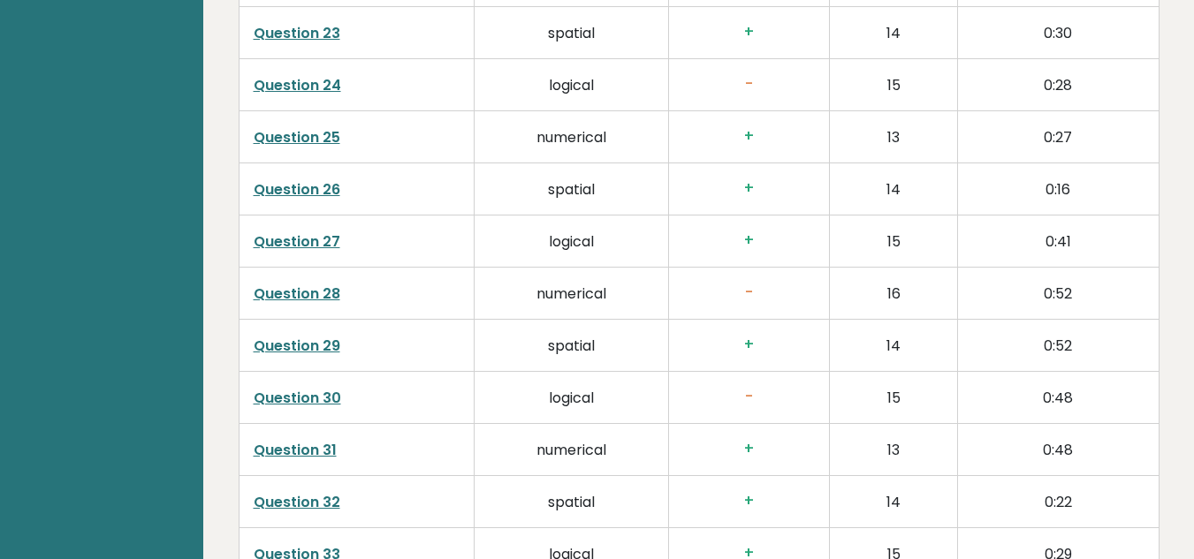
scroll to position [4153, 0]
click at [330, 127] on link "Question 28" at bounding box center [297, 137] width 87 height 20
click at [294, 232] on link "Question 30" at bounding box center [297, 242] width 87 height 20
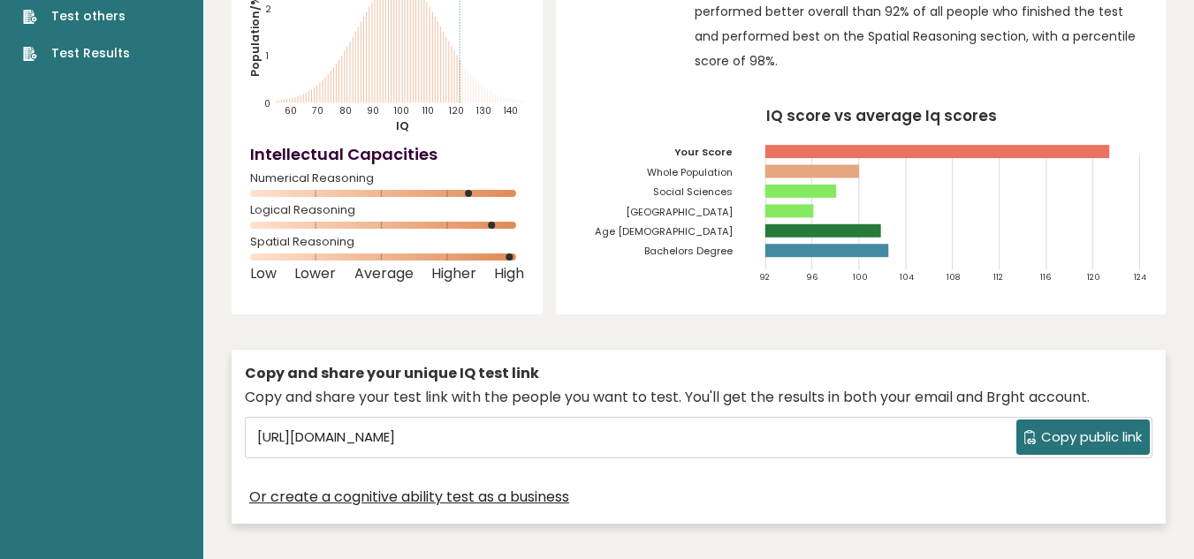
scroll to position [0, 0]
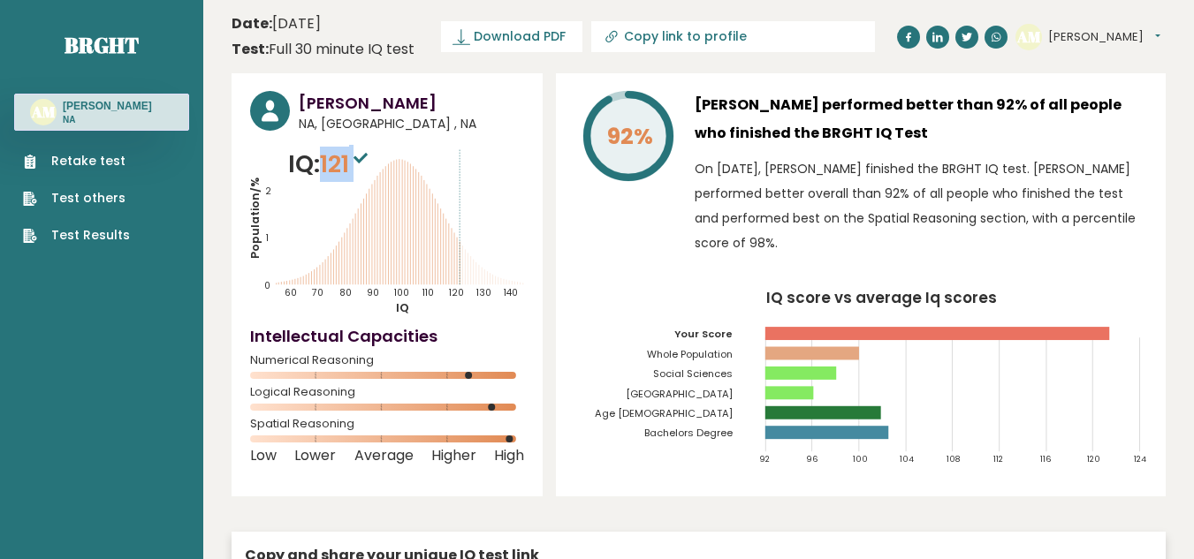
drag, startPoint x: 328, startPoint y: 173, endPoint x: 366, endPoint y: 163, distance: 39.2
click at [366, 163] on span "121" at bounding box center [346, 164] width 52 height 33
click at [101, 171] on link "Retake test" at bounding box center [76, 161] width 107 height 19
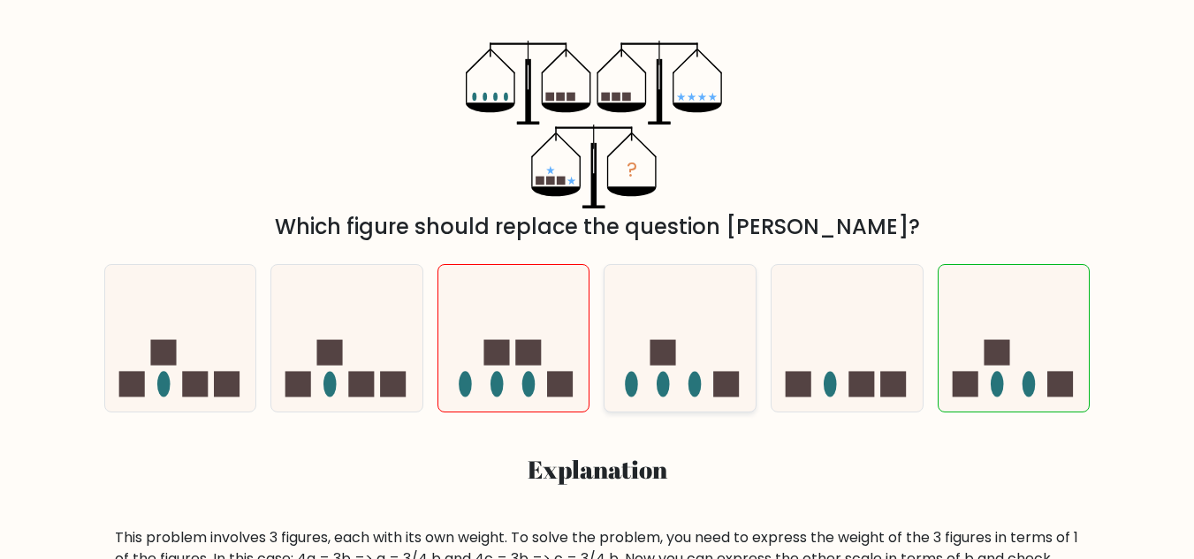
scroll to position [265, 0]
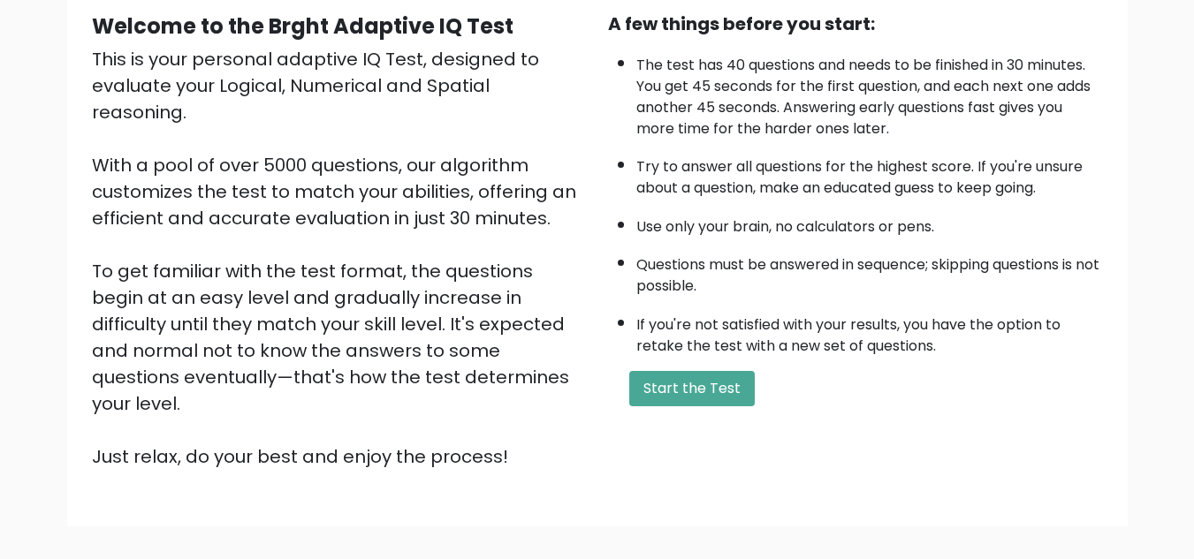
scroll to position [177, 0]
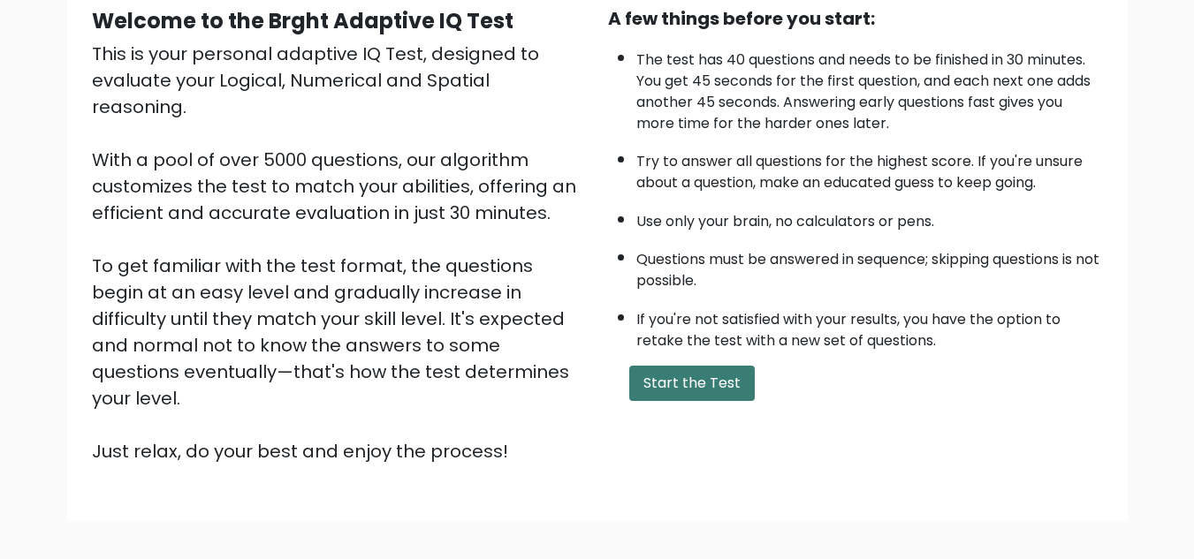
click at [692, 391] on button "Start the Test" at bounding box center [691, 383] width 125 height 35
